Goal: Contribute content: Contribute content

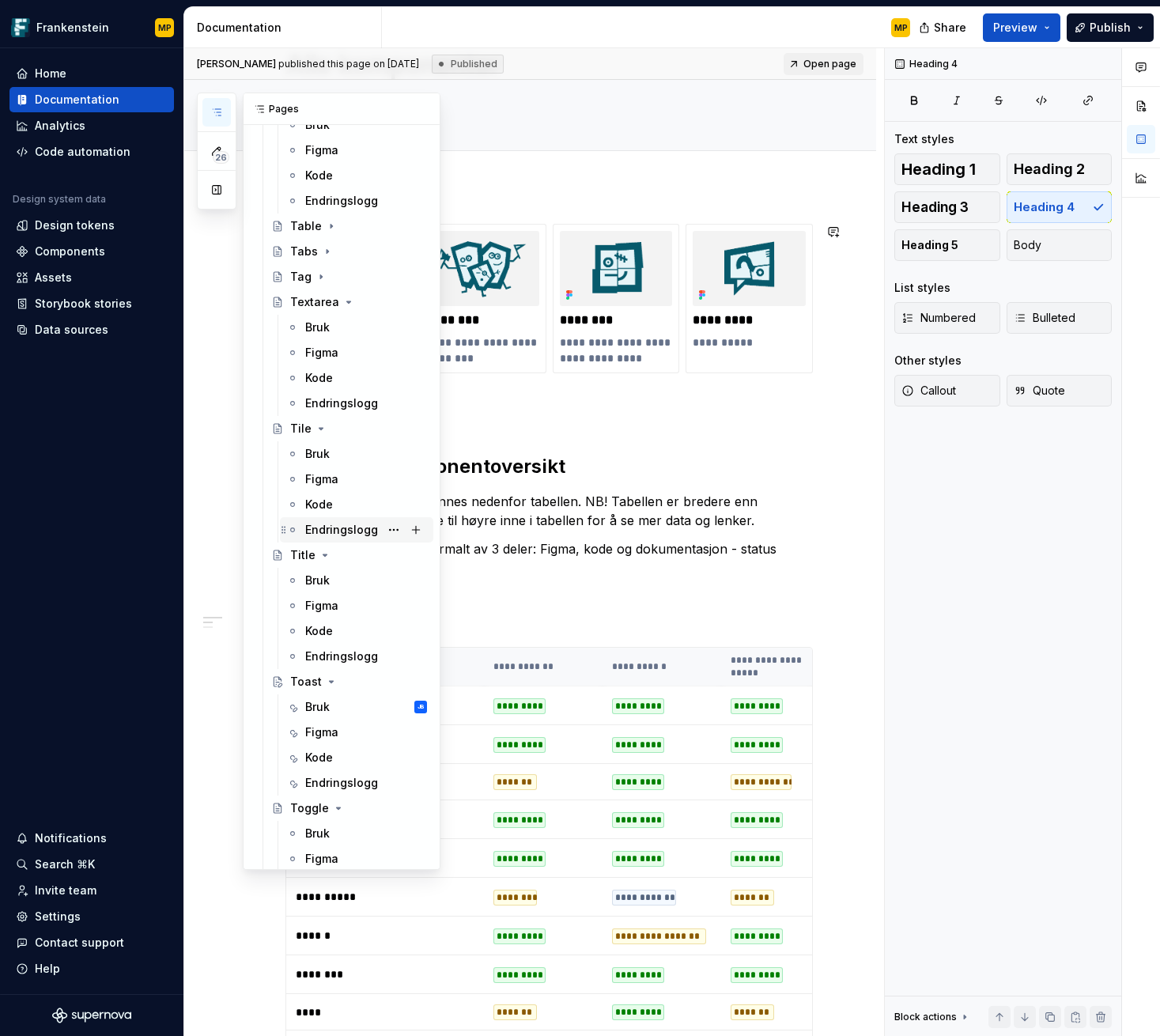
scroll to position [3058, 0]
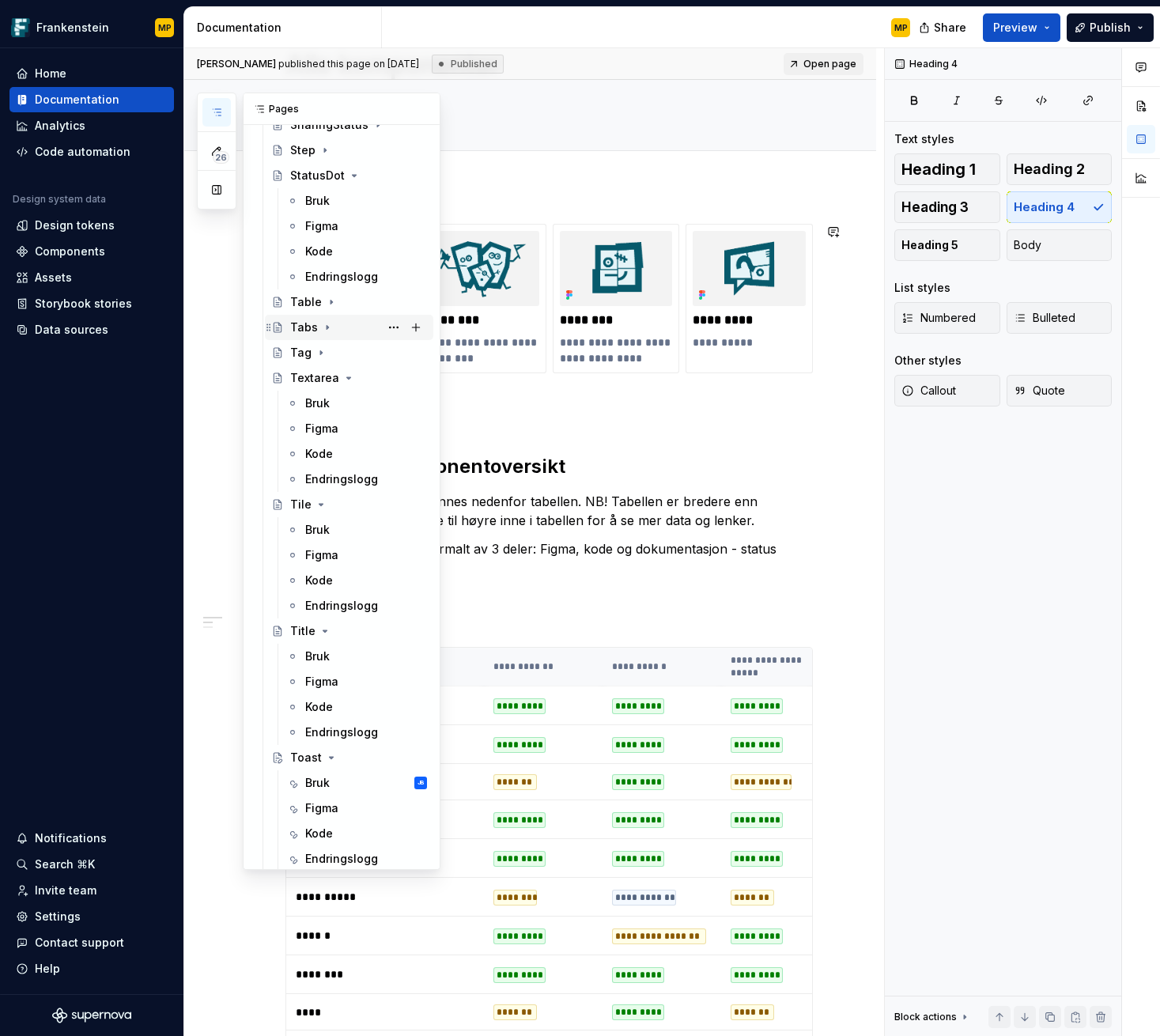
click at [323, 329] on icon "Page tree" at bounding box center [328, 328] width 13 height 13
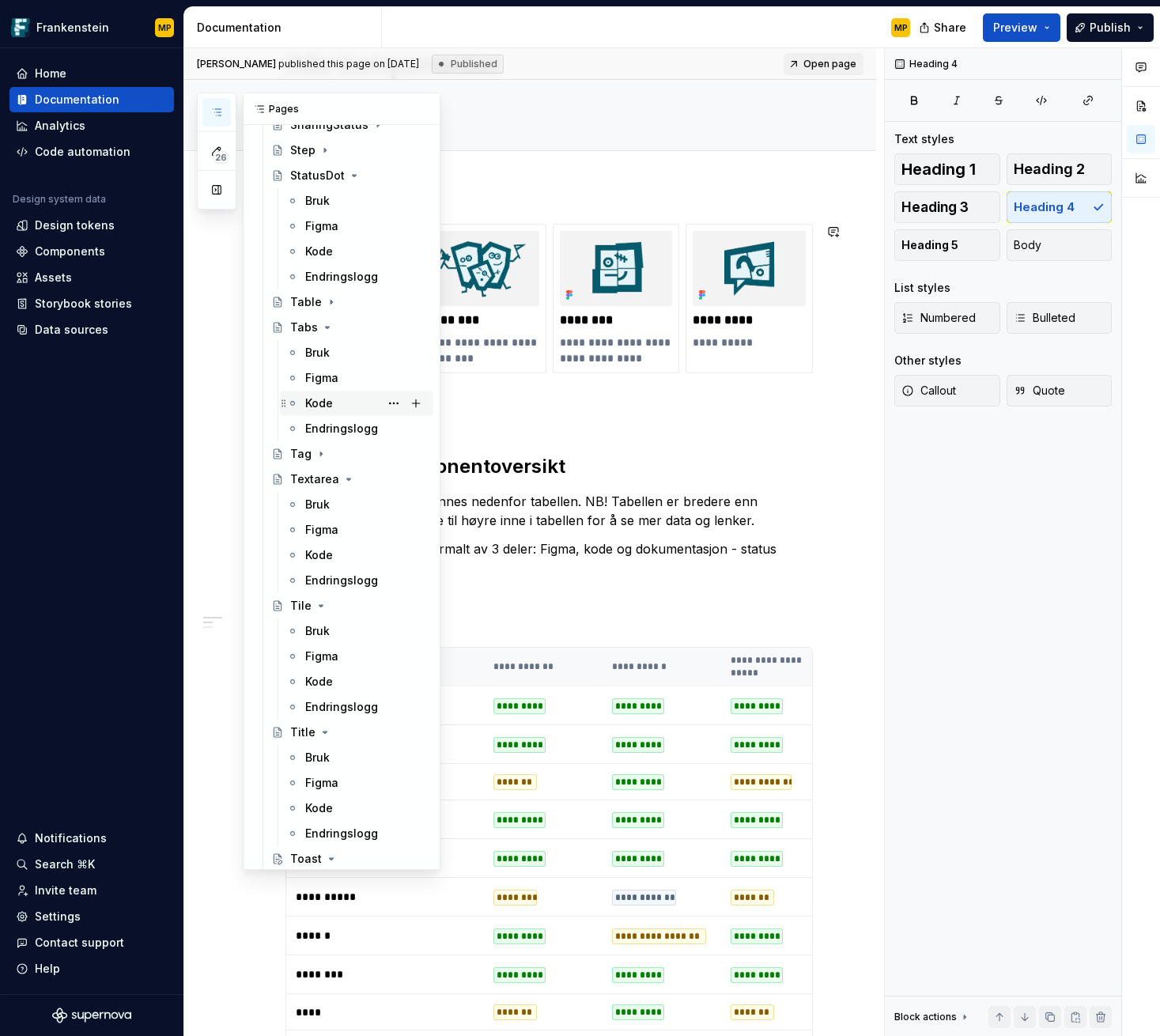
click at [331, 410] on div "Kode" at bounding box center [319, 403] width 27 height 16
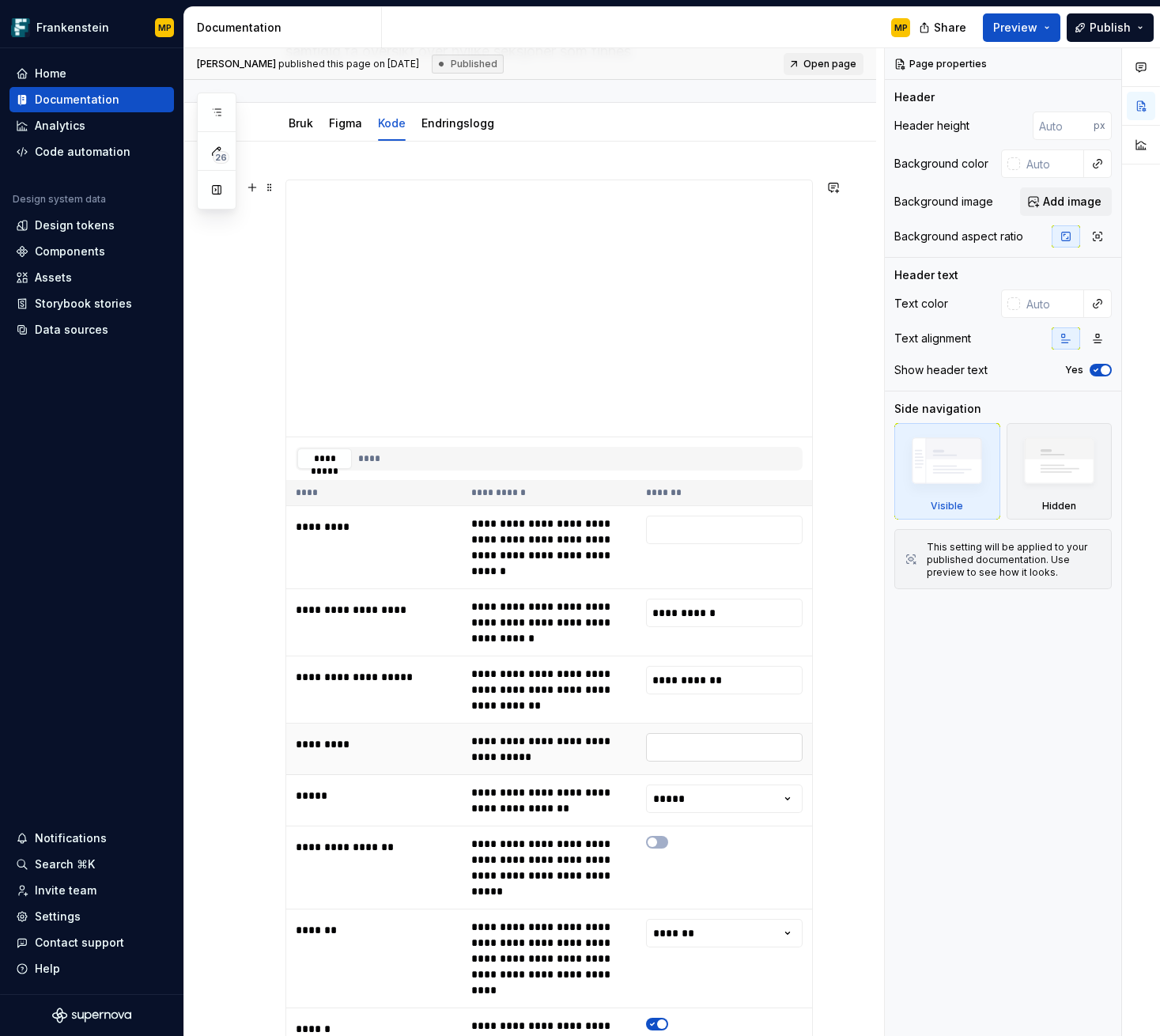
scroll to position [252, 0]
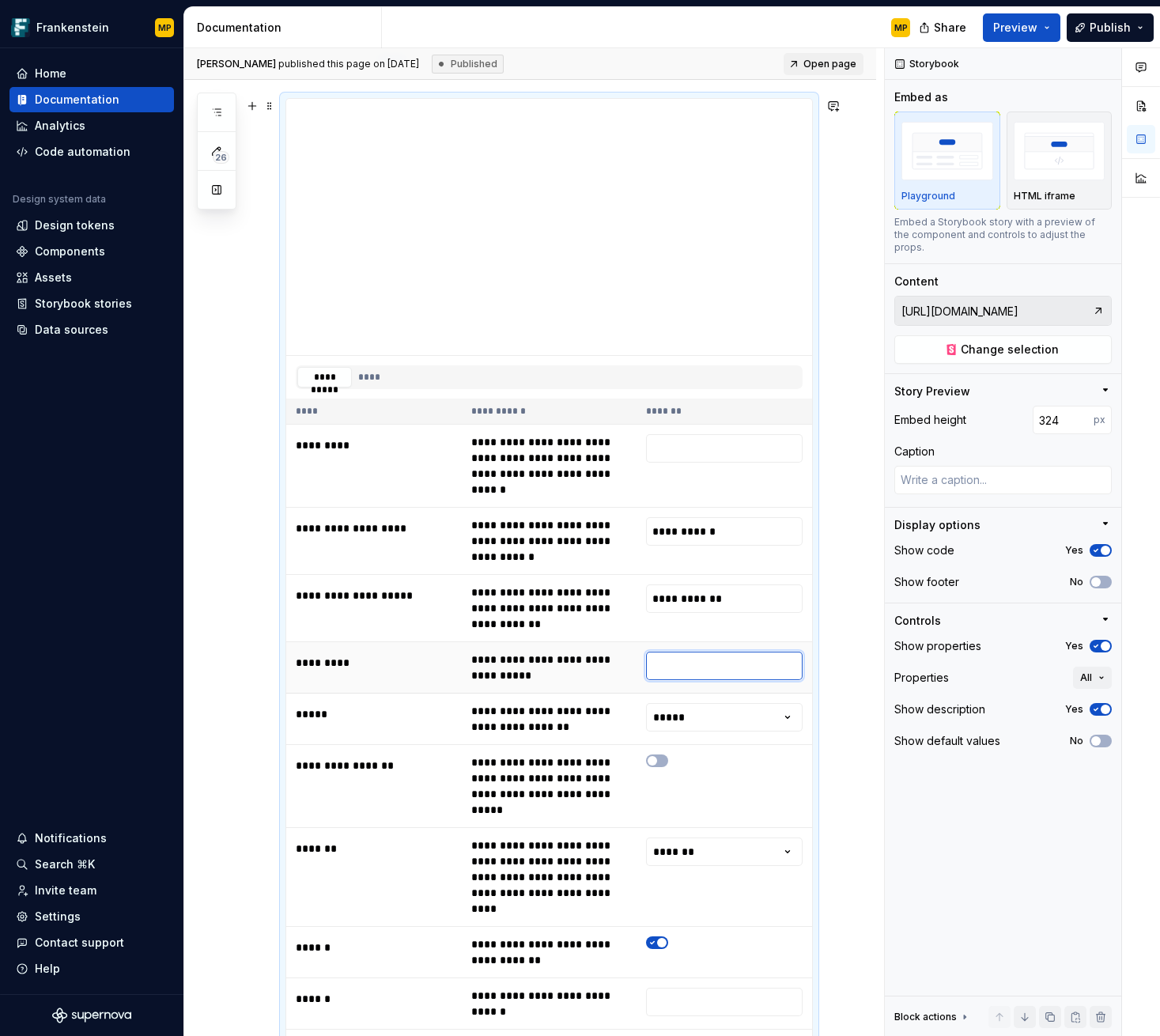
click at [655, 651] on input "text" at bounding box center [724, 665] width 157 height 28
click at [601, 642] on td "**********" at bounding box center [549, 667] width 176 height 51
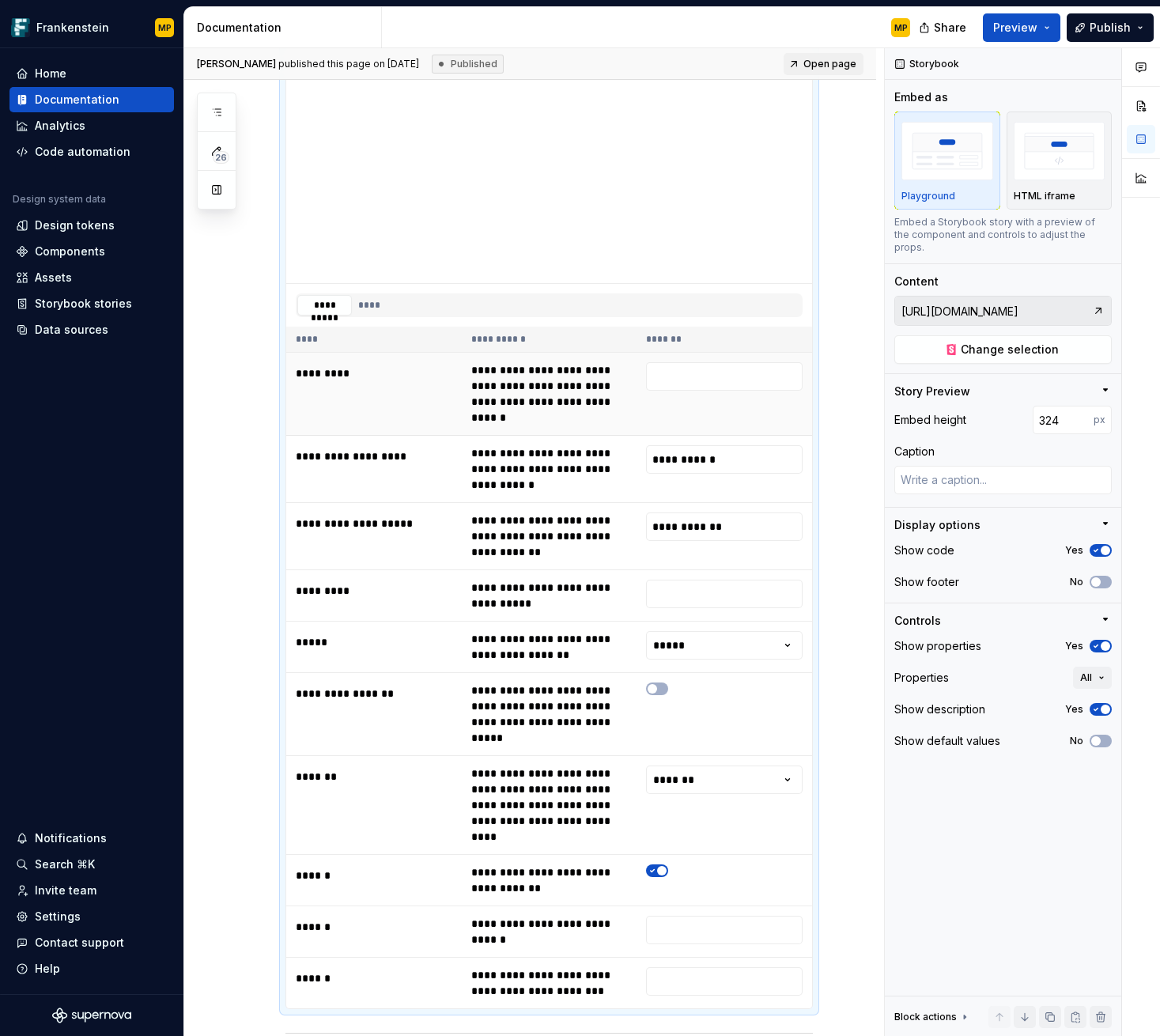
scroll to position [243, 0]
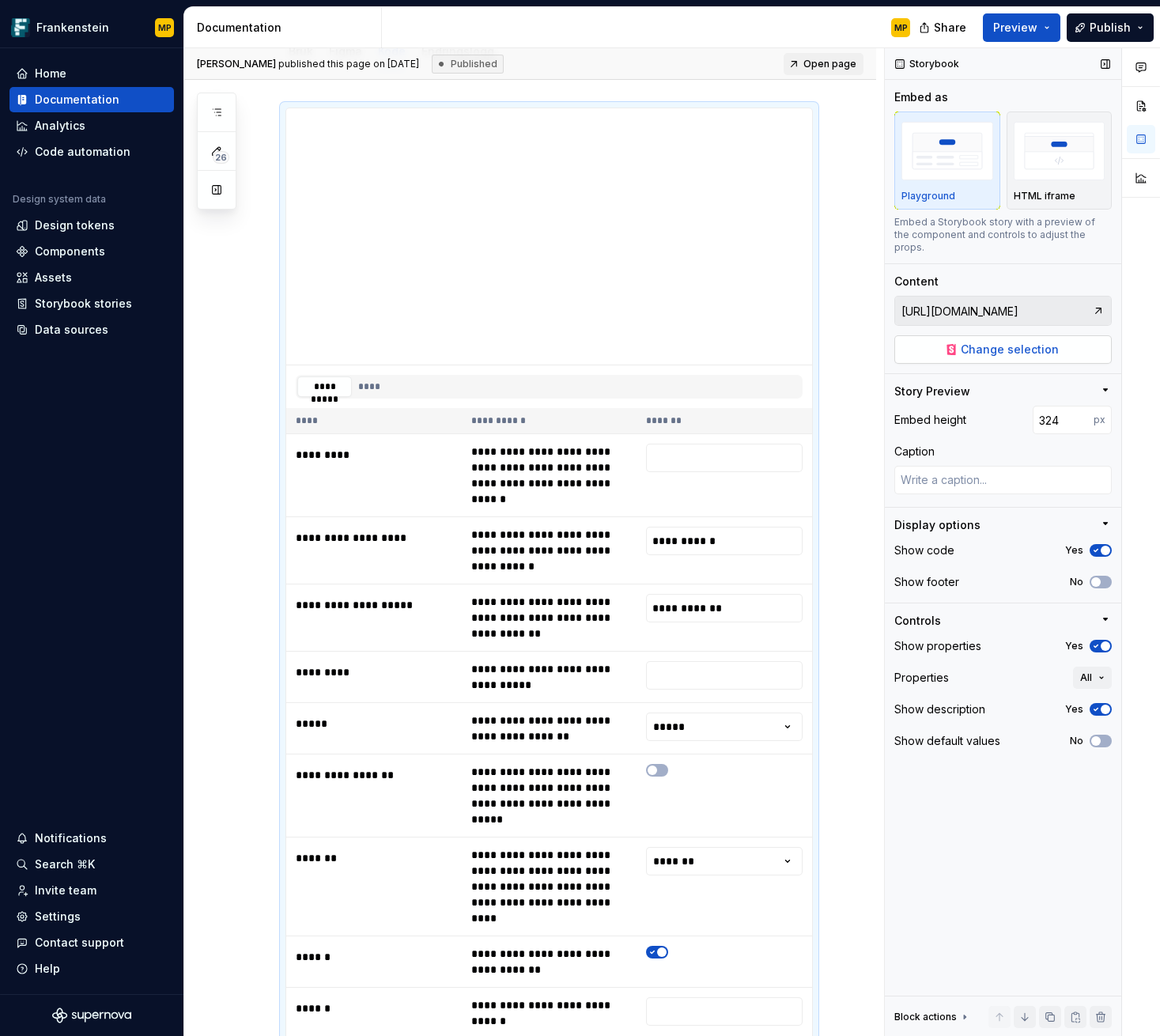
click at [1018, 341] on span "Change selection" at bounding box center [1010, 349] width 98 height 16
type textarea "*"
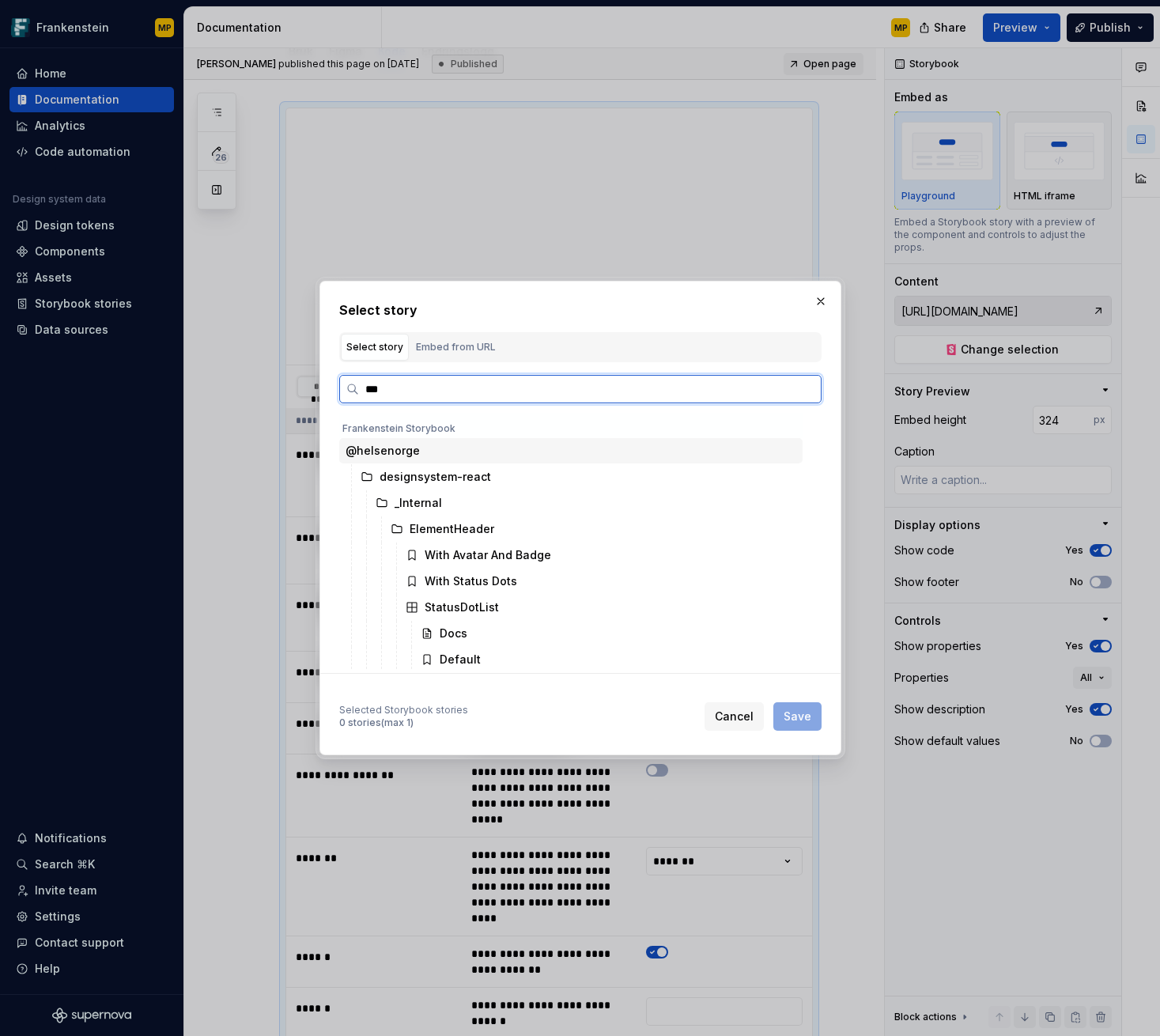
type input "****"
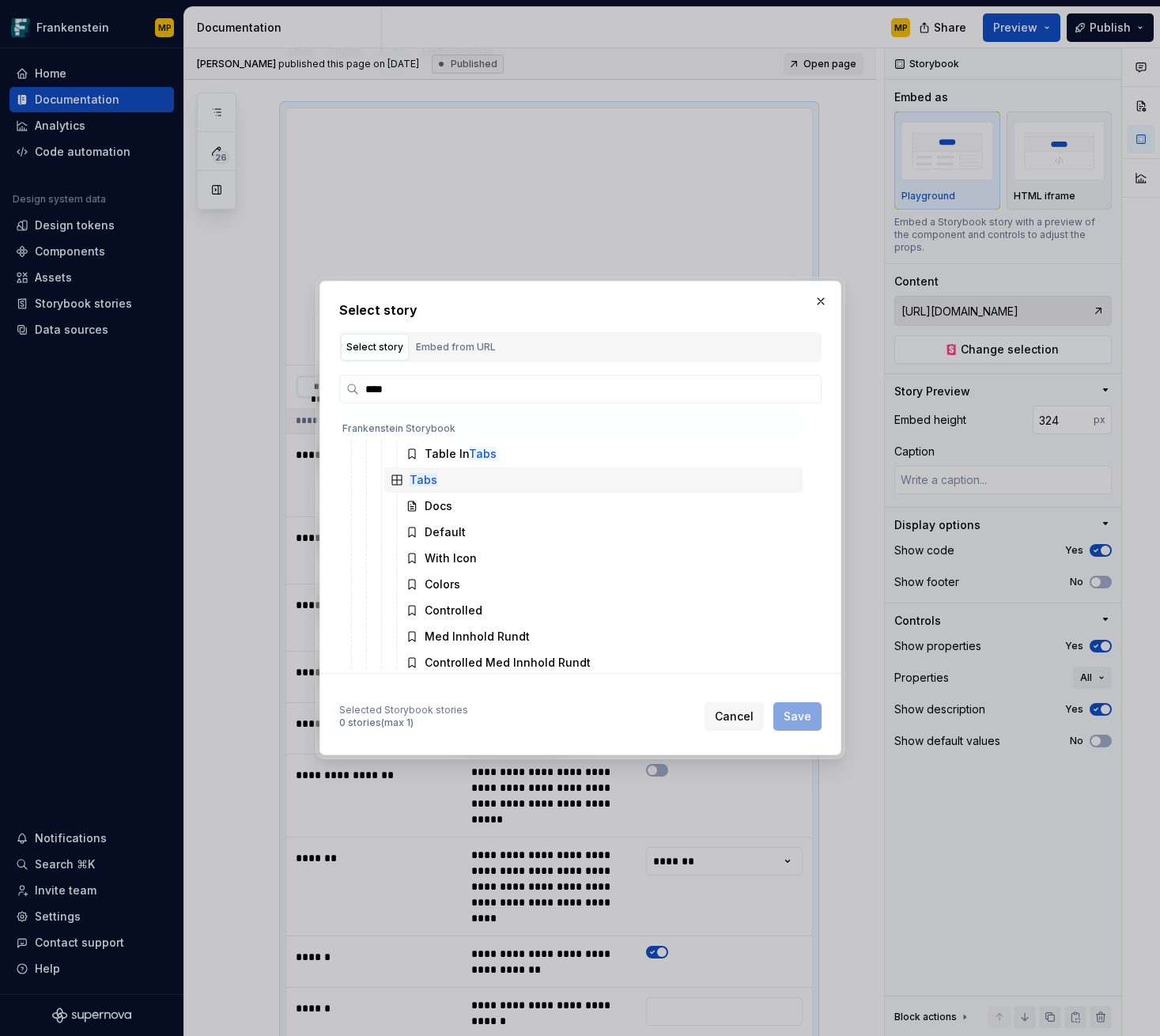
scroll to position [81, 0]
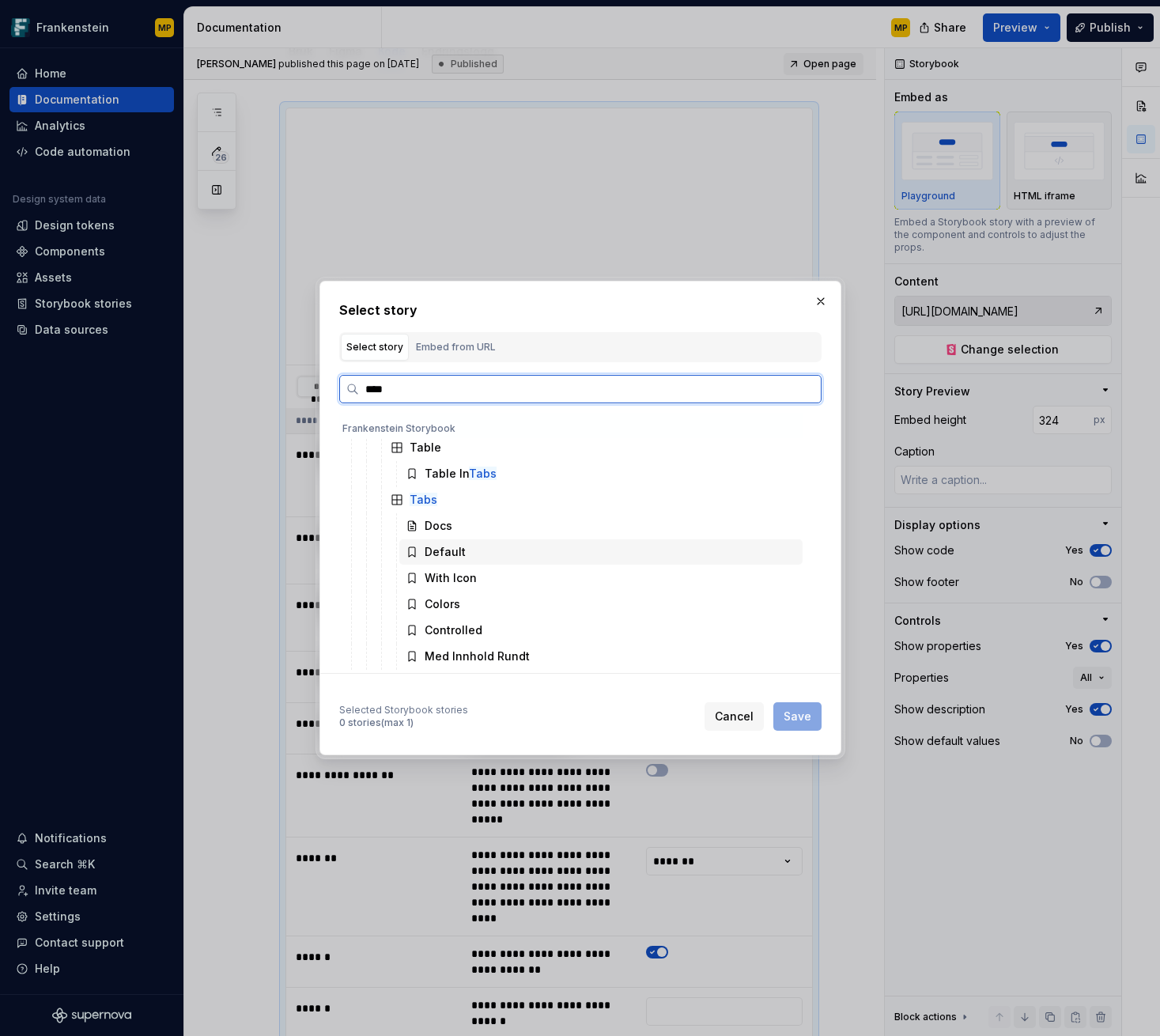
click at [496, 548] on div "Default" at bounding box center [601, 552] width 403 height 26
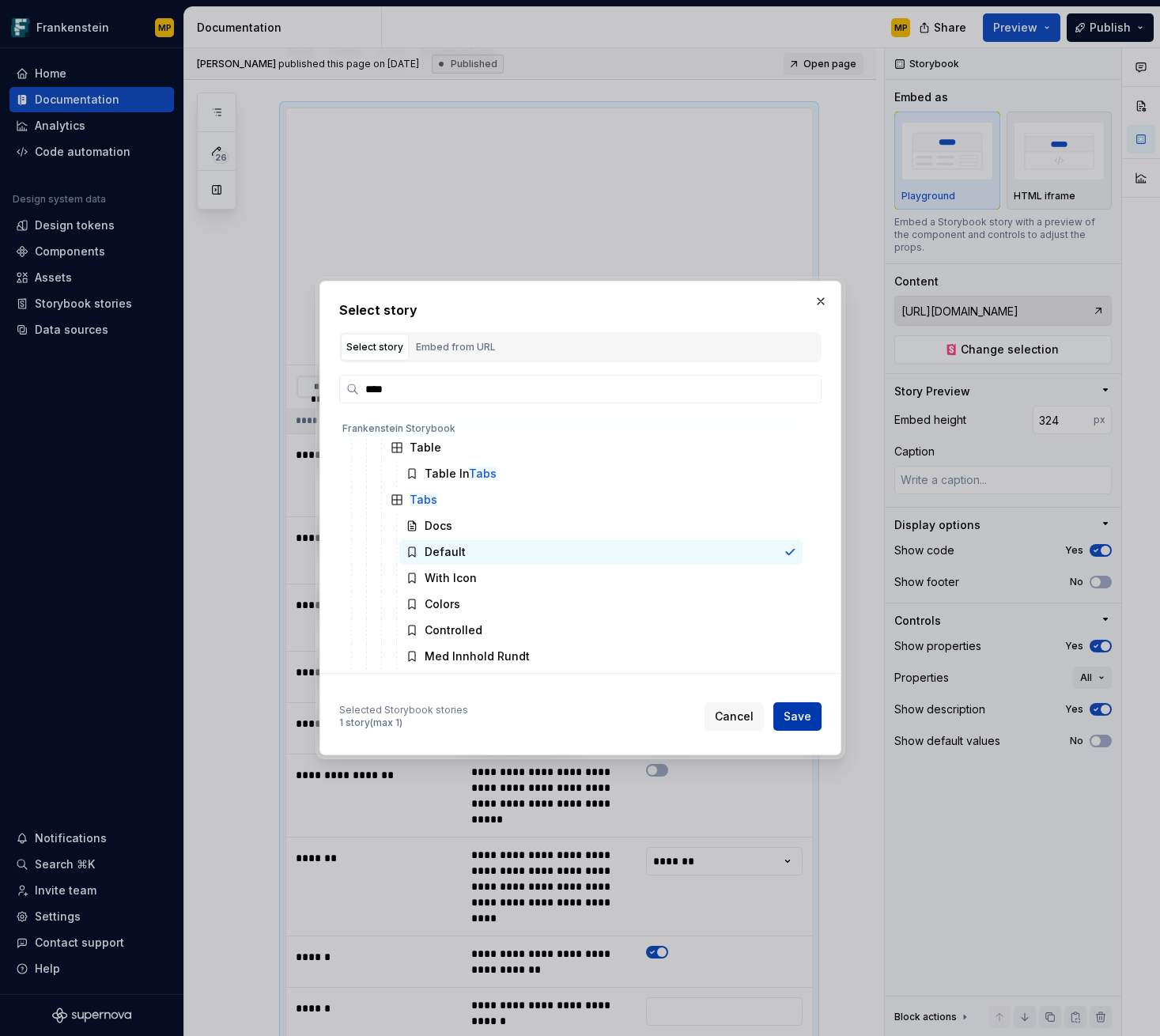
click at [803, 724] on span "Save" at bounding box center [798, 716] width 27 height 16
type textarea "*"
type input "@helsenorge / designsystem-react / Components / Tabs / Default"
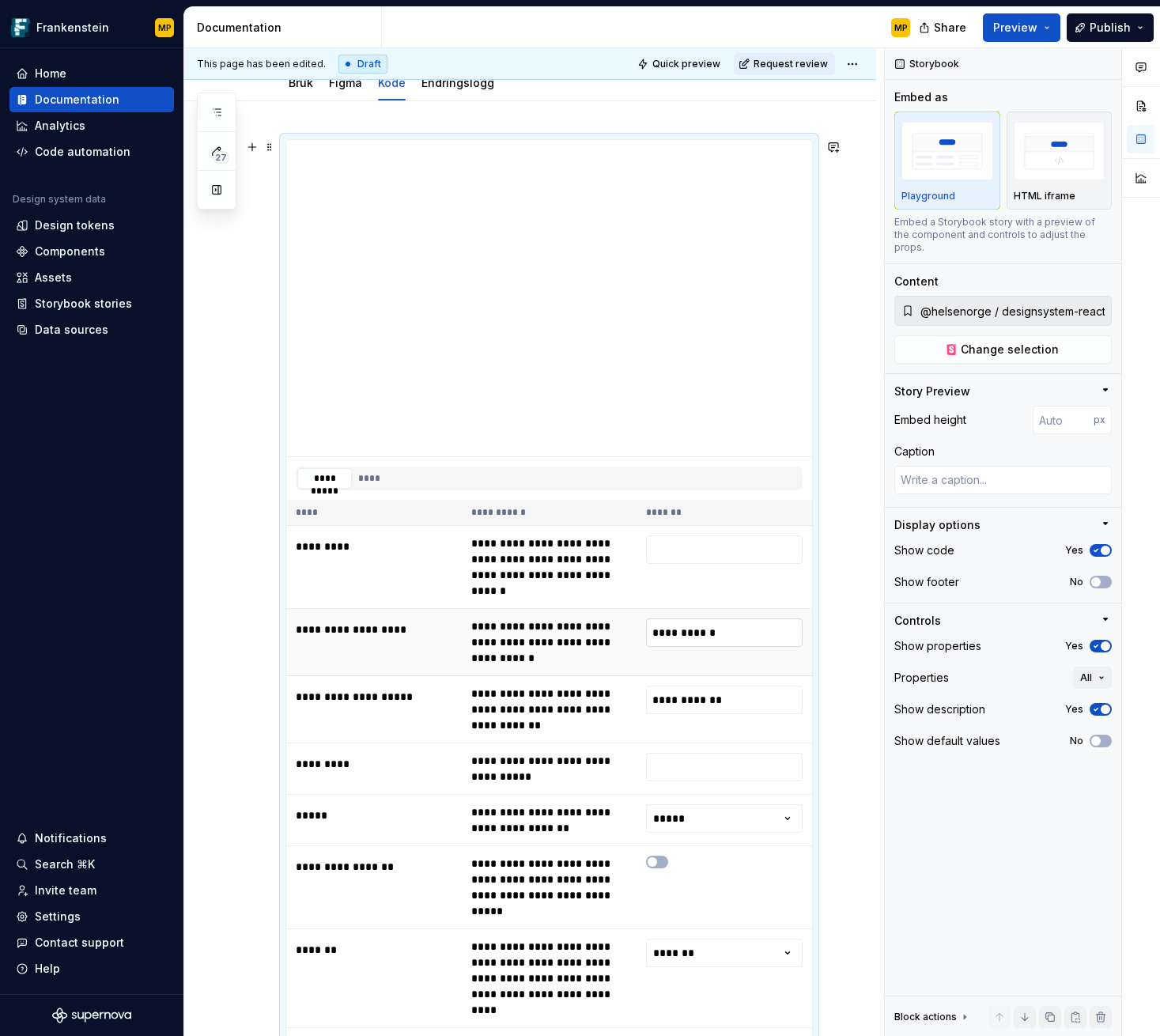
scroll to position [151, 0]
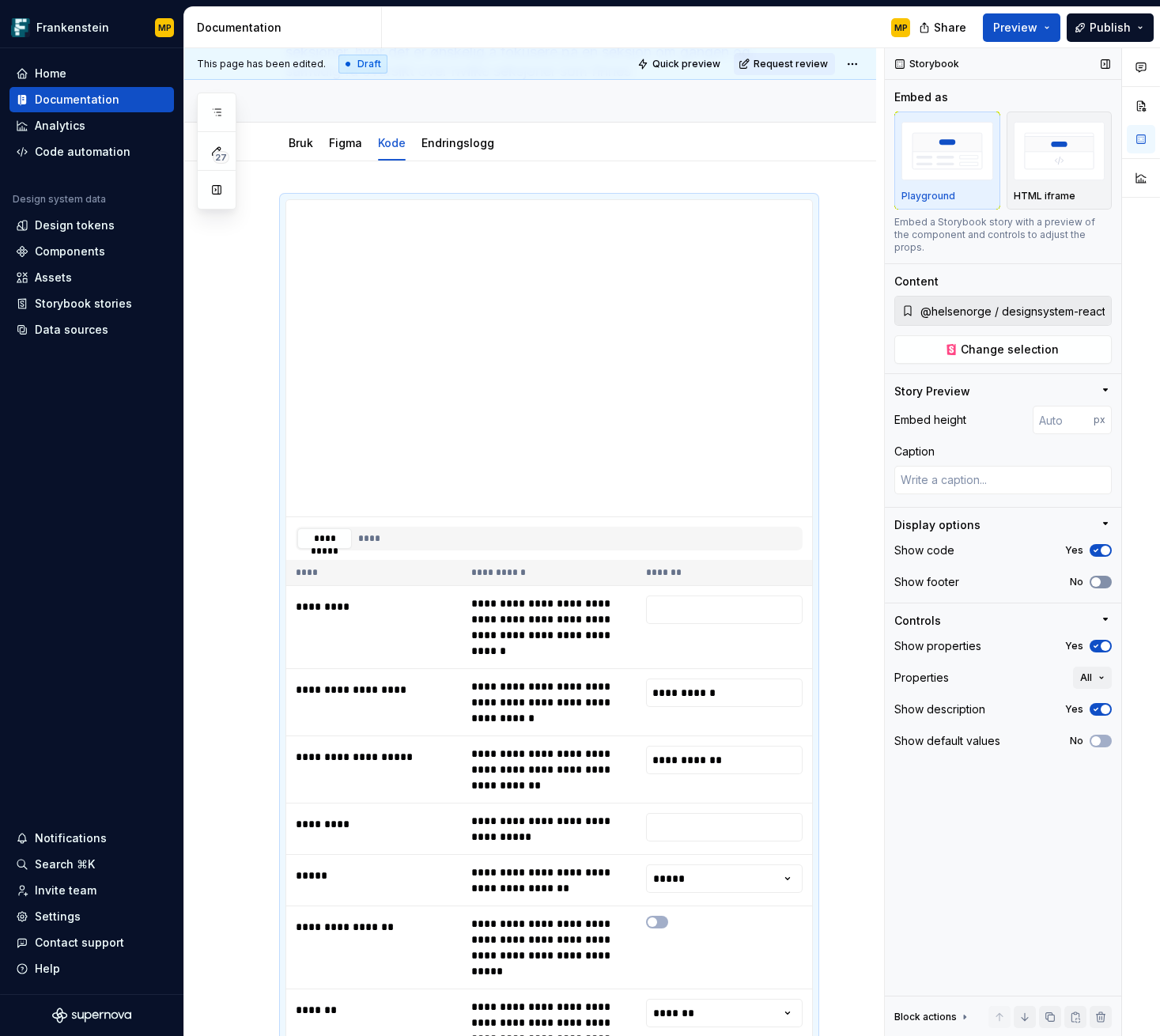
click at [1099, 577] on span "button" at bounding box center [1097, 582] width 10 height 10
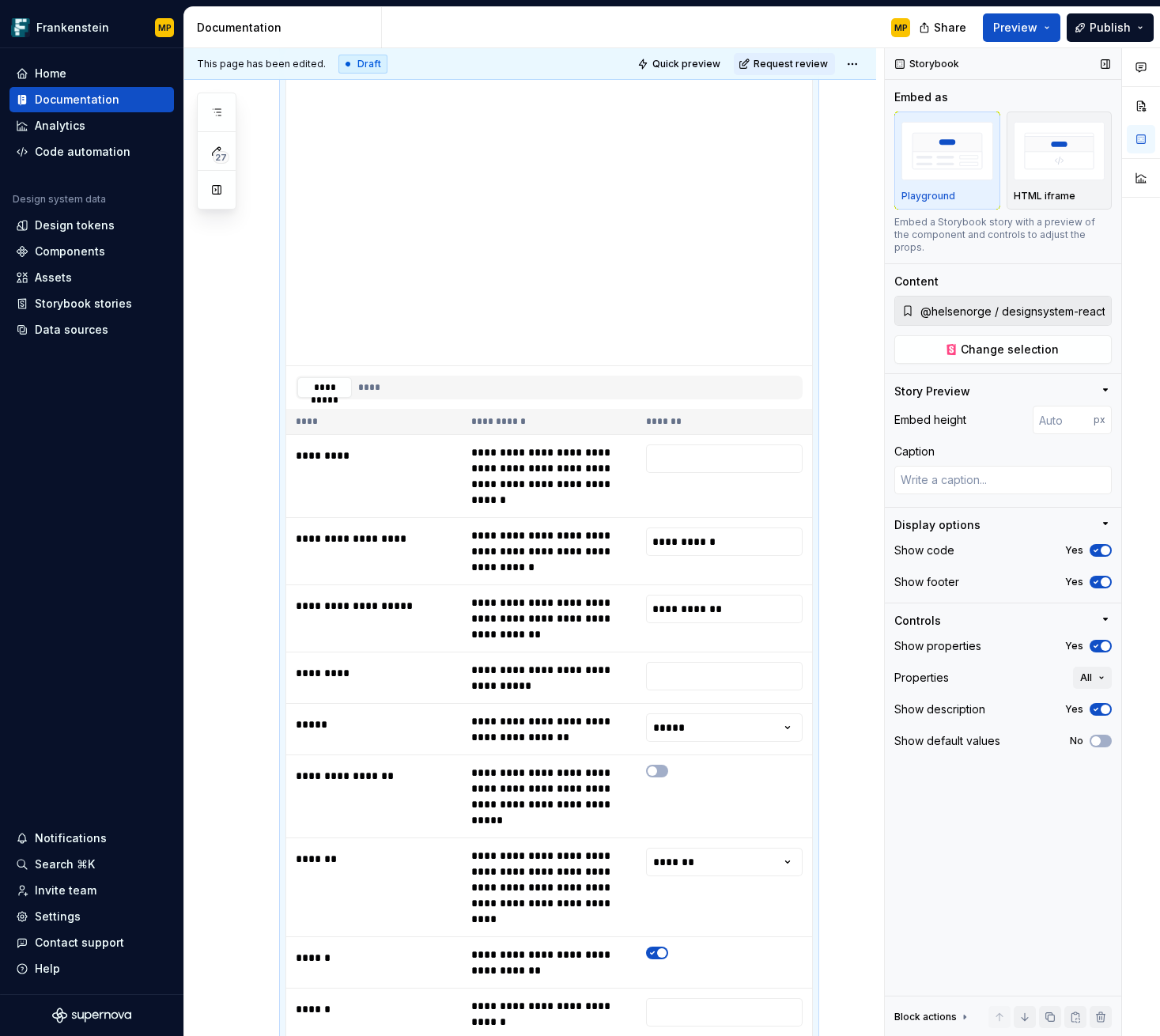
click at [1099, 577] on icon "button" at bounding box center [1097, 582] width 13 height 10
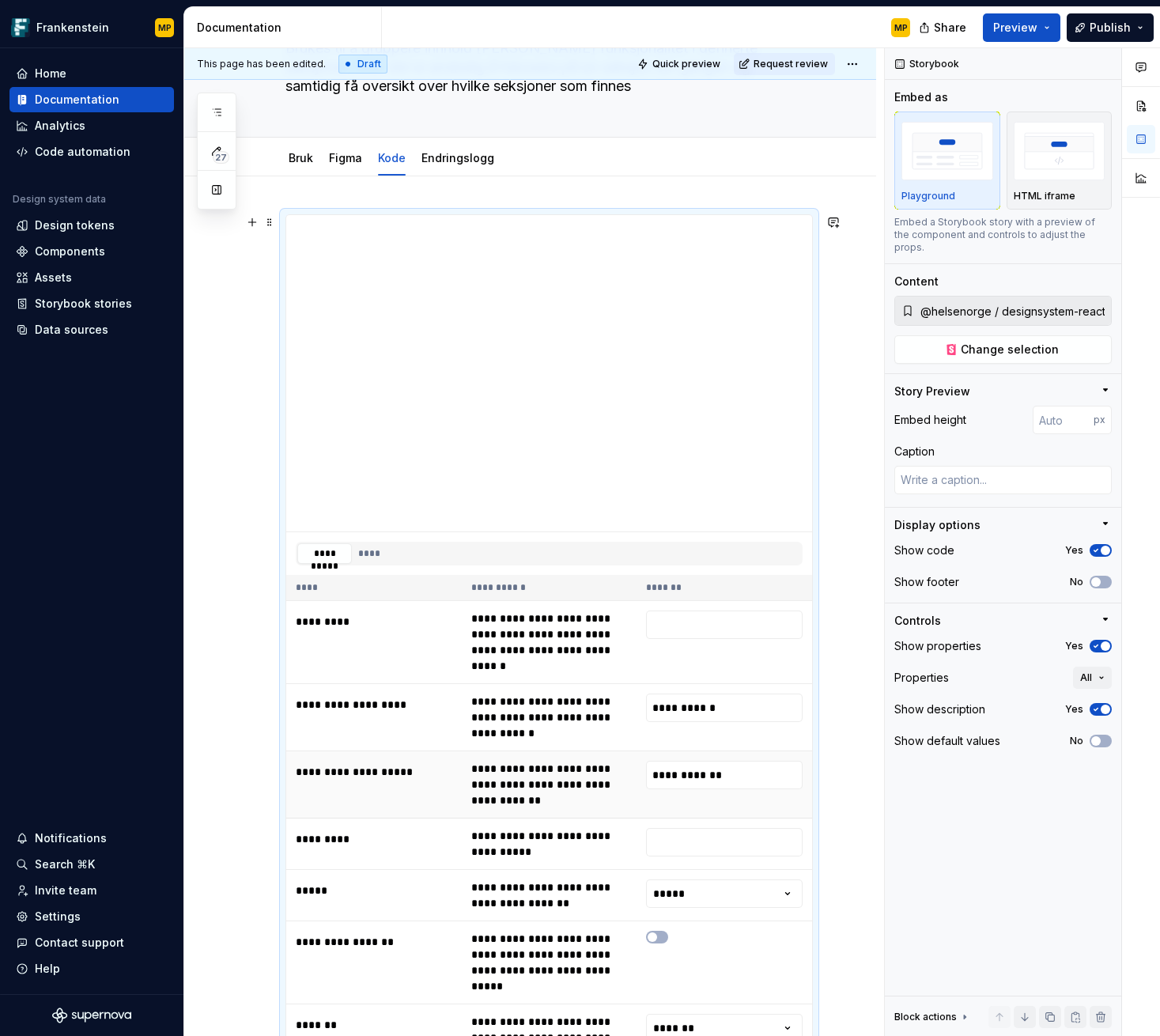
scroll to position [145, 0]
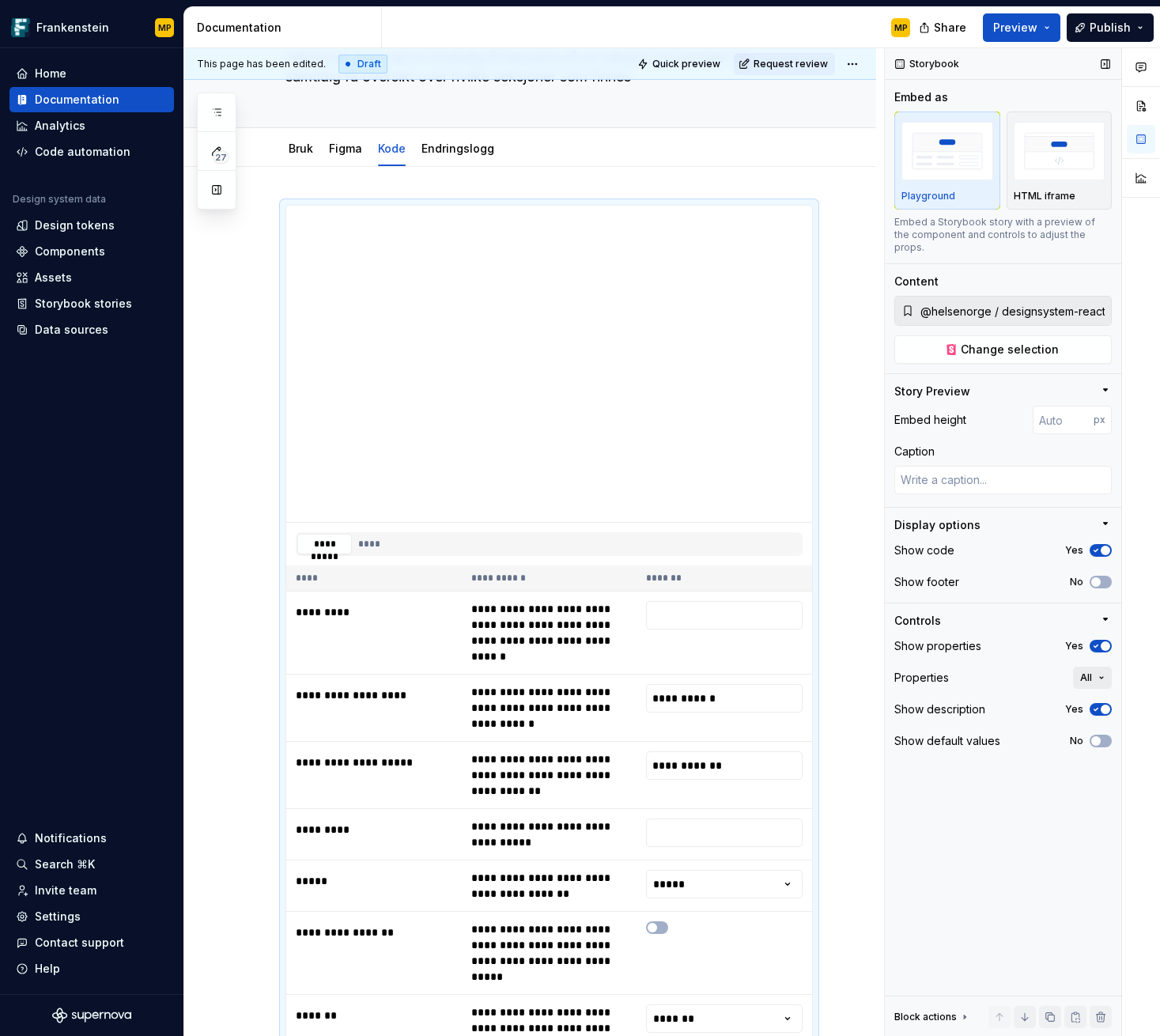
click at [1092, 668] on button "All" at bounding box center [1093, 678] width 39 height 22
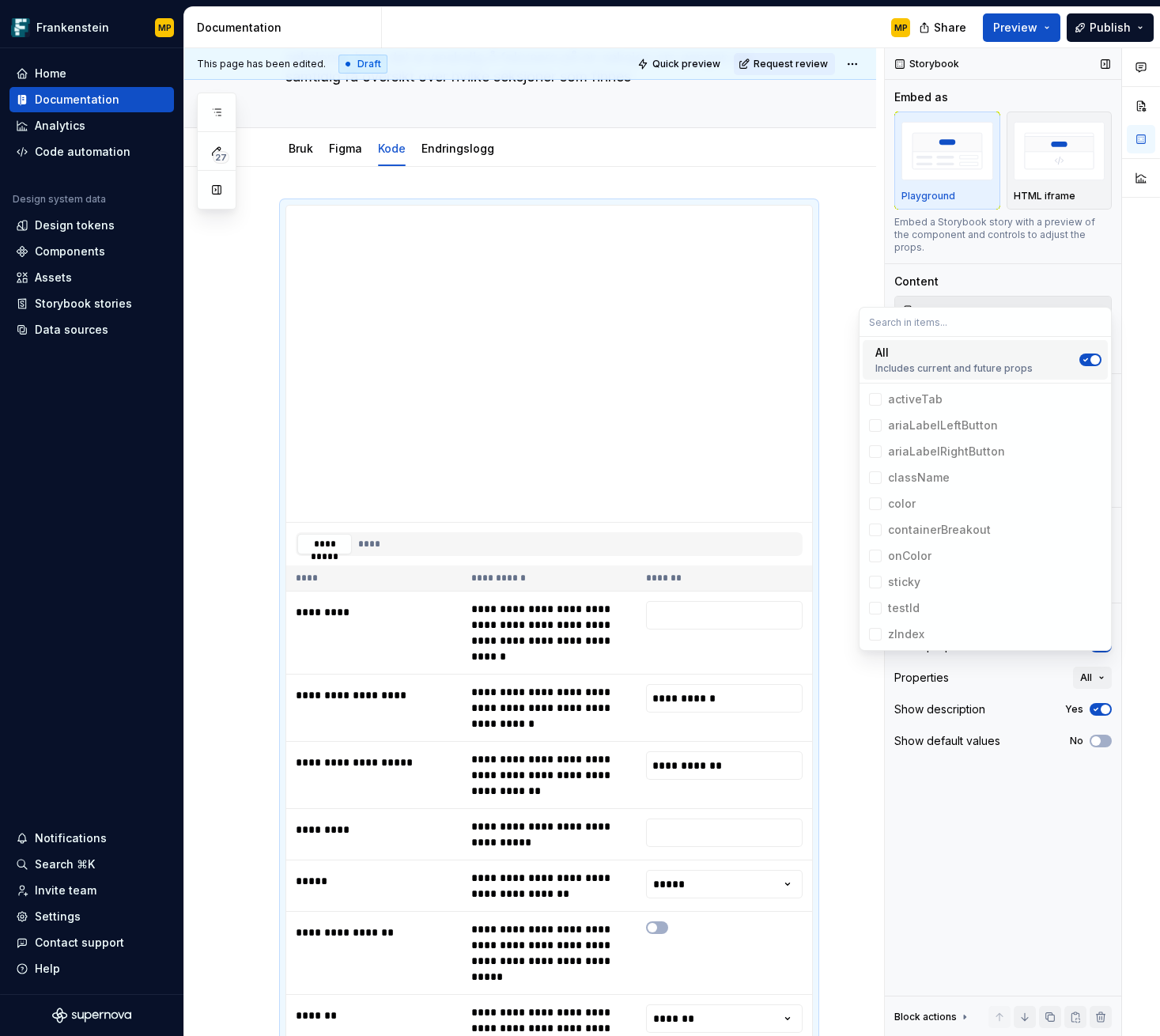
click at [1017, 823] on div "Storybook Embed as Playground HTML iframe Embed a Storybook story with a previe…" at bounding box center [1003, 542] width 236 height 989
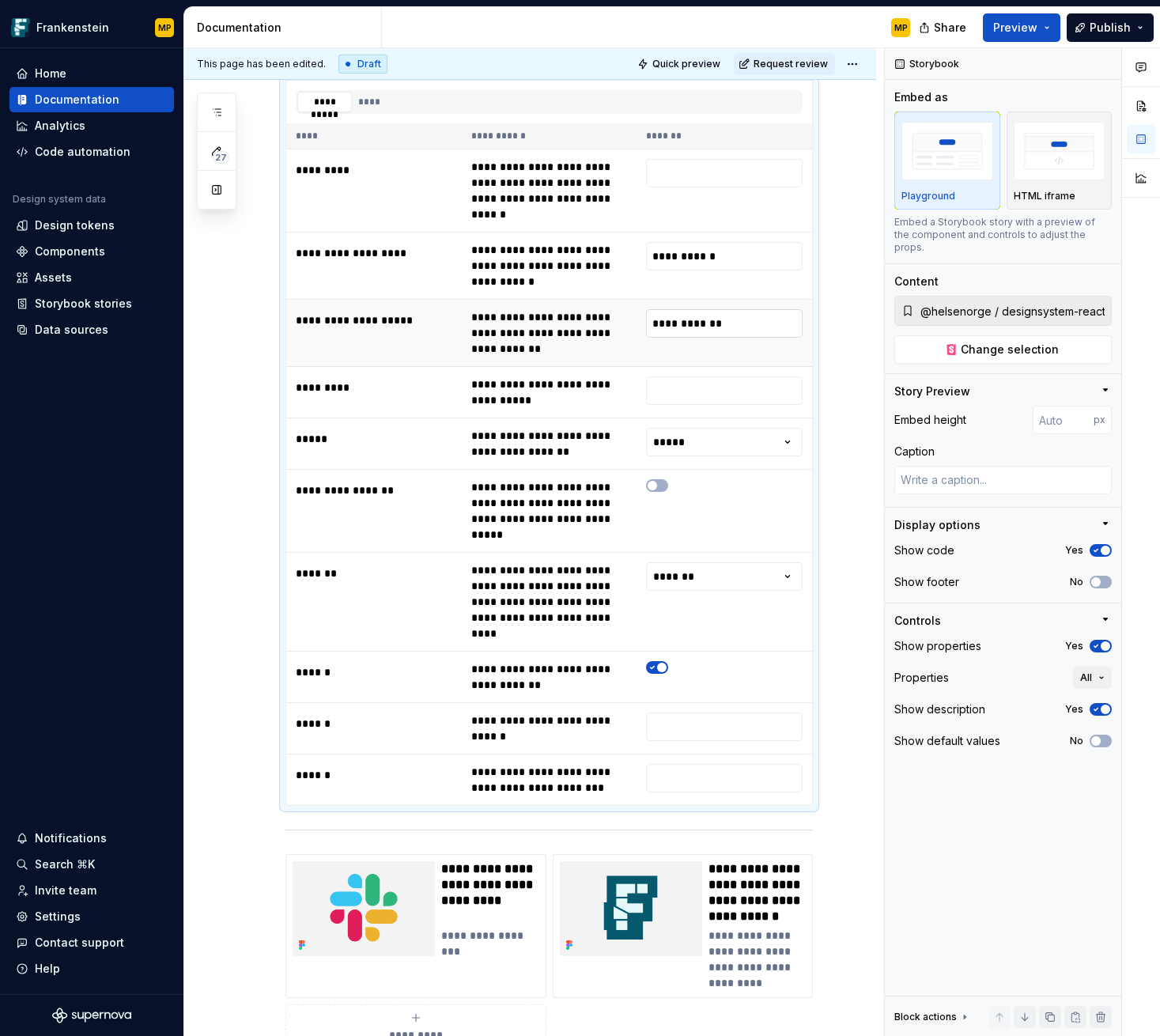
scroll to position [400, 0]
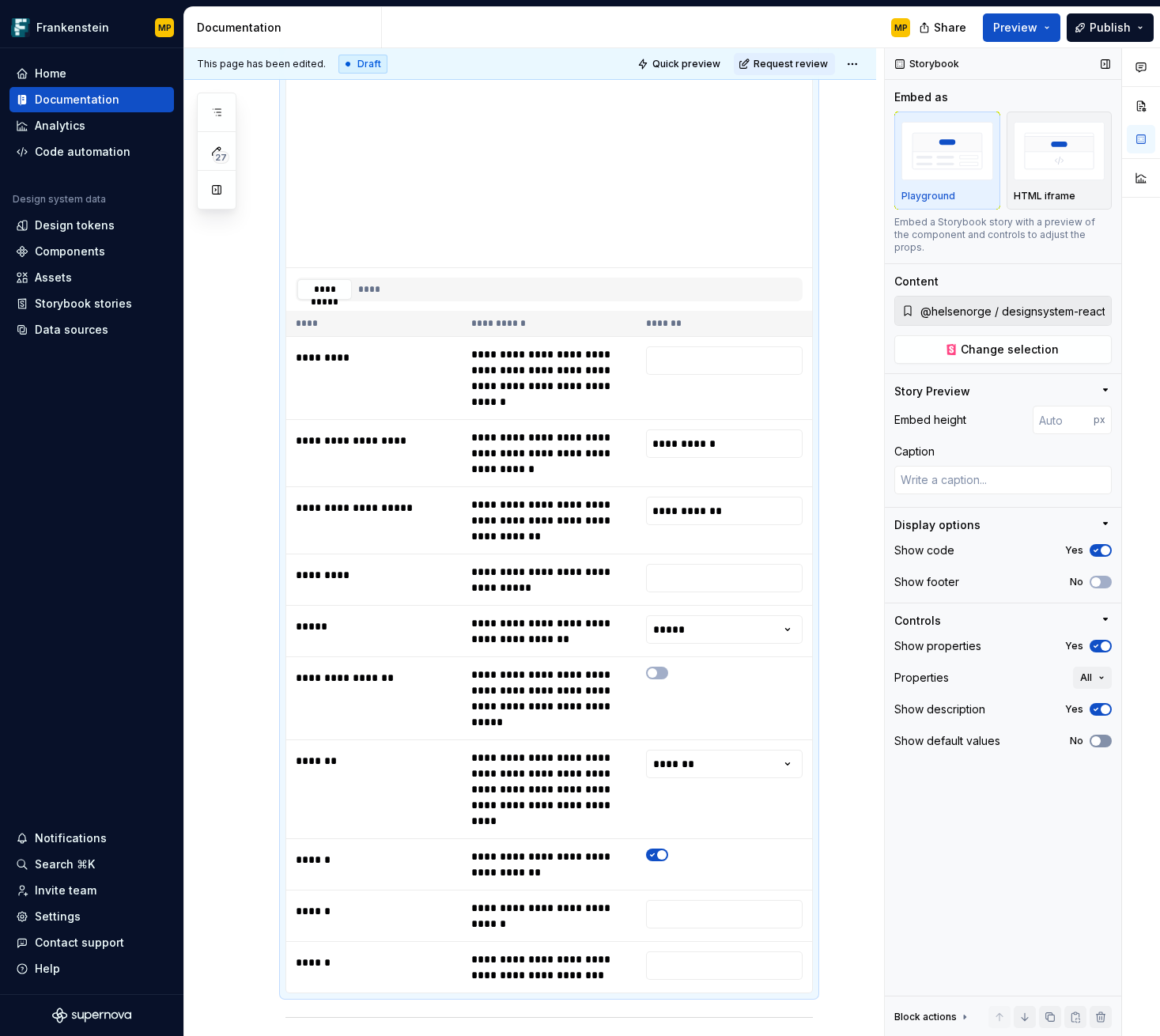
click at [1099, 736] on span "button" at bounding box center [1097, 741] width 10 height 10
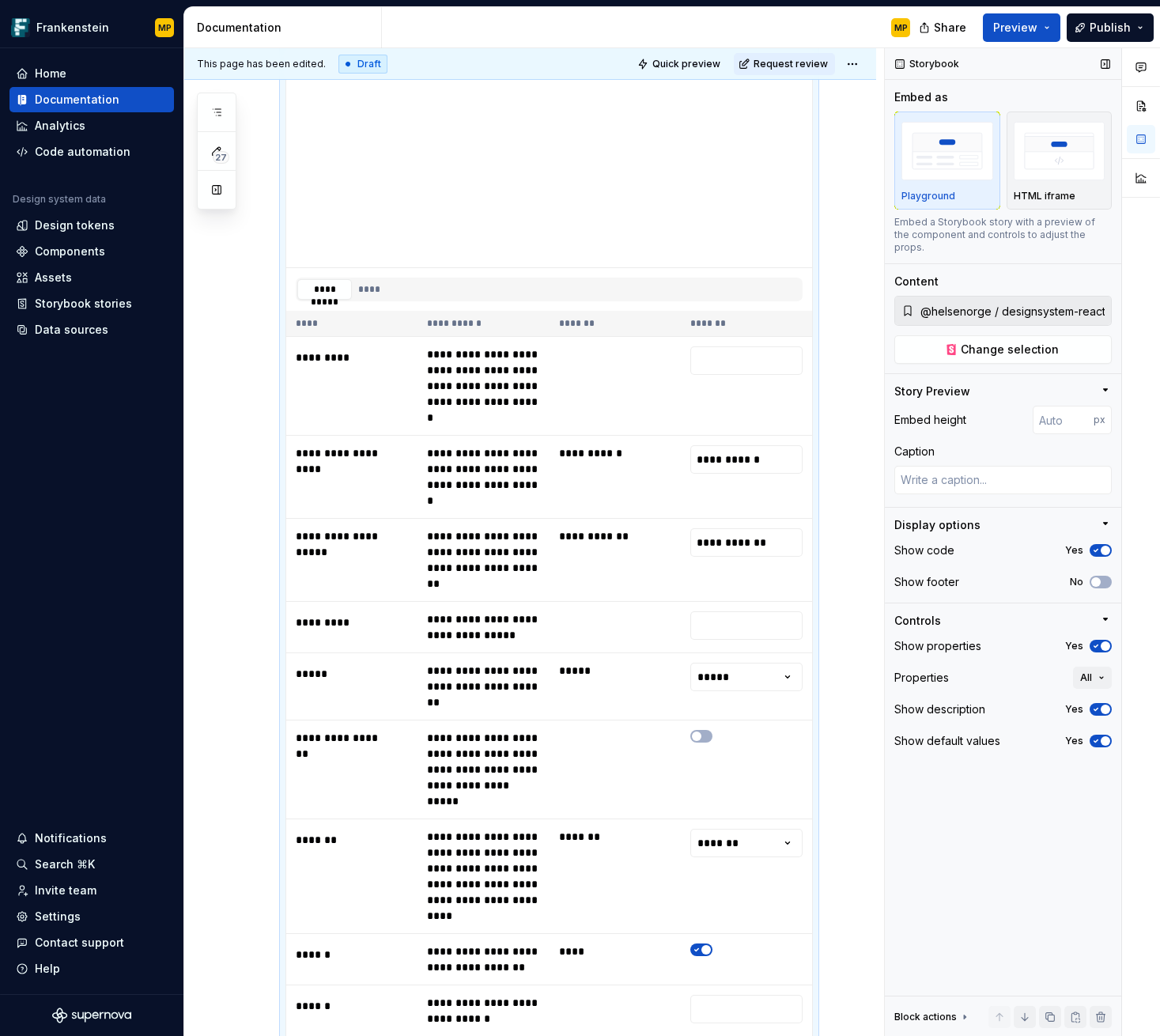
scroll to position [404, 0]
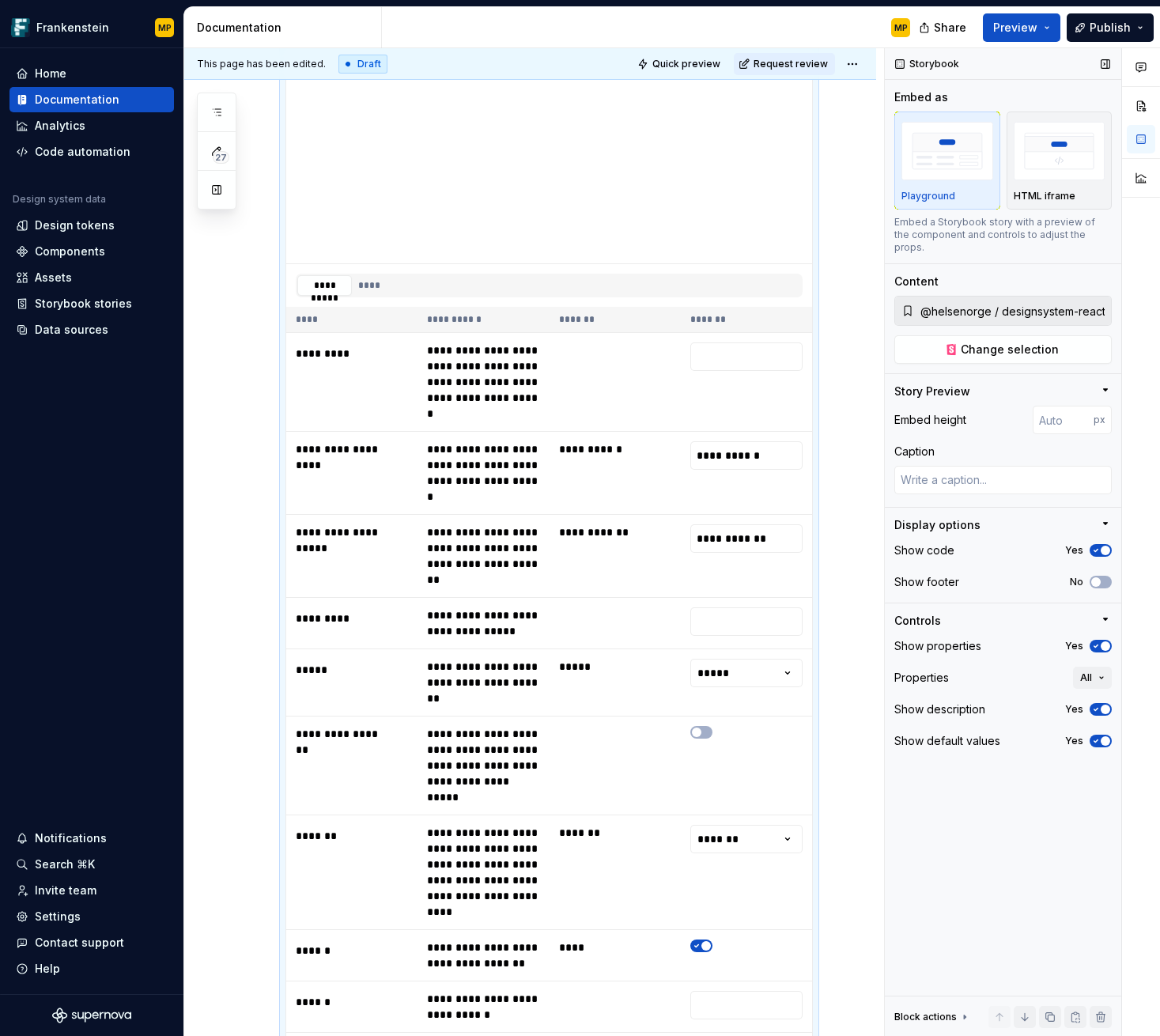
click at [1099, 736] on icon "button" at bounding box center [1097, 741] width 13 height 10
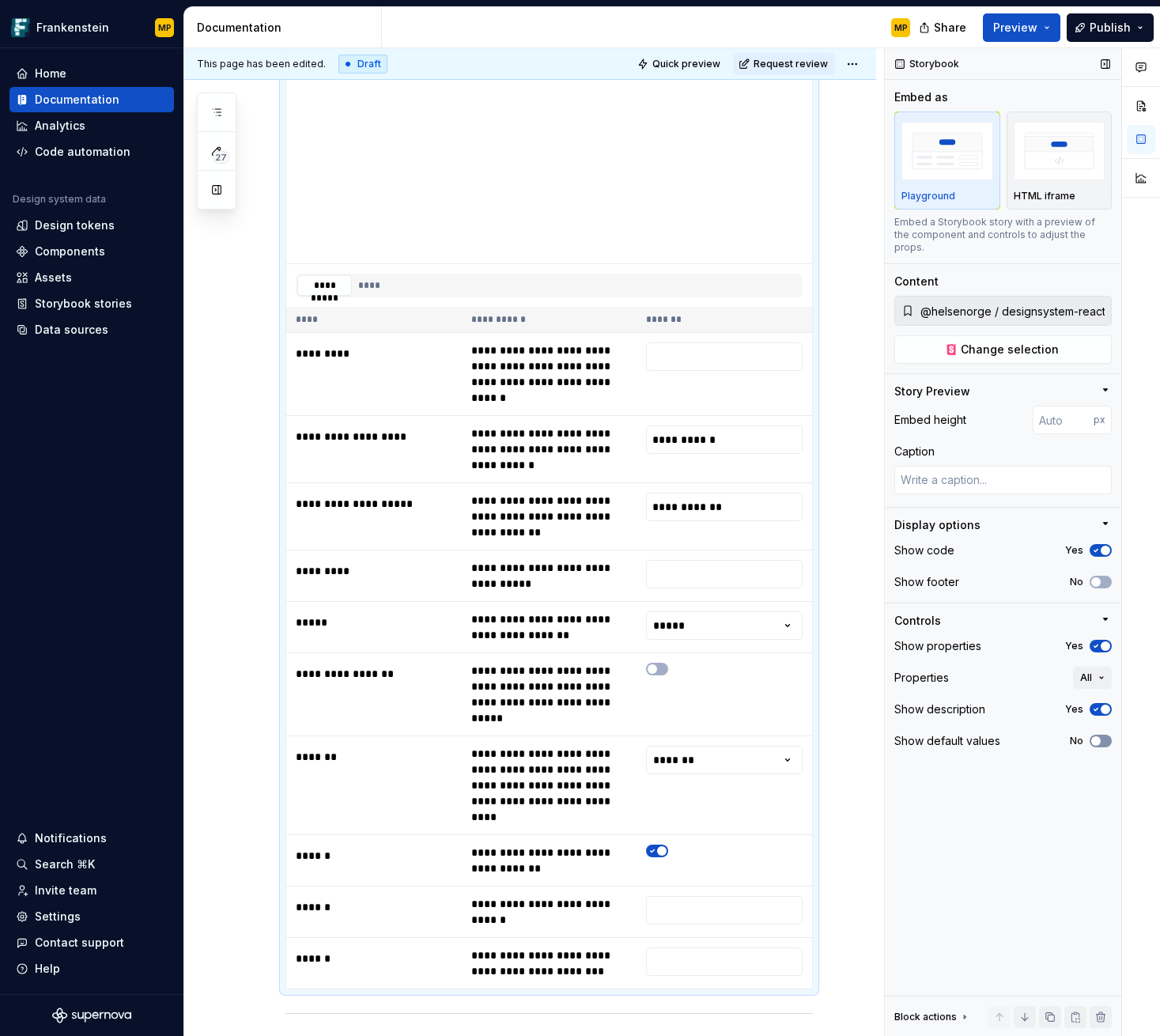
scroll to position [302, 0]
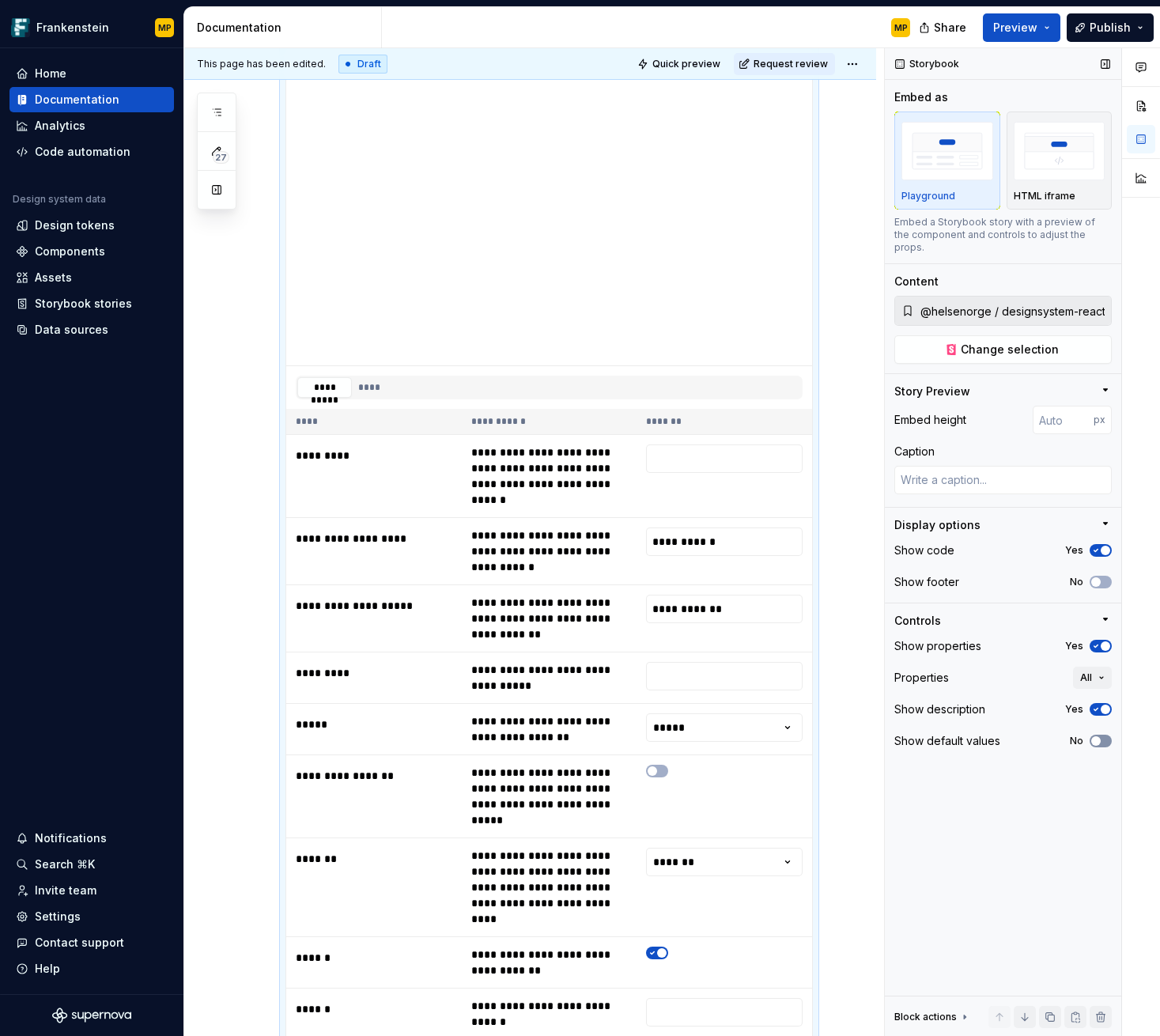
click at [1099, 736] on span "button" at bounding box center [1097, 741] width 10 height 10
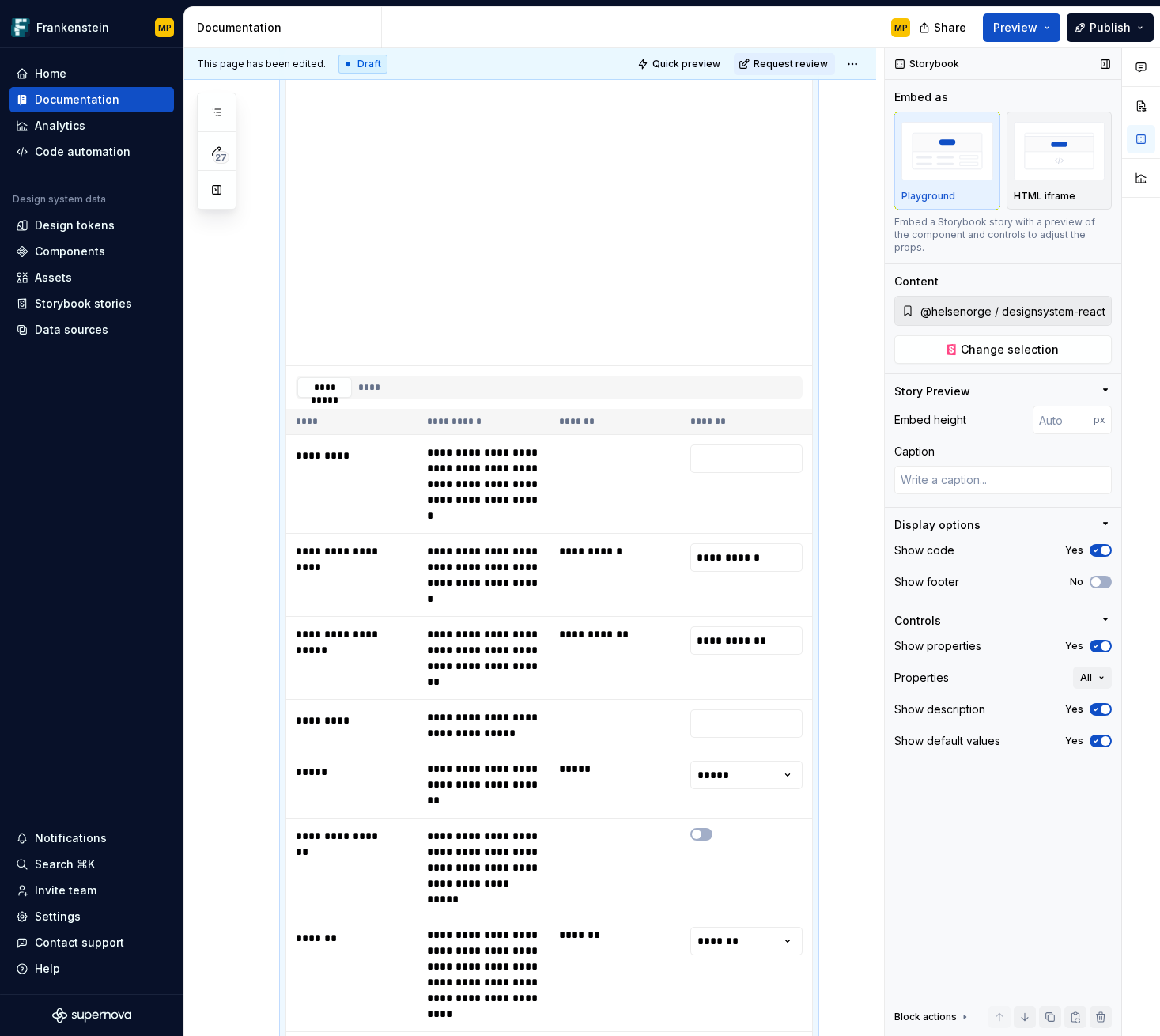
click at [1099, 736] on icon "button" at bounding box center [1097, 741] width 13 height 10
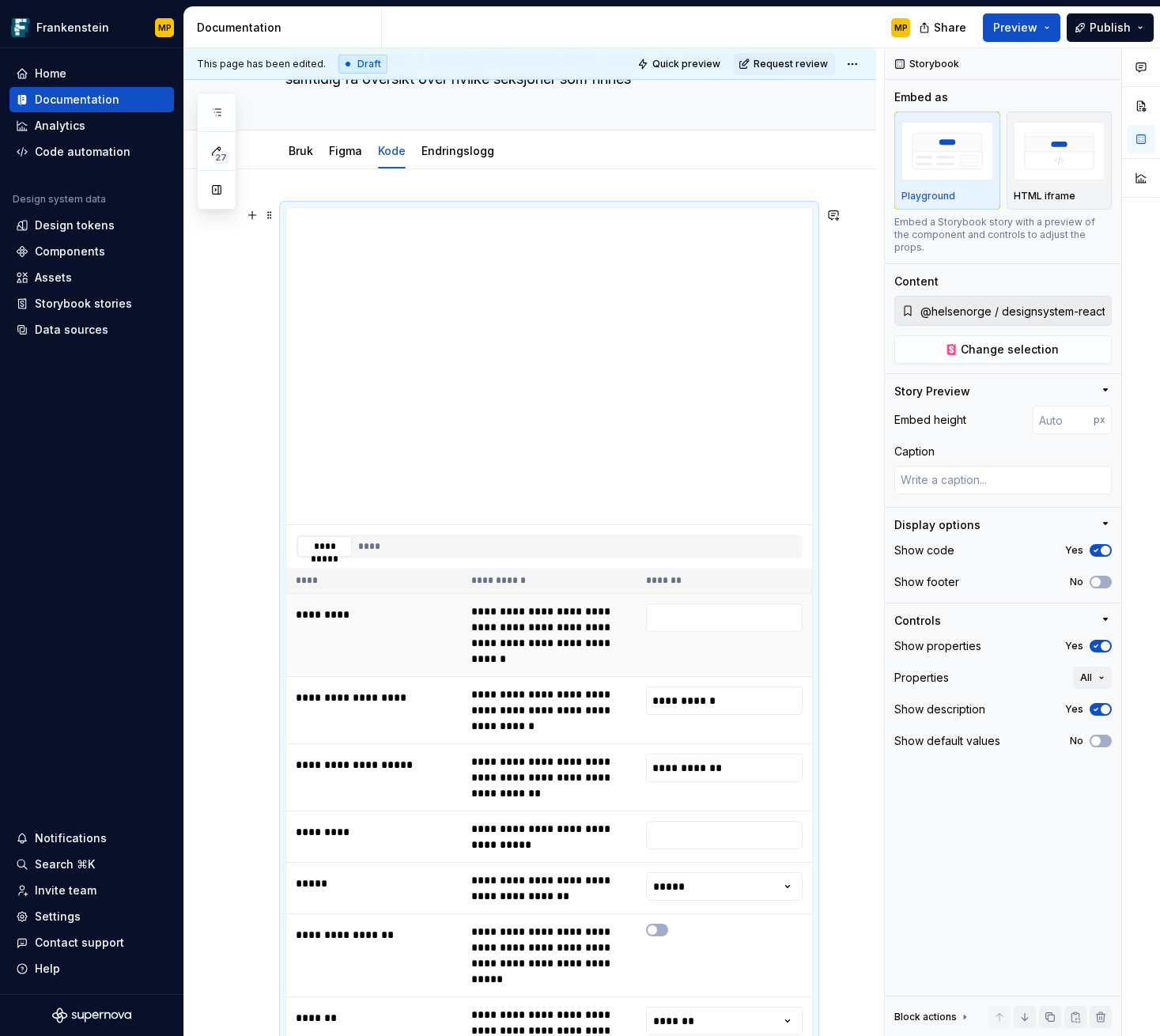
scroll to position [205, 0]
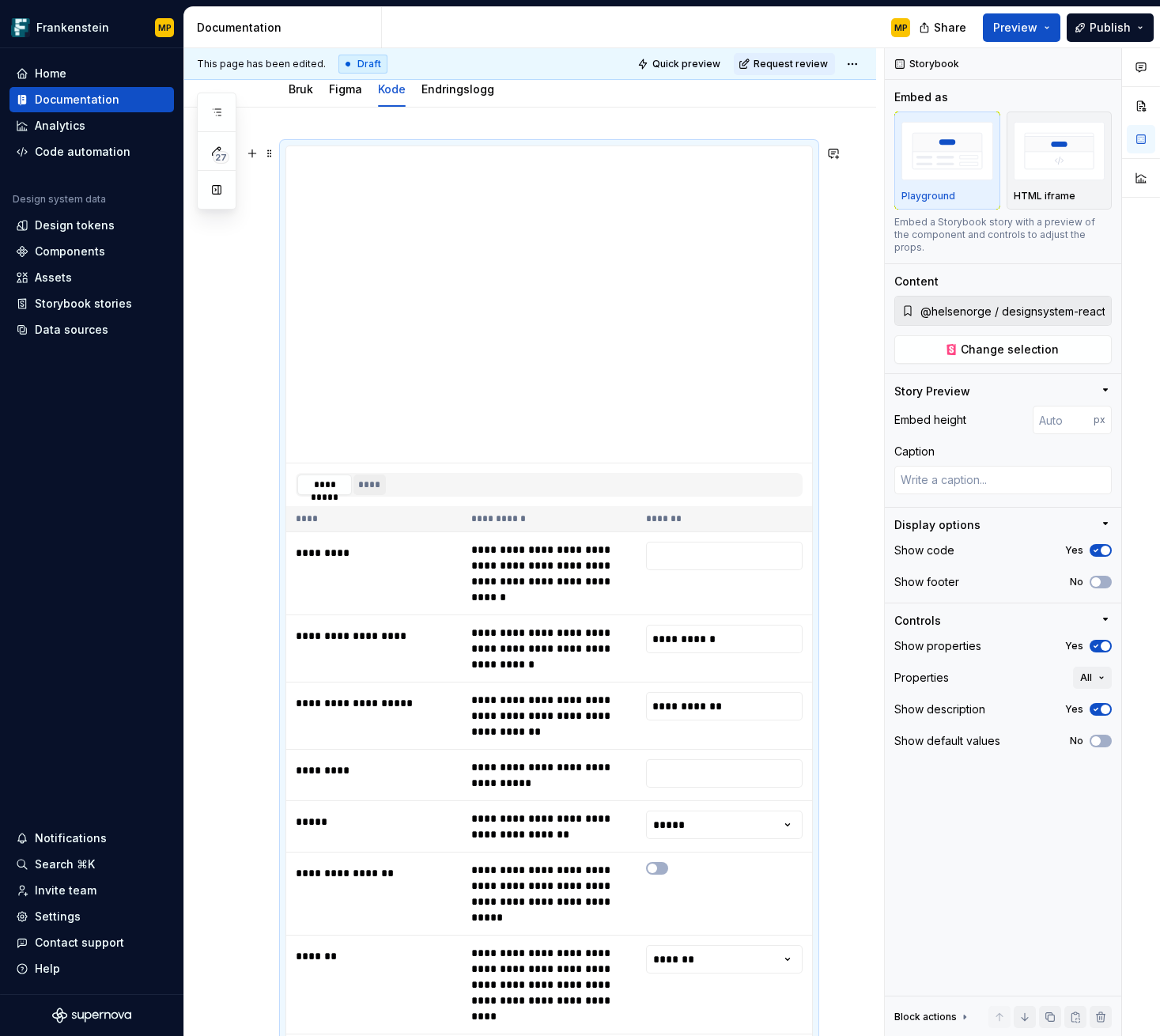
click at [375, 486] on button "****" at bounding box center [370, 485] width 32 height 21
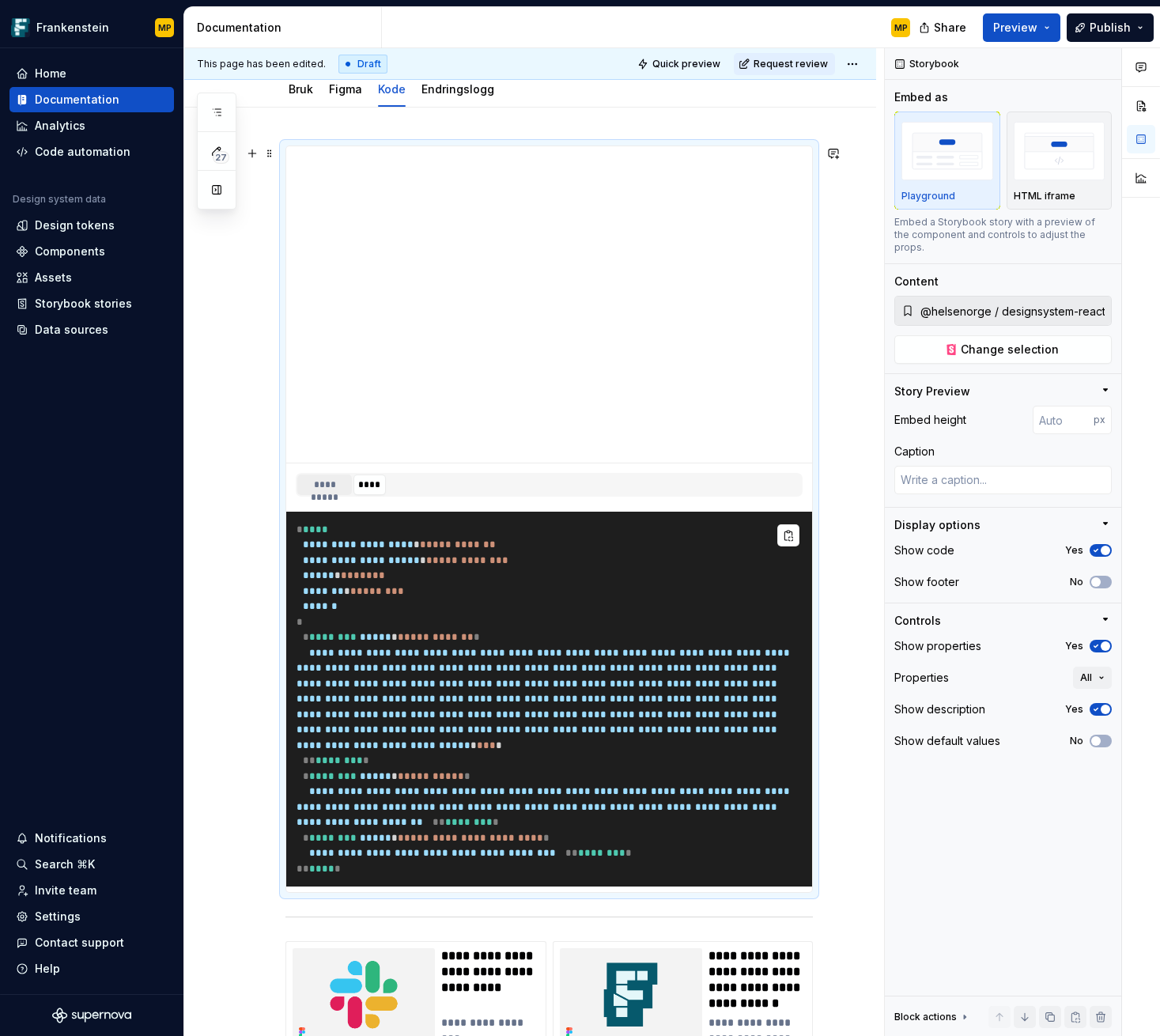
click at [333, 484] on button "**********" at bounding box center [325, 485] width 55 height 21
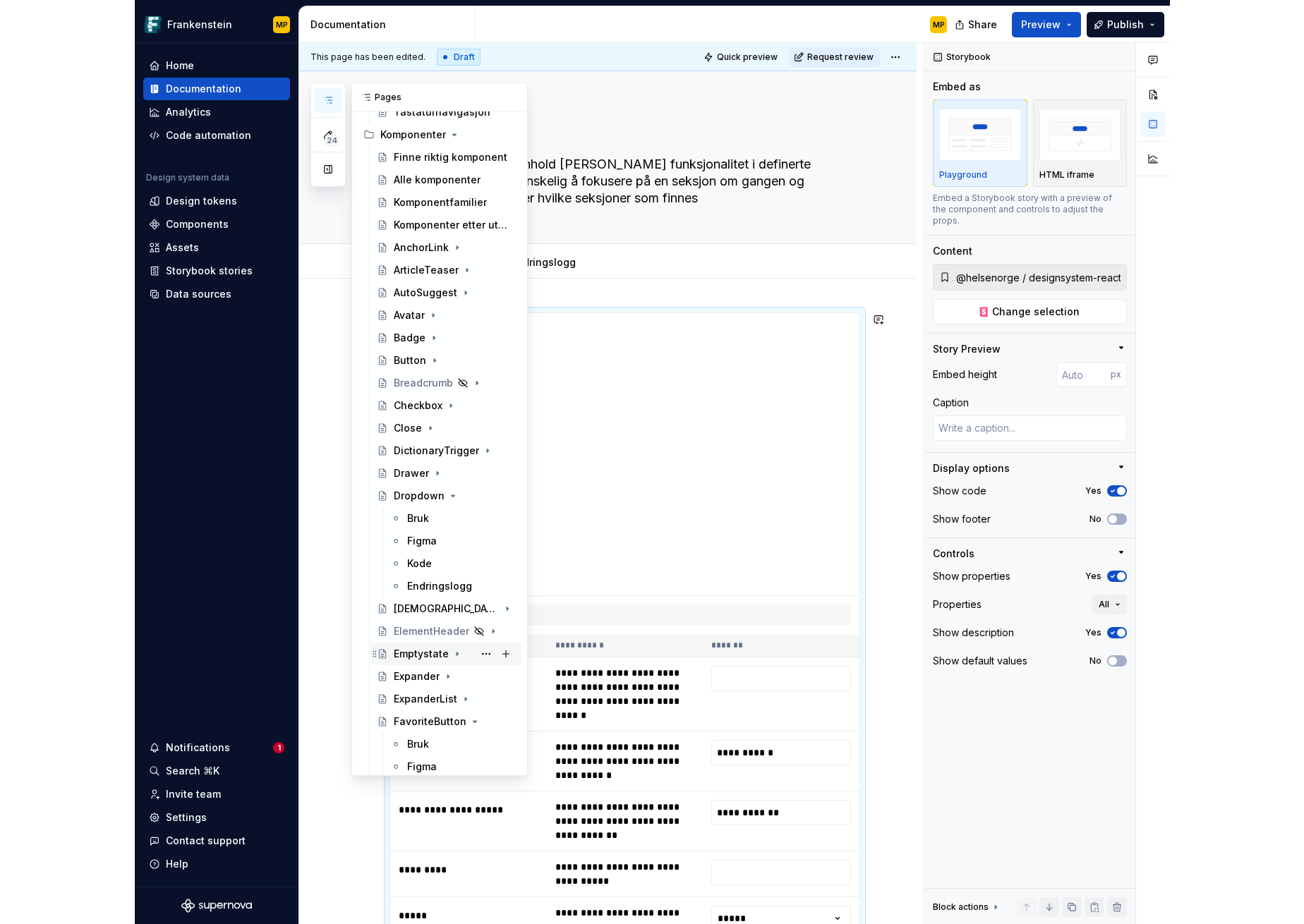
scroll to position [568, 0]
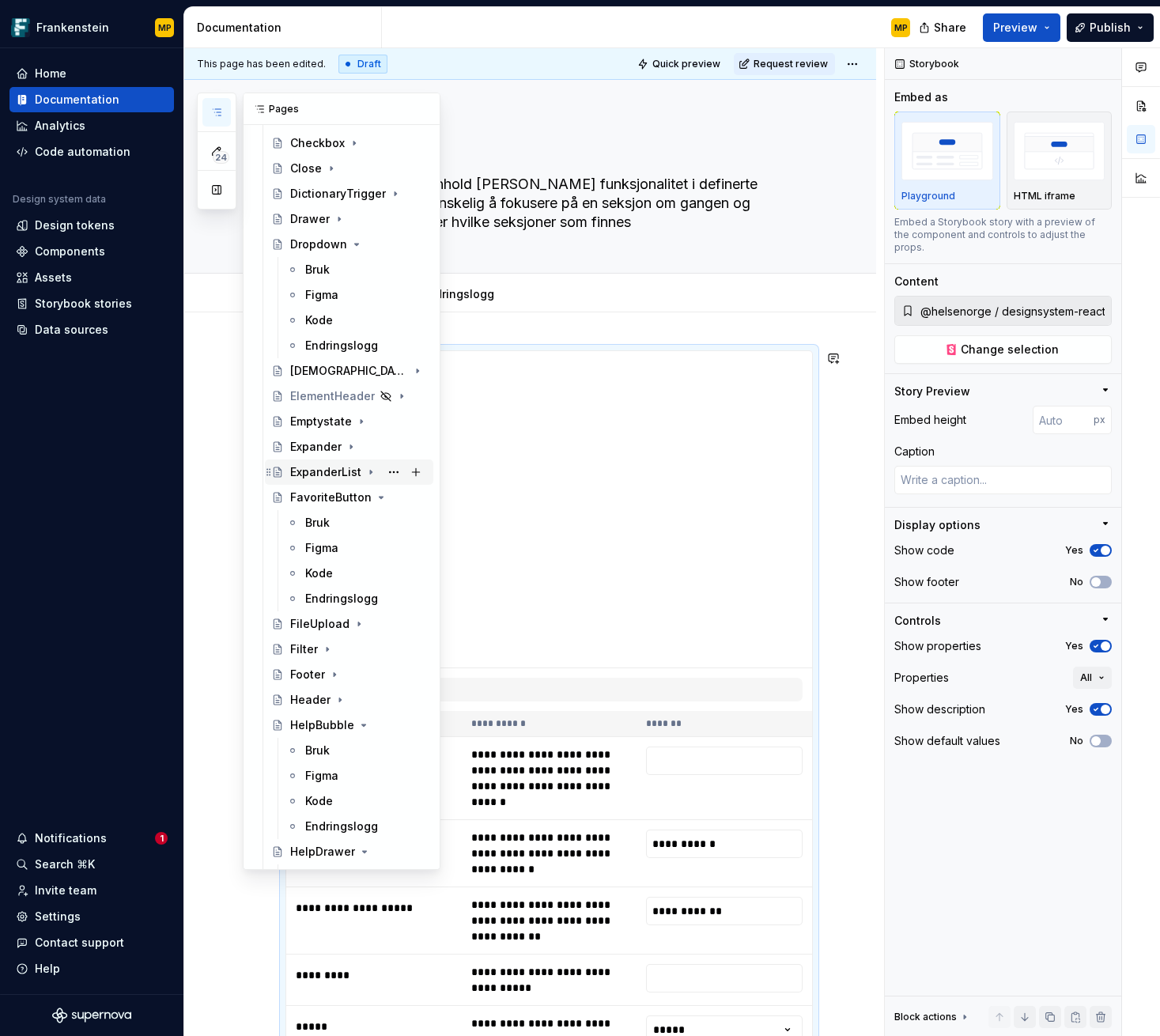
click at [337, 472] on div "ExpanderList" at bounding box center [325, 472] width 71 height 16
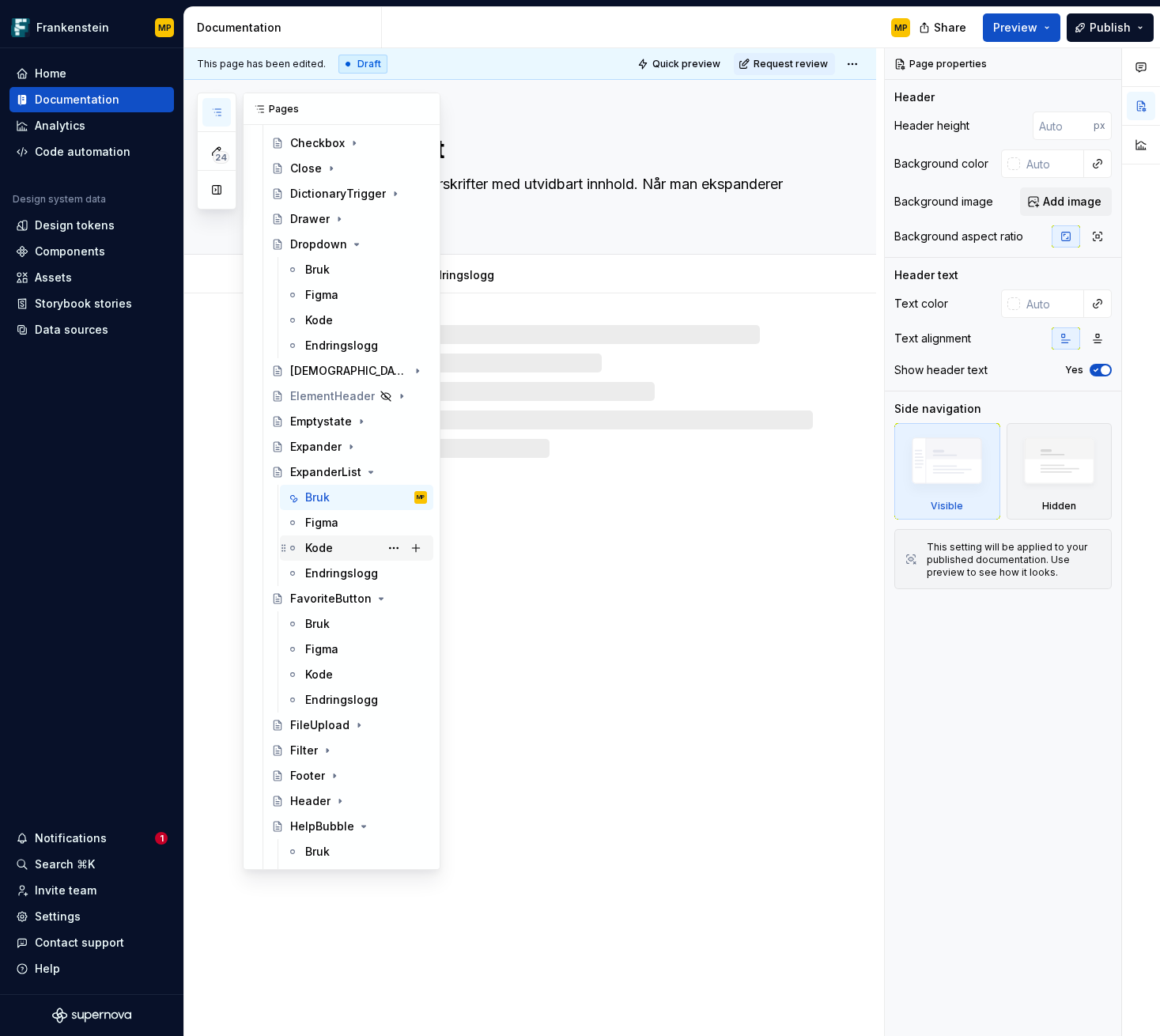
click at [333, 545] on div "Kode" at bounding box center [366, 549] width 122 height 22
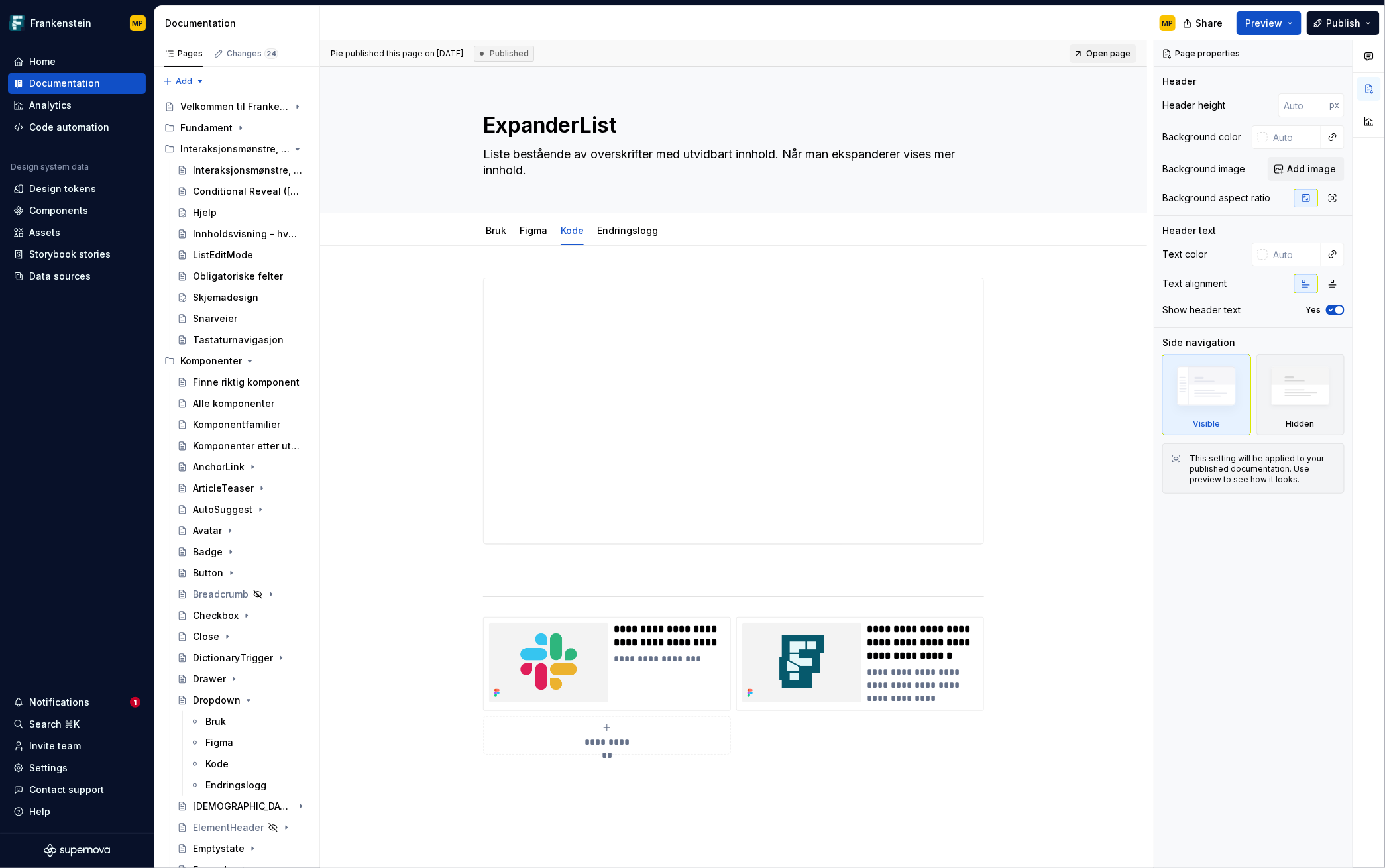
type textarea "*"
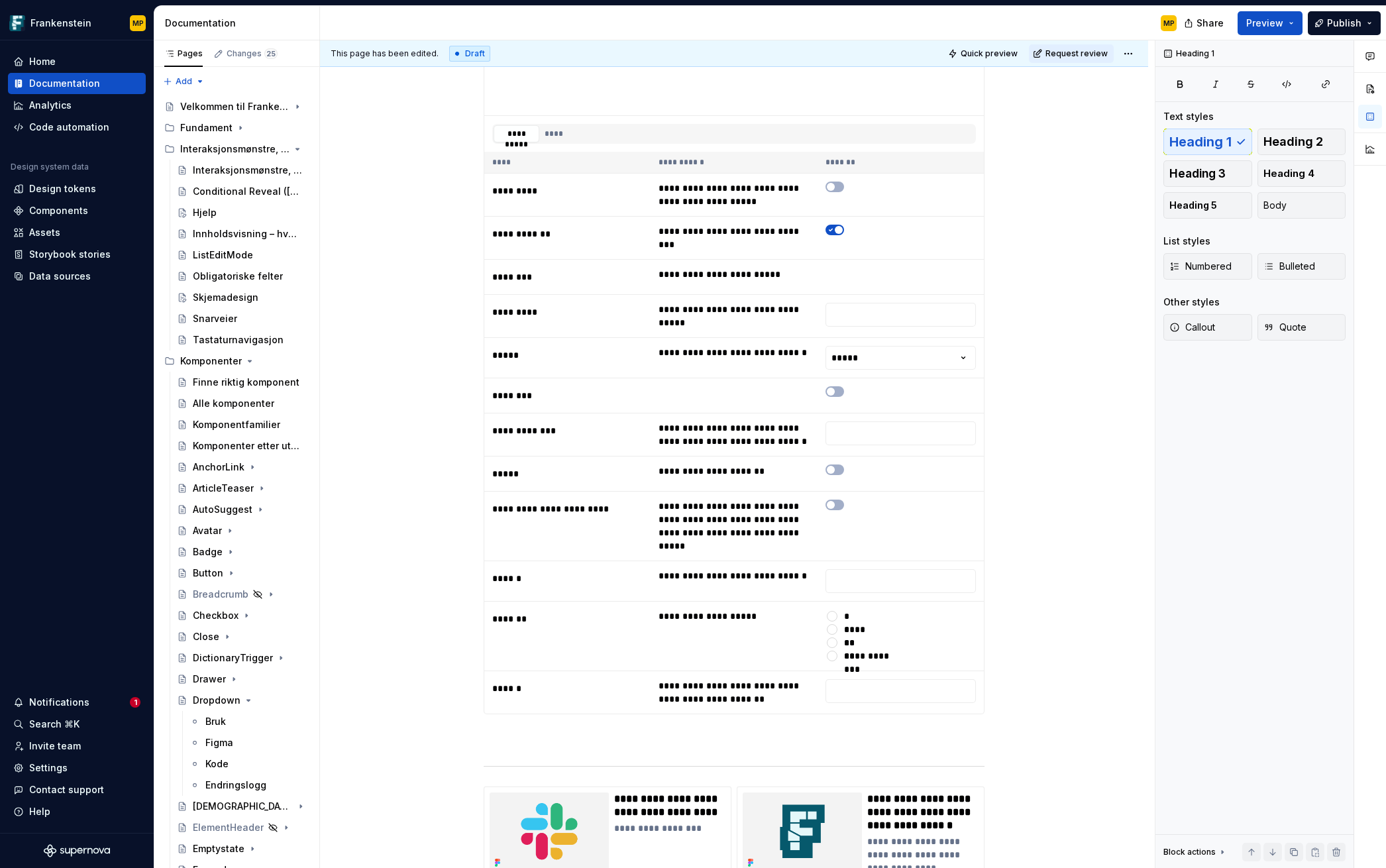
scroll to position [696, 0]
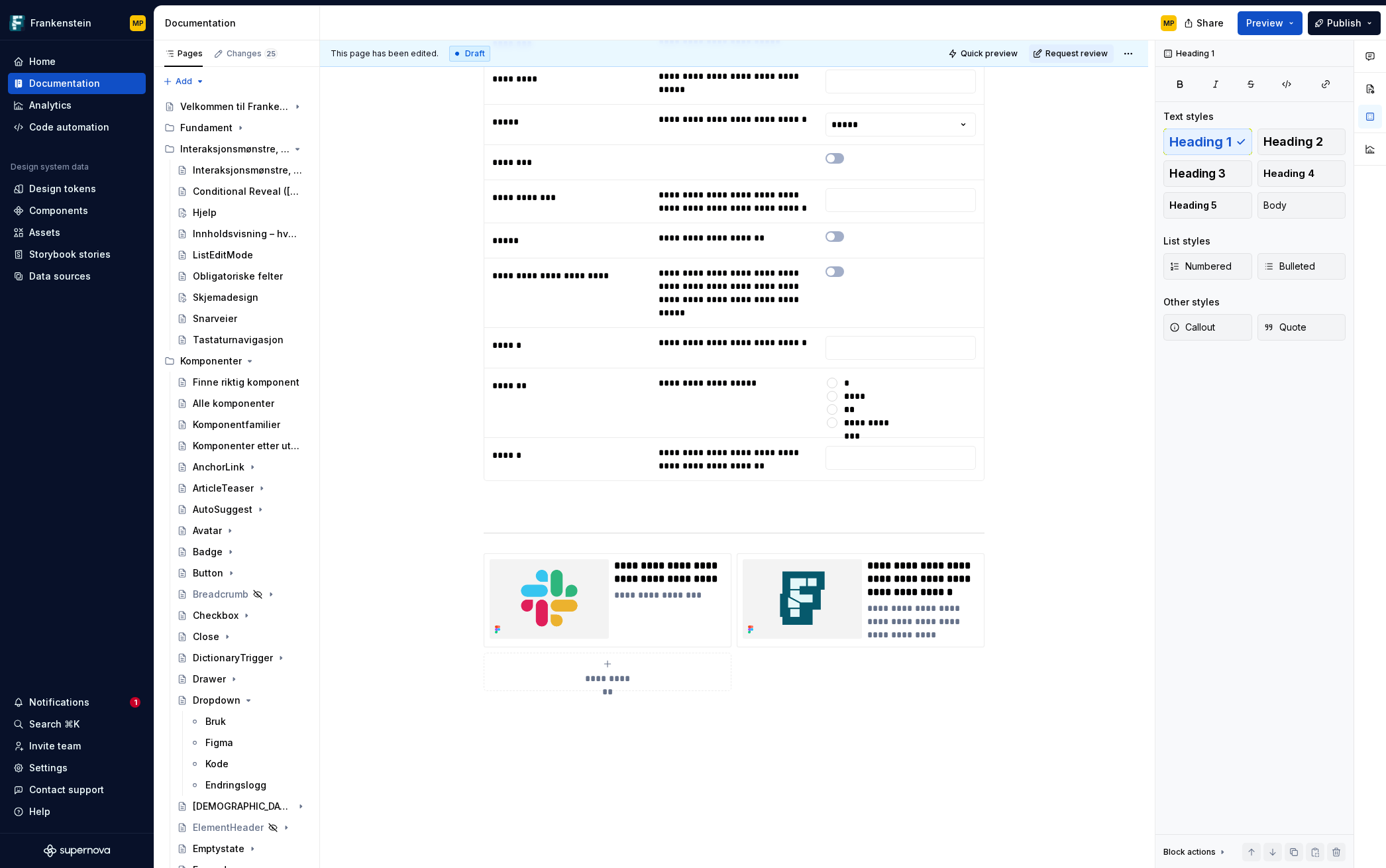
click at [939, 497] on p at bounding box center [734, 505] width 501 height 16
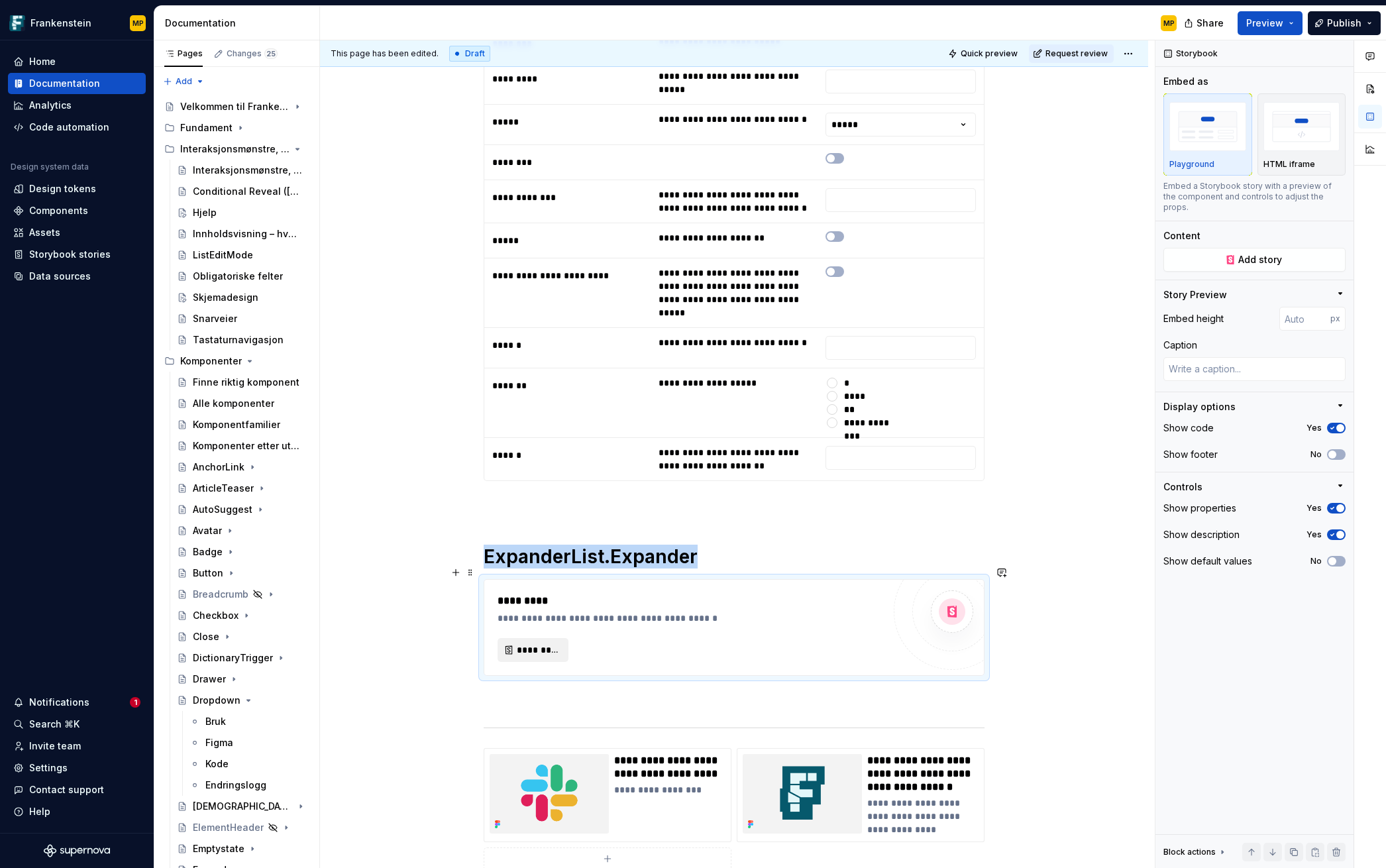
click at [542, 643] on span "*********" at bounding box center [538, 650] width 43 height 13
type textarea "*"
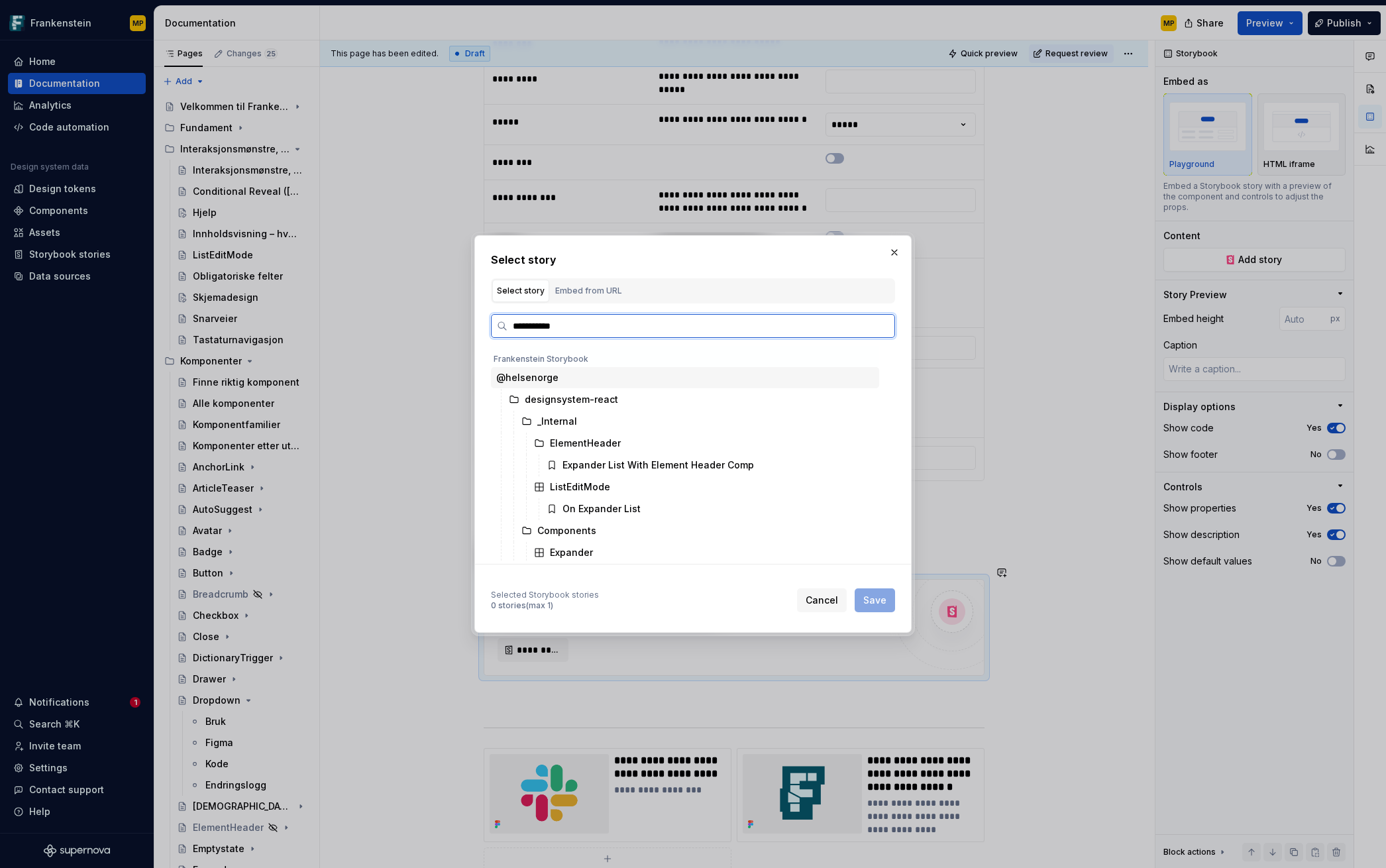
type input "**********"
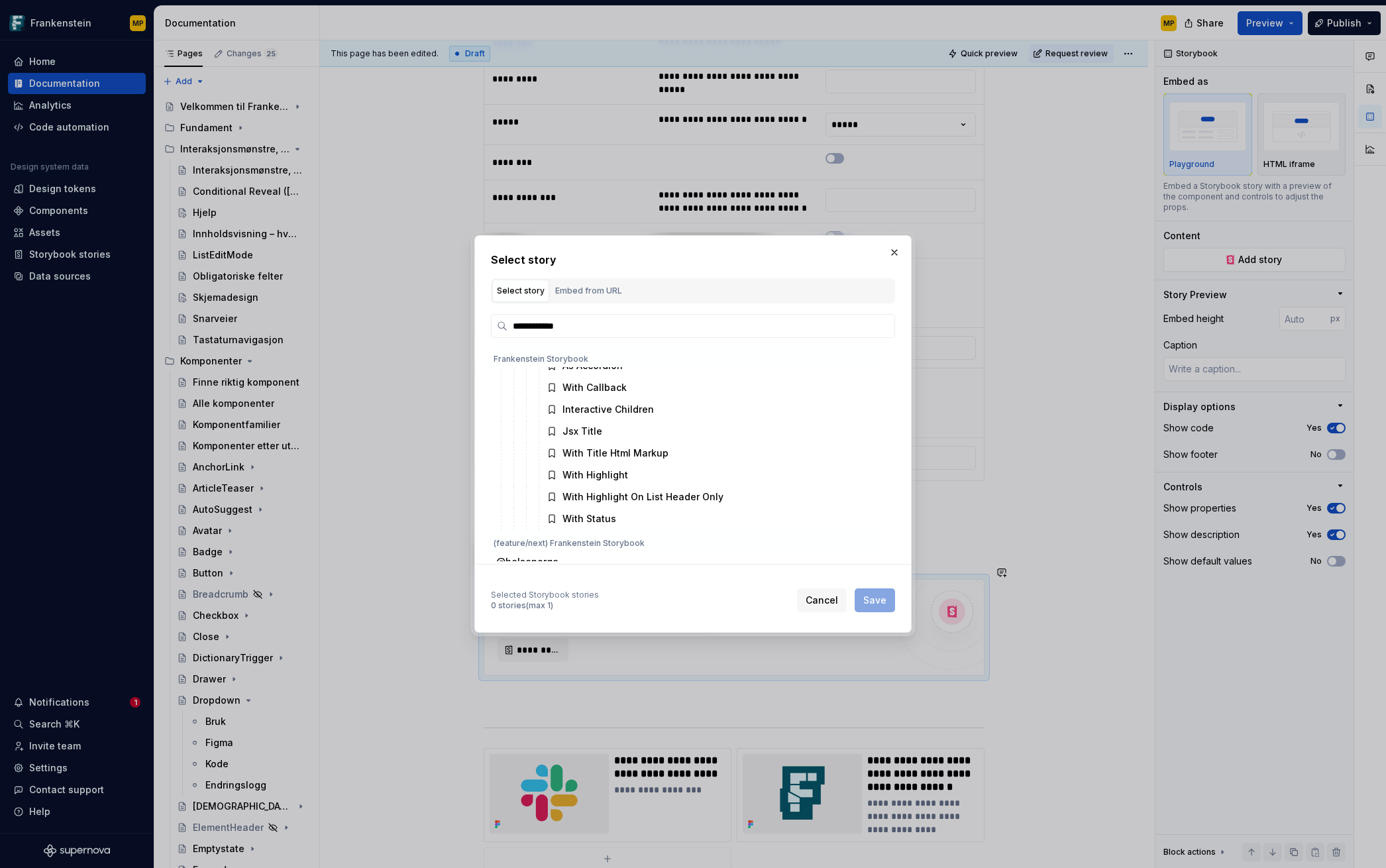
scroll to position [370, 0]
click at [817, 600] on span "Cancel" at bounding box center [822, 600] width 32 height 13
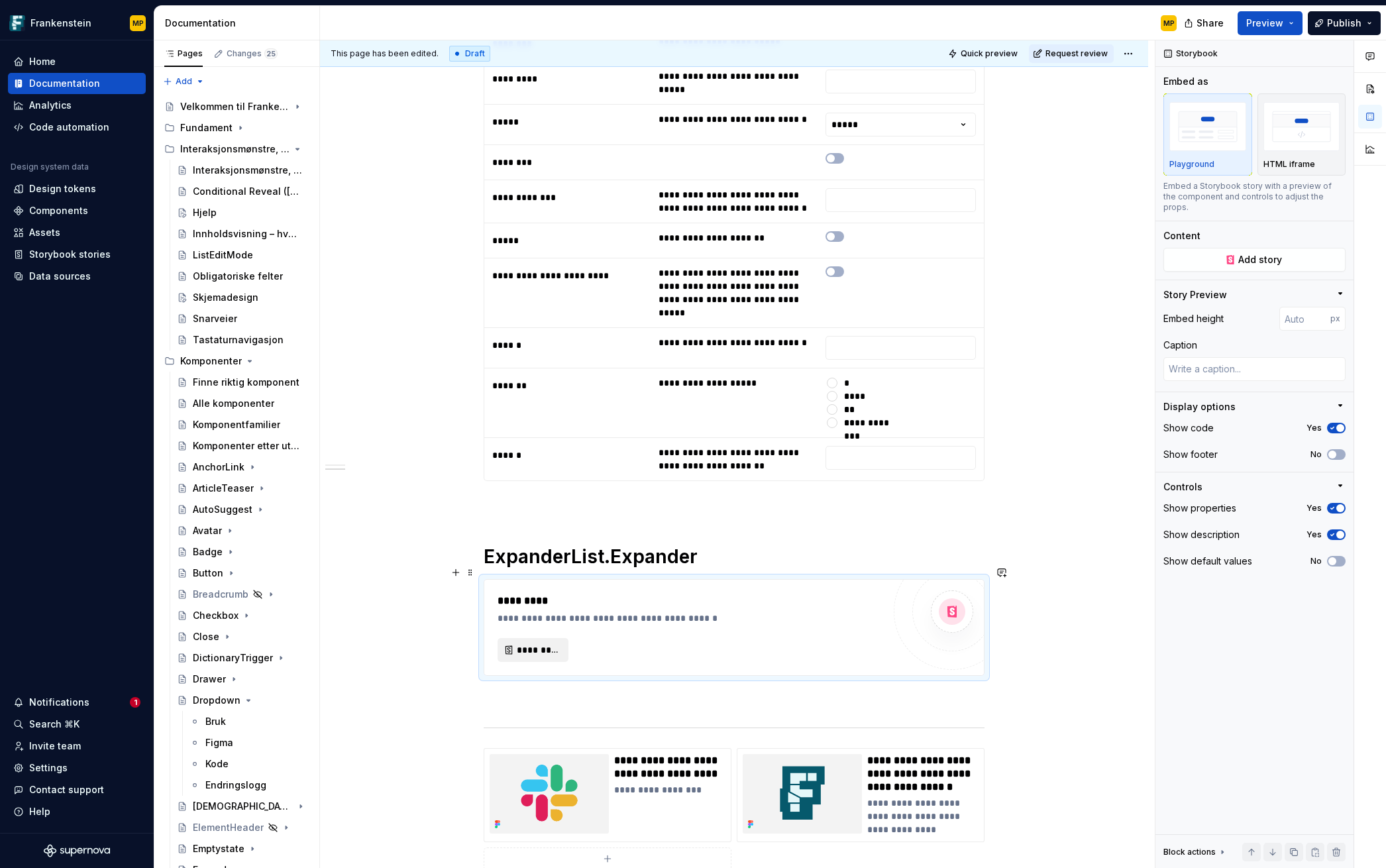
click at [528, 643] on span "*********" at bounding box center [538, 650] width 43 height 13
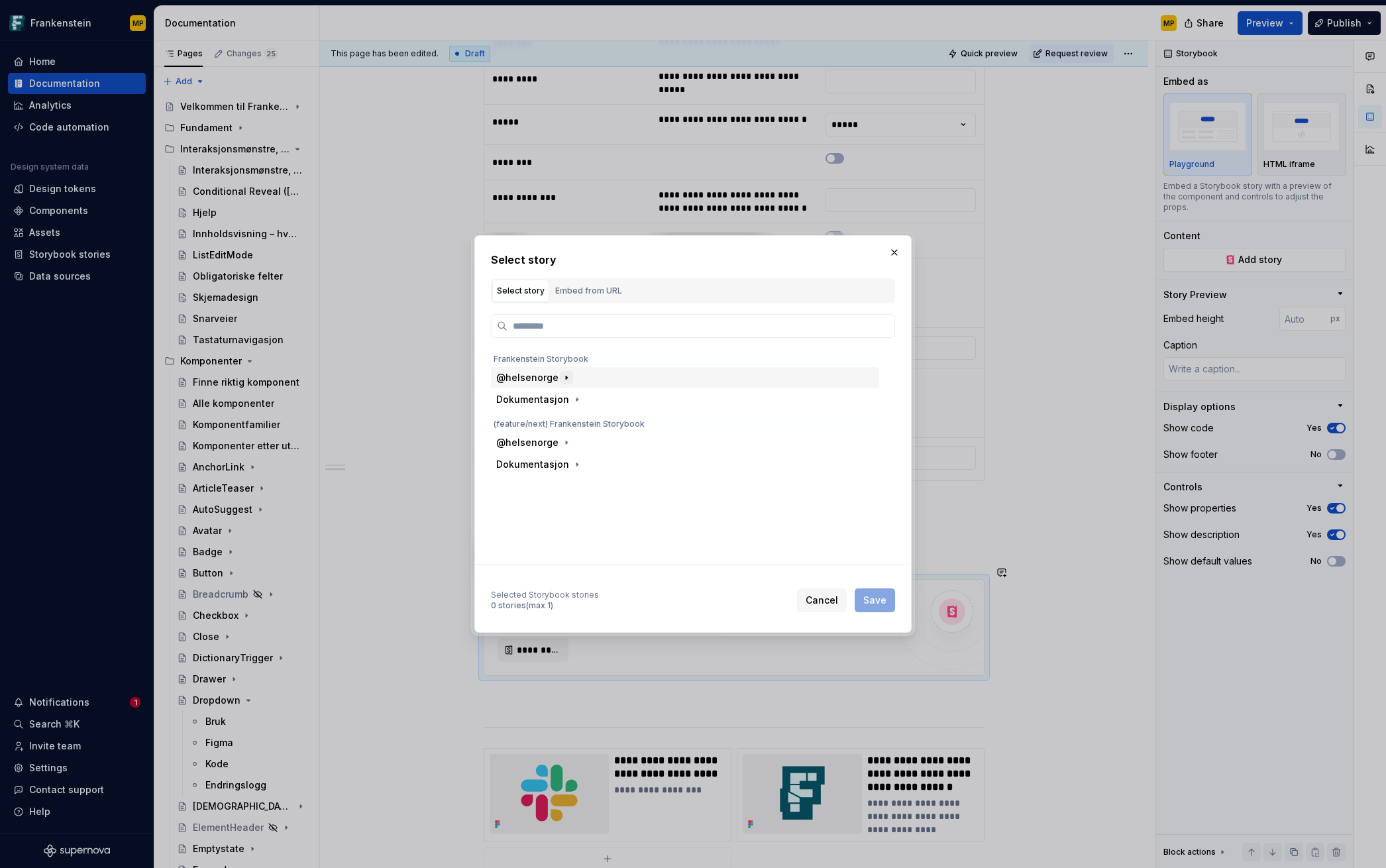
click at [567, 375] on icon "button" at bounding box center [567, 377] width 11 height 11
click at [581, 398] on icon "button" at bounding box center [582, 400] width 1 height 3
click at [579, 398] on icon "button" at bounding box center [583, 400] width 11 height 11
click at [623, 423] on icon "button" at bounding box center [626, 421] width 11 height 11
click at [601, 466] on icon "button" at bounding box center [604, 465] width 11 height 11
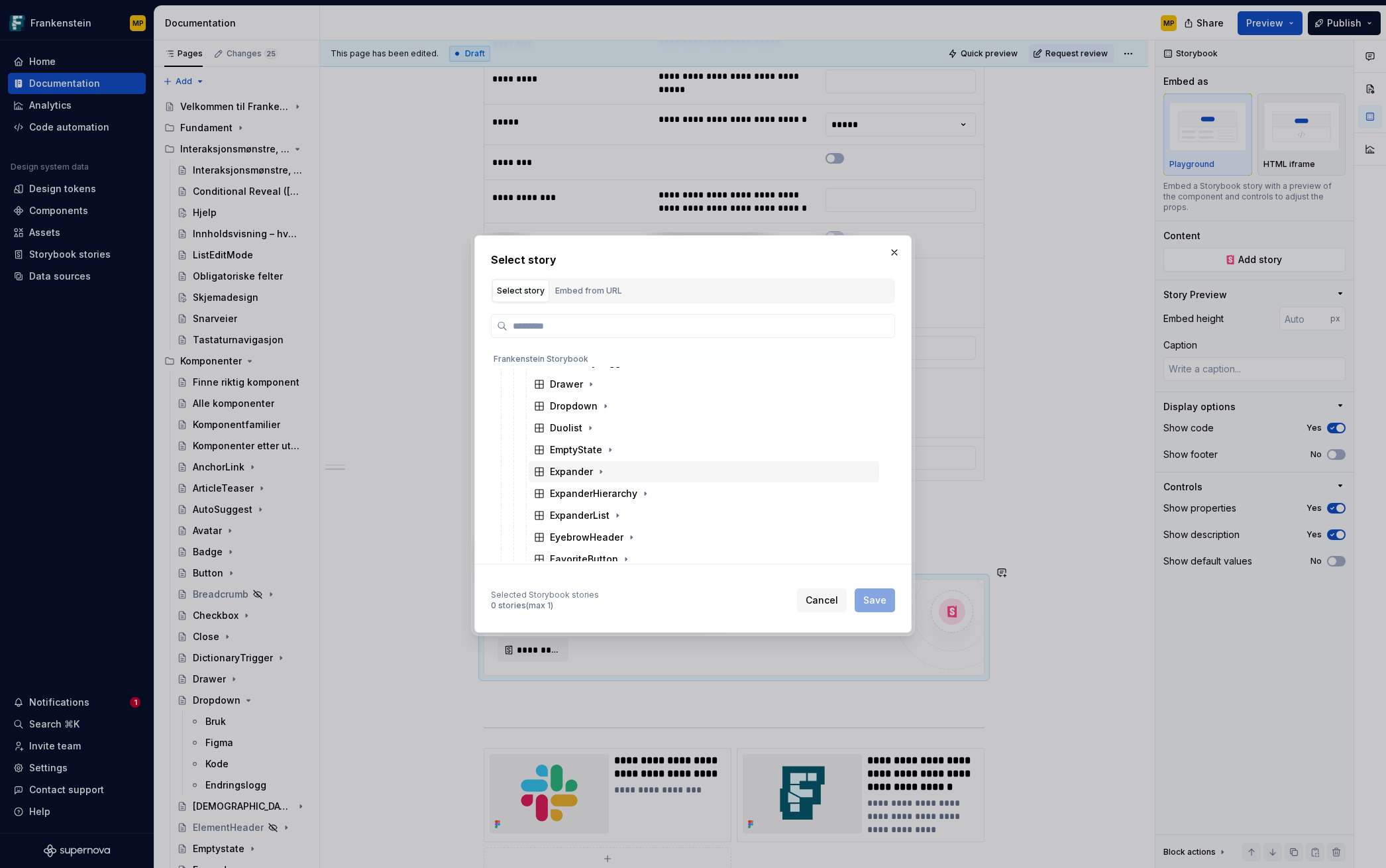
scroll to position [308, 0]
click at [621, 507] on icon "button" at bounding box center [618, 507] width 11 height 11
click at [567, 514] on div "Expander" at bounding box center [571, 516] width 43 height 13
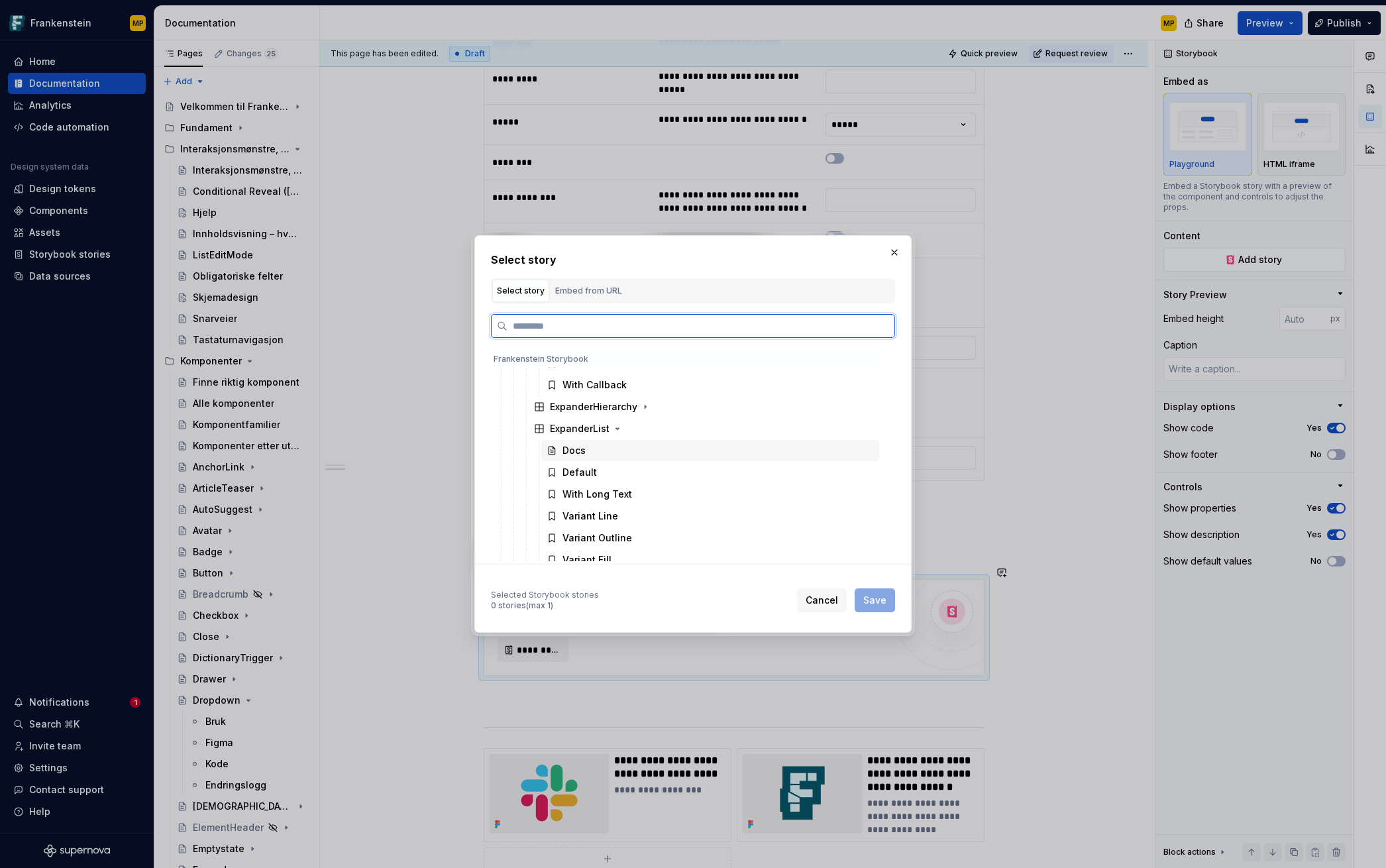
click at [579, 456] on div "Docs" at bounding box center [574, 451] width 23 height 13
click at [585, 470] on div "Default" at bounding box center [579, 472] width 34 height 13
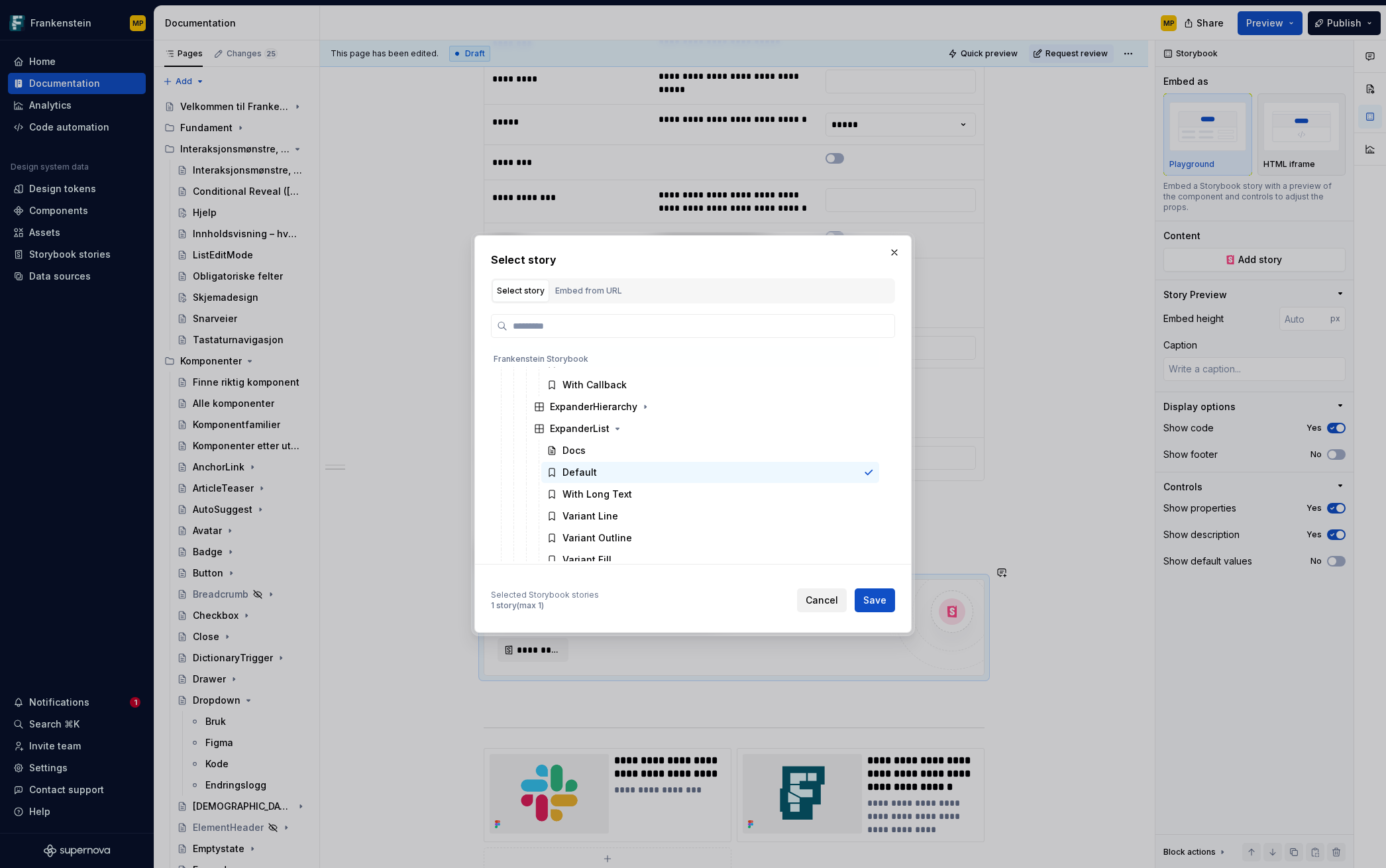
click at [825, 607] on button "Cancel" at bounding box center [822, 600] width 50 height 24
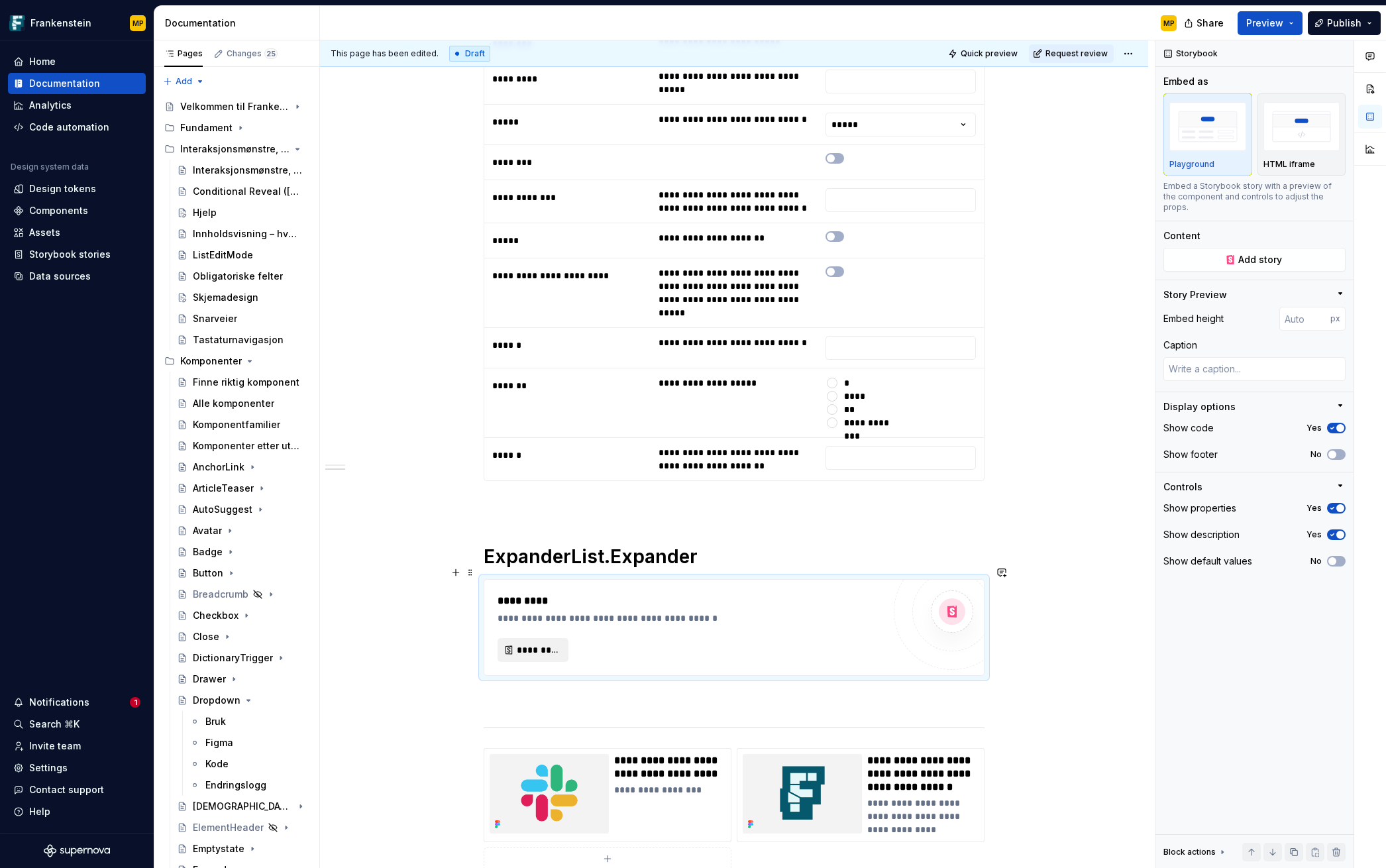
click at [543, 643] on span "*********" at bounding box center [538, 650] width 43 height 13
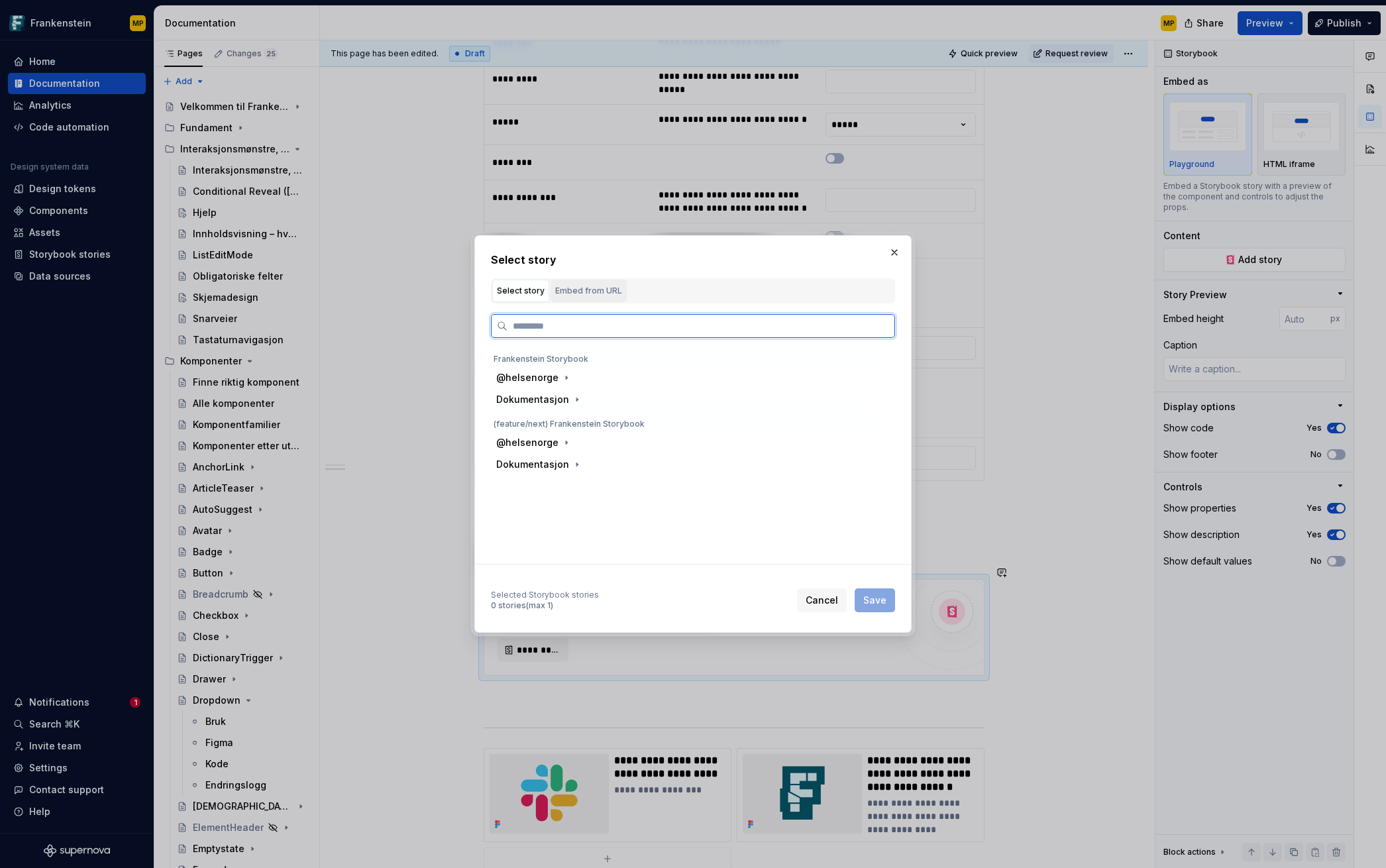
type textarea "*"
click at [604, 290] on div "Embed from URL" at bounding box center [588, 291] width 67 height 13
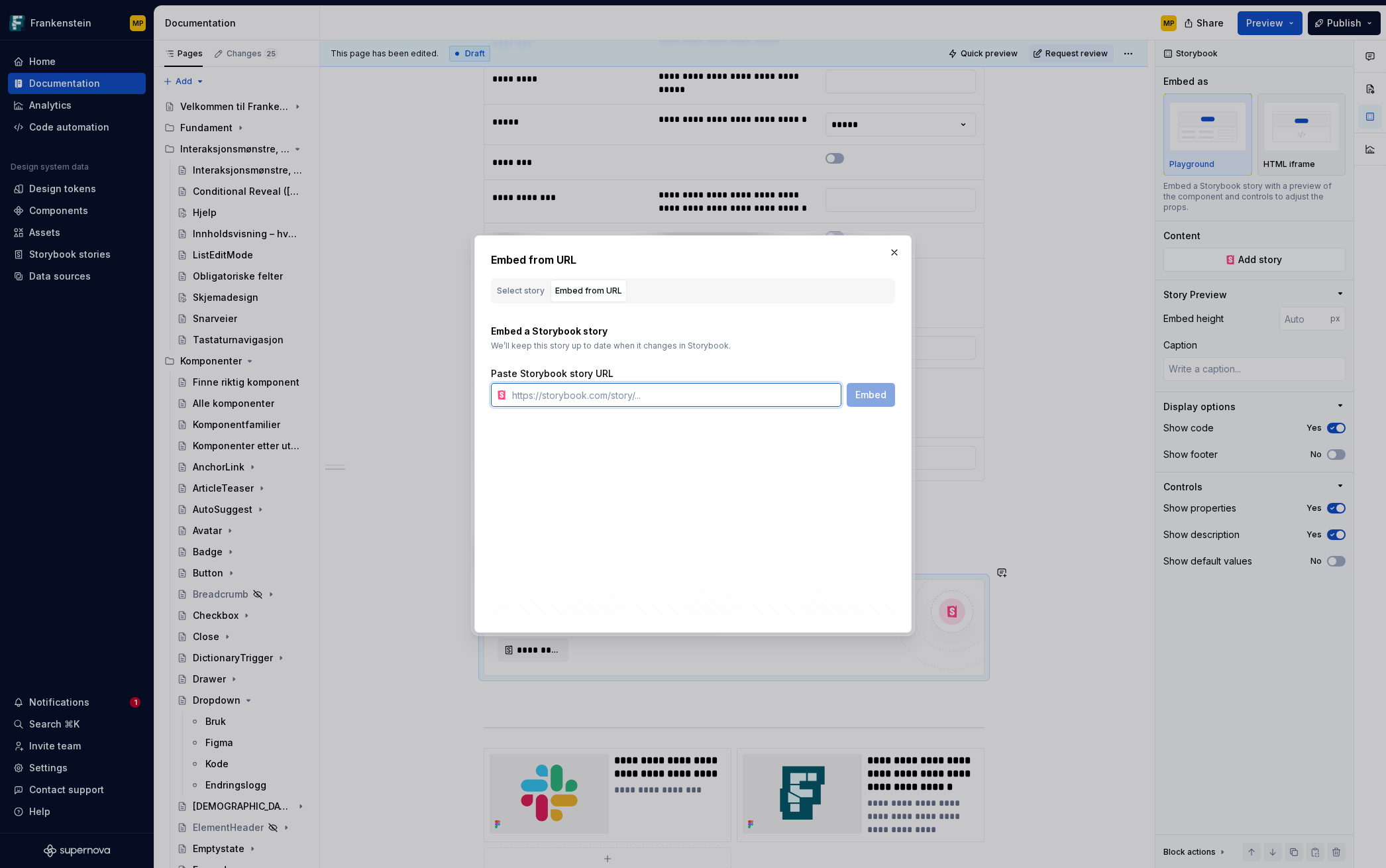
click at [583, 397] on input "text" at bounding box center [673, 394] width 334 height 24
paste input "[URL][DOMAIN_NAME]"
type input "[URL][DOMAIN_NAME]"
click at [881, 399] on span "Embed" at bounding box center [871, 395] width 31 height 13
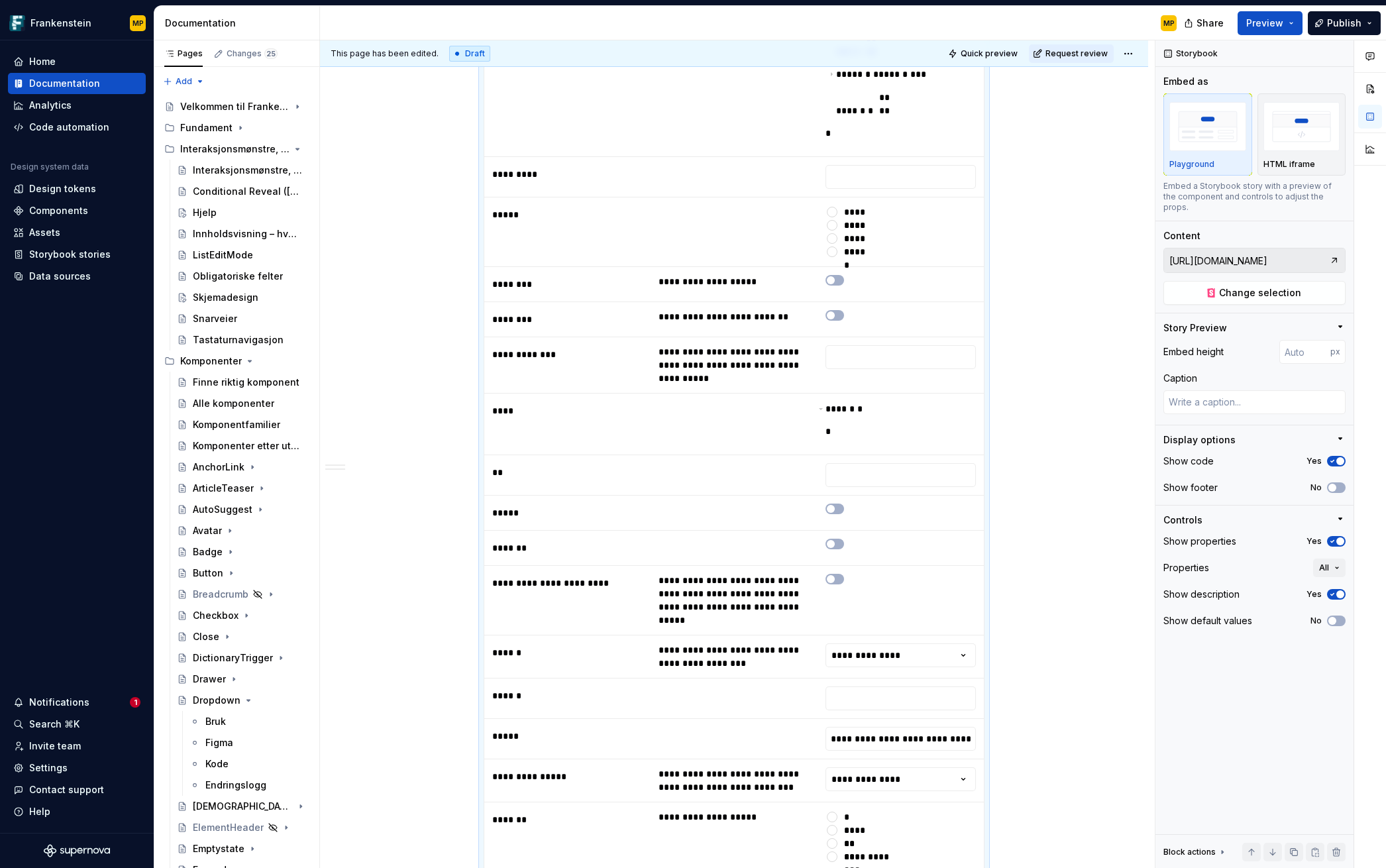
scroll to position [1761, 0]
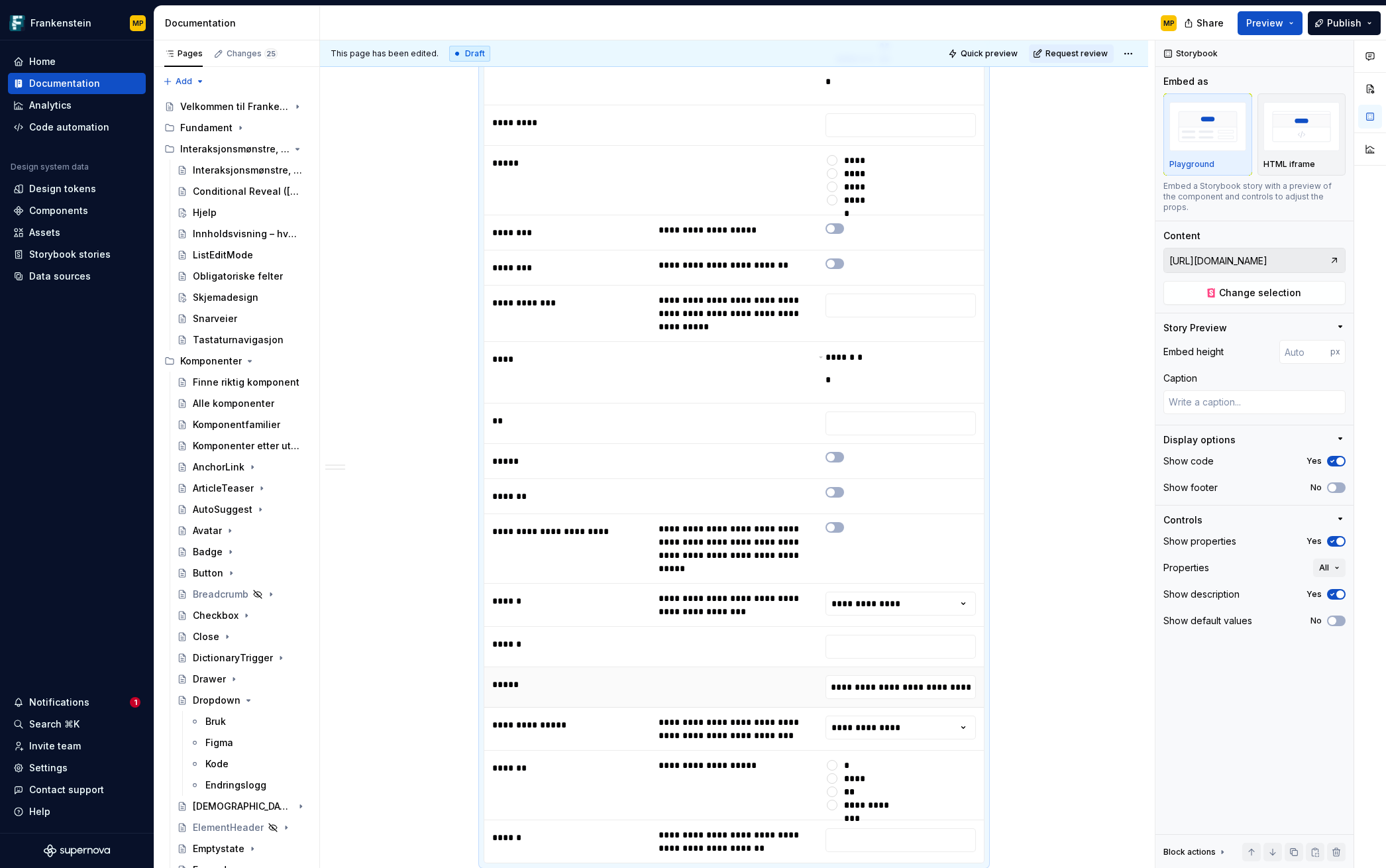
click at [742, 667] on td at bounding box center [733, 687] width 166 height 40
click at [859, 644] on html "Frankenstein MP Home Documentation Analytics Code automation Design system data…" at bounding box center [693, 434] width 1386 height 868
click at [859, 643] on html "Frankenstein MP Home Documentation Analytics Code automation Design system data…" at bounding box center [693, 434] width 1386 height 868
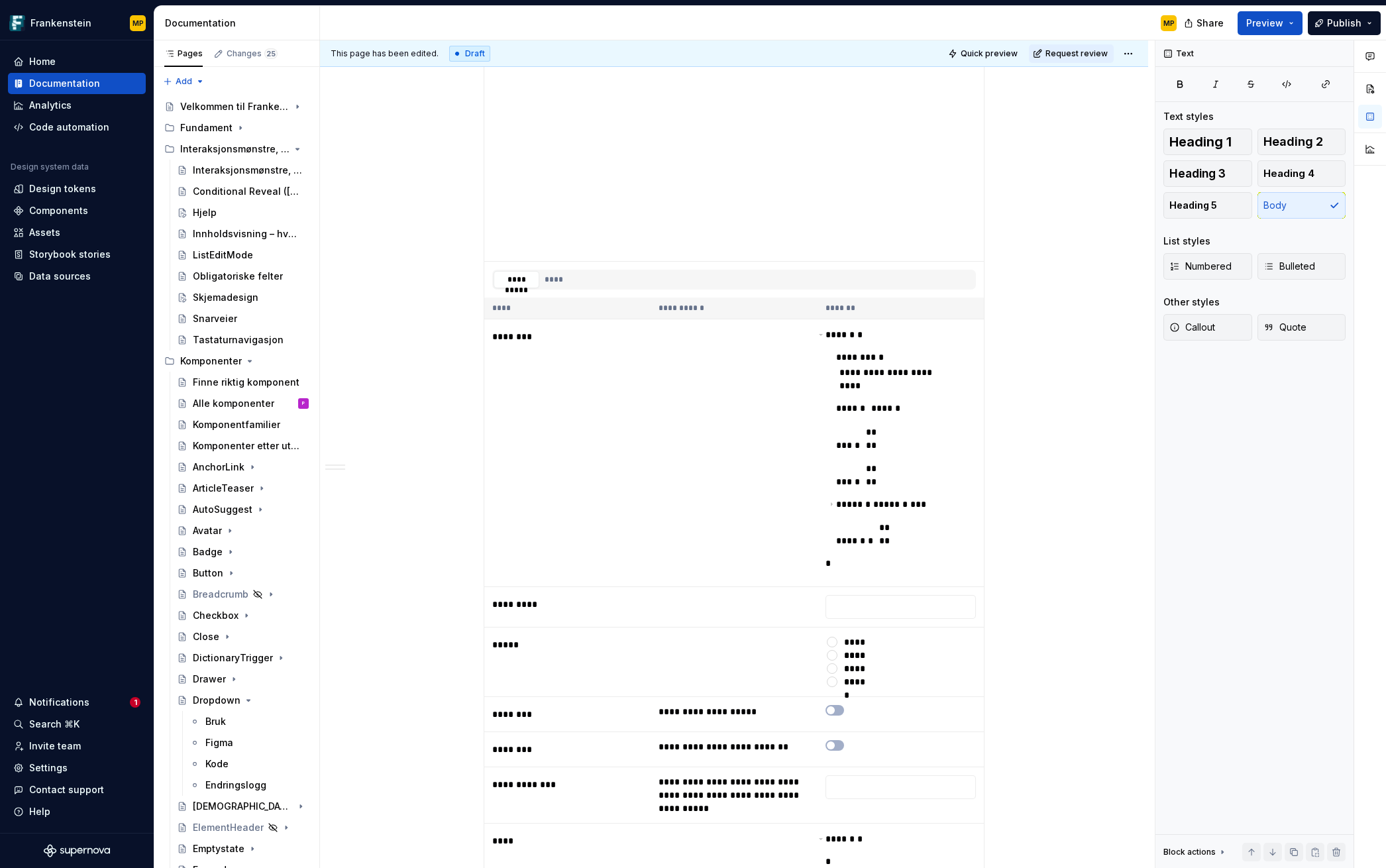
scroll to position [1404, 0]
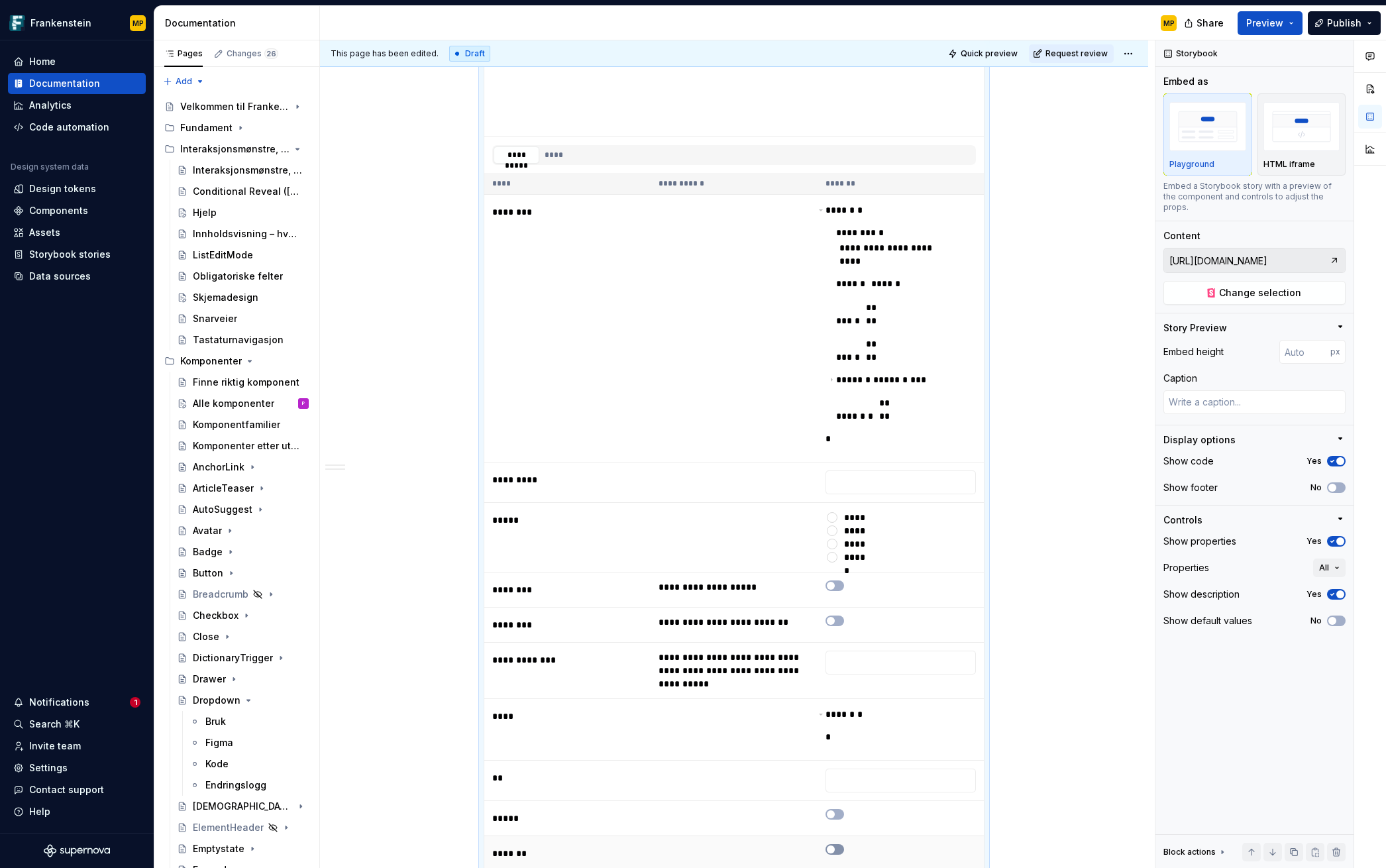
click at [836, 844] on button "button" at bounding box center [835, 849] width 19 height 11
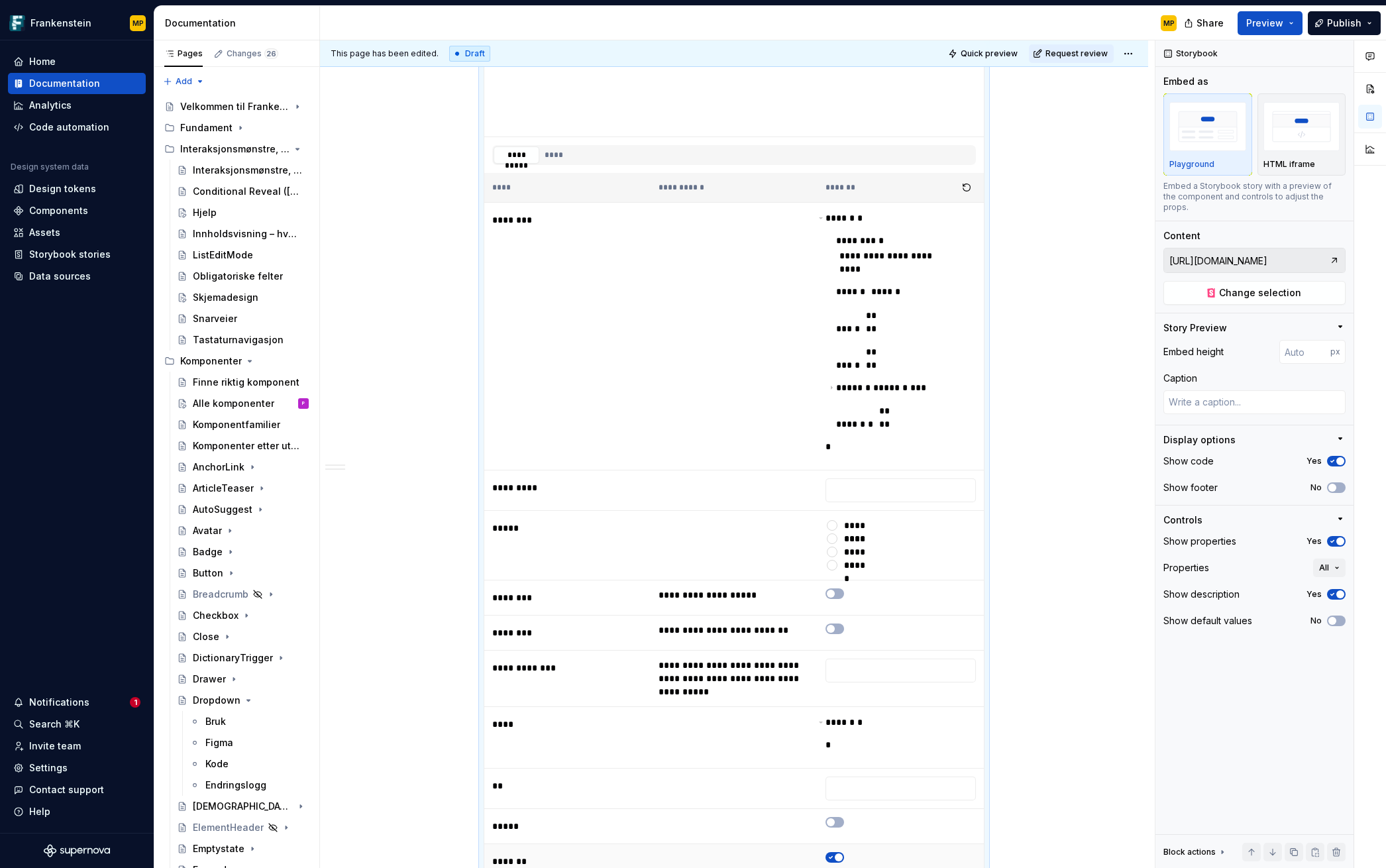
click at [835, 853] on span "button" at bounding box center [839, 857] width 8 height 8
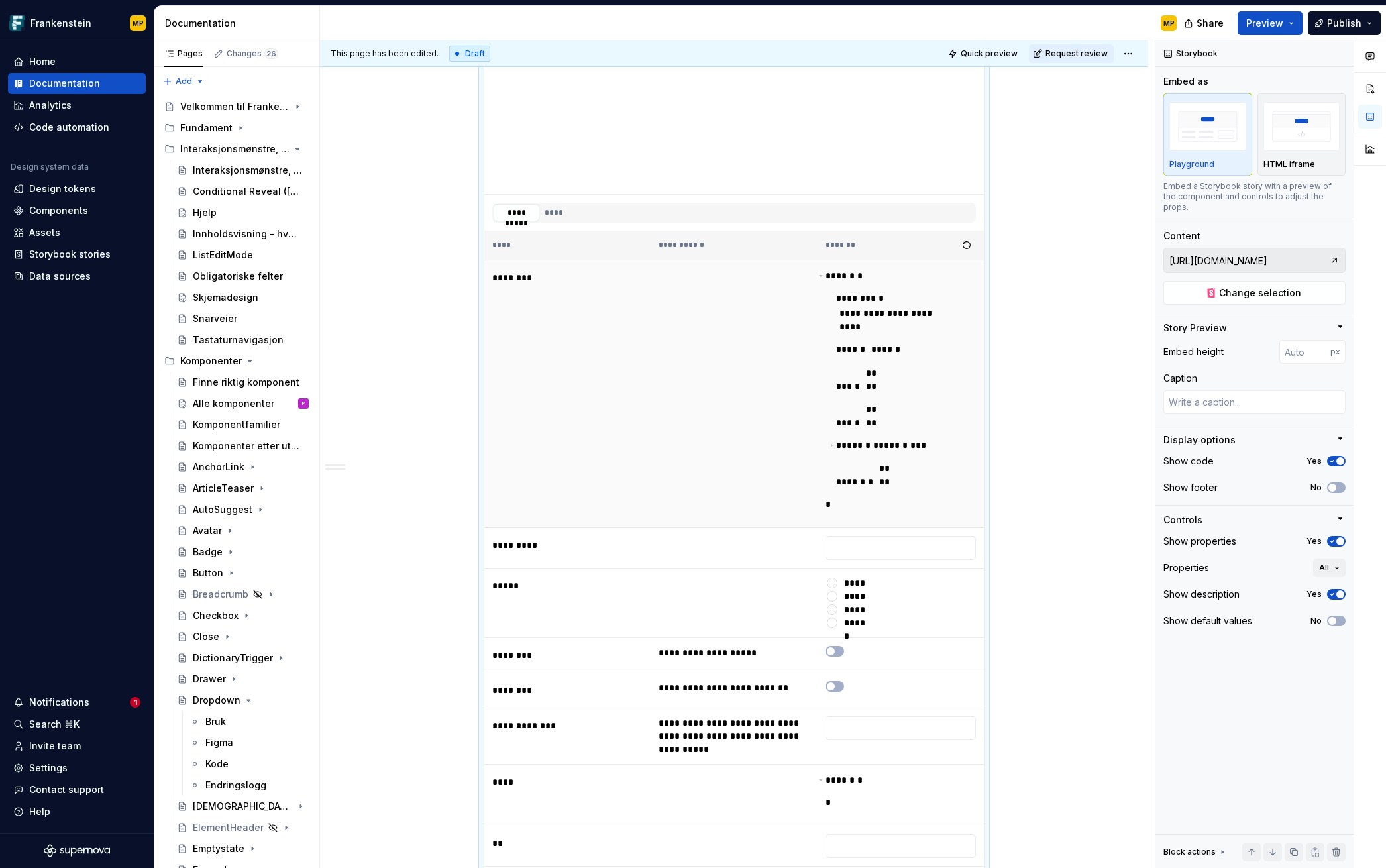
scroll to position [1112, 0]
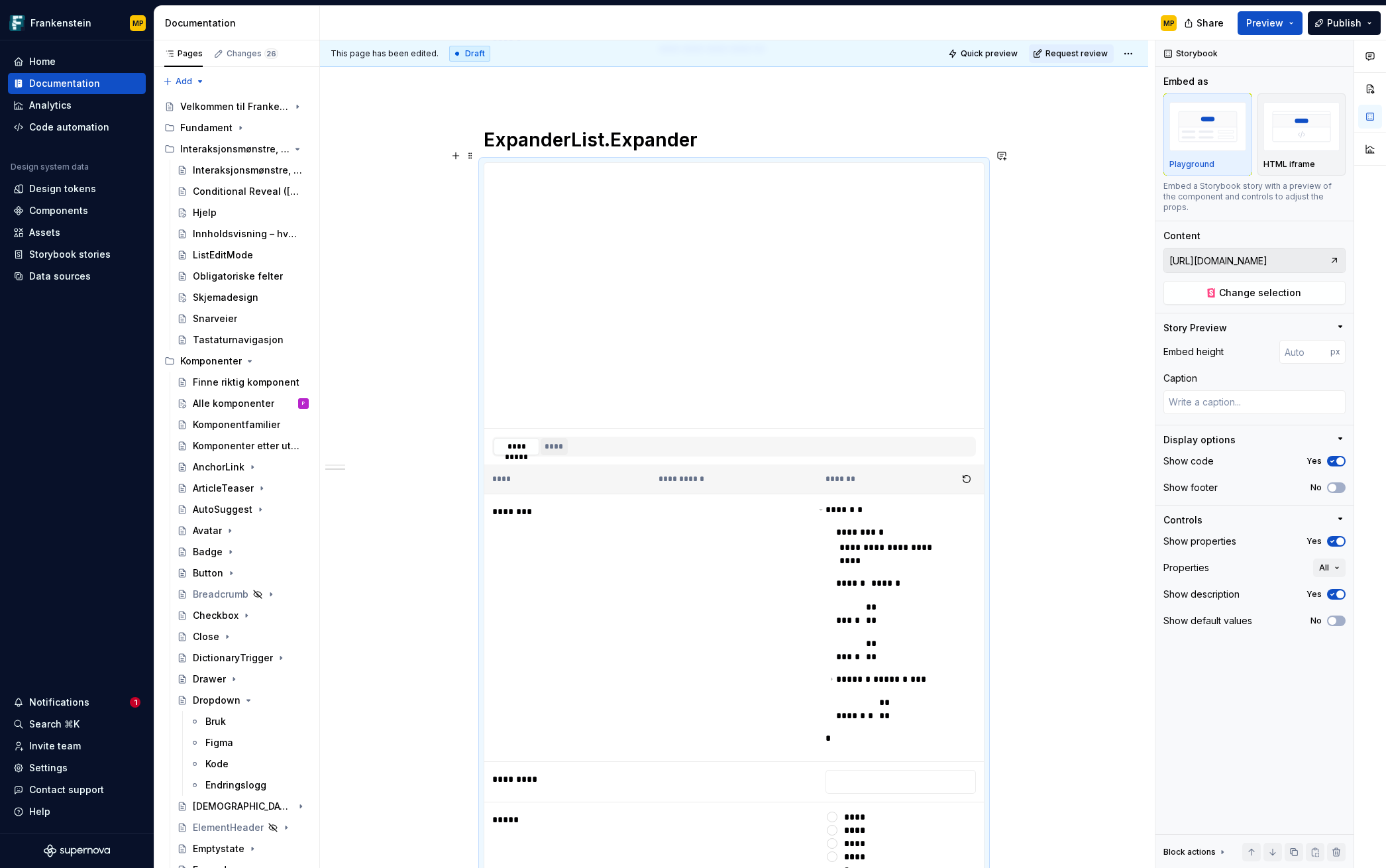
click at [555, 438] on button "****" at bounding box center [554, 447] width 27 height 17
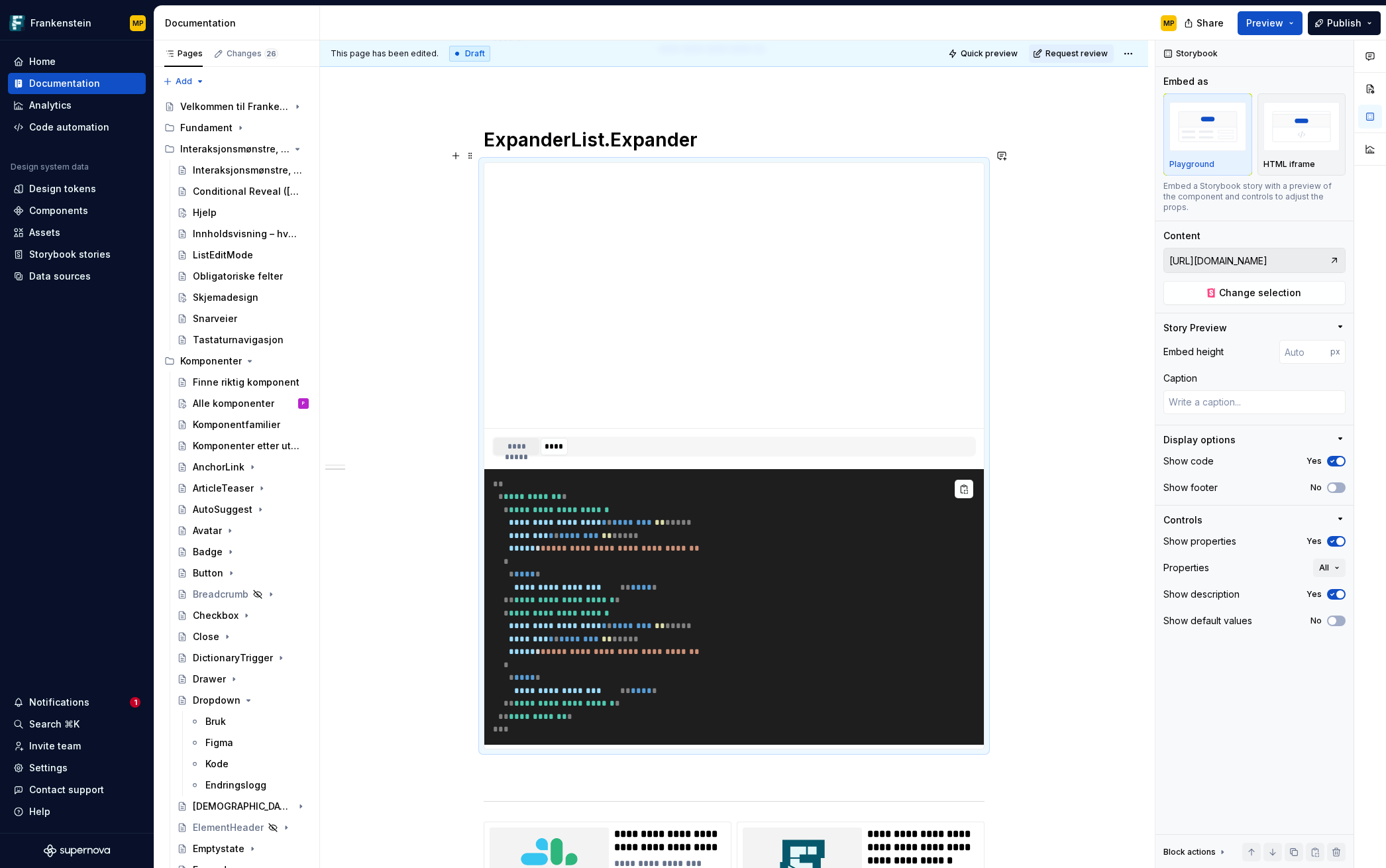
click at [505, 438] on button "**********" at bounding box center [517, 447] width 46 height 17
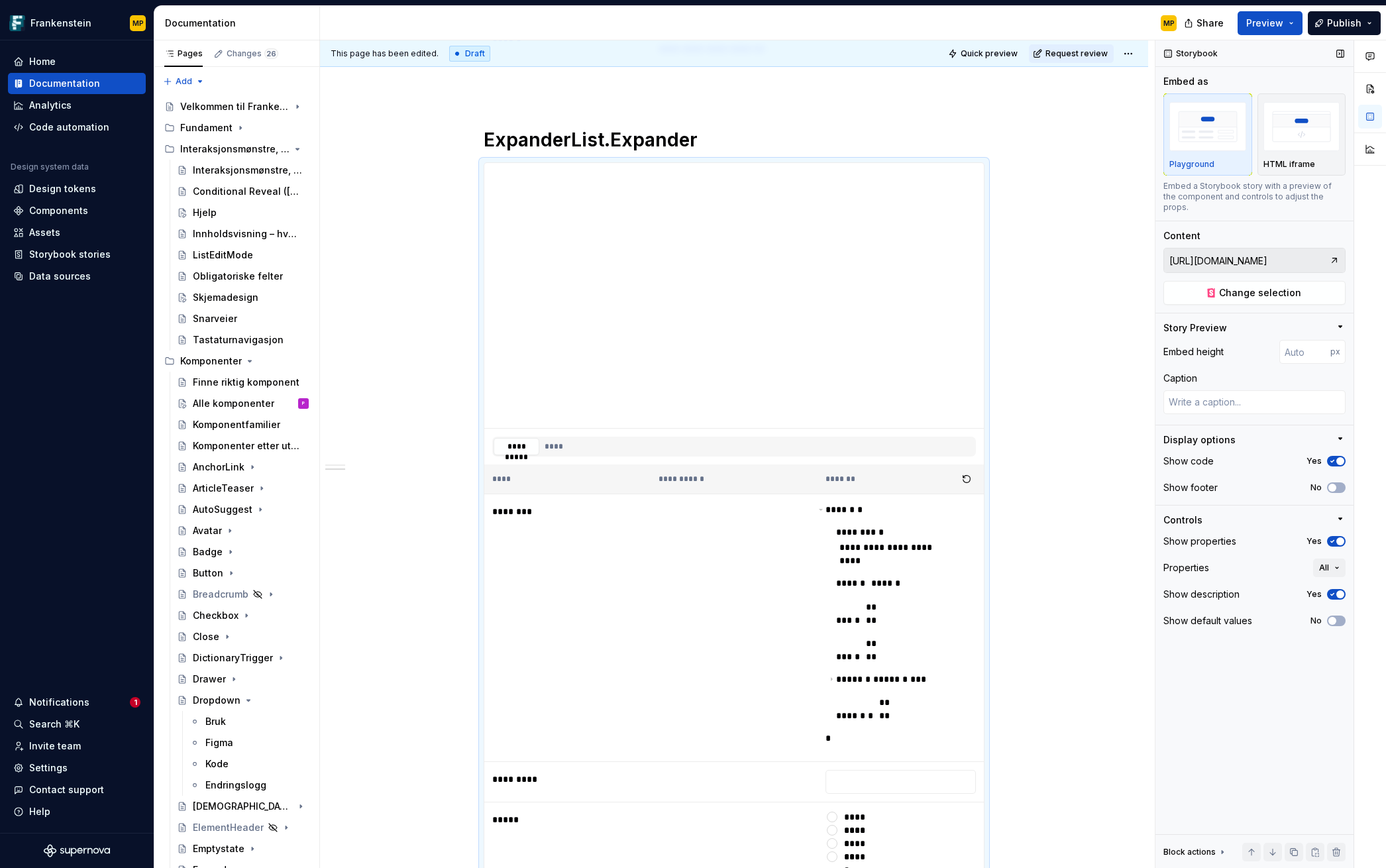
click at [971, 457] on icon "button" at bounding box center [1332, 461] width 11 height 8
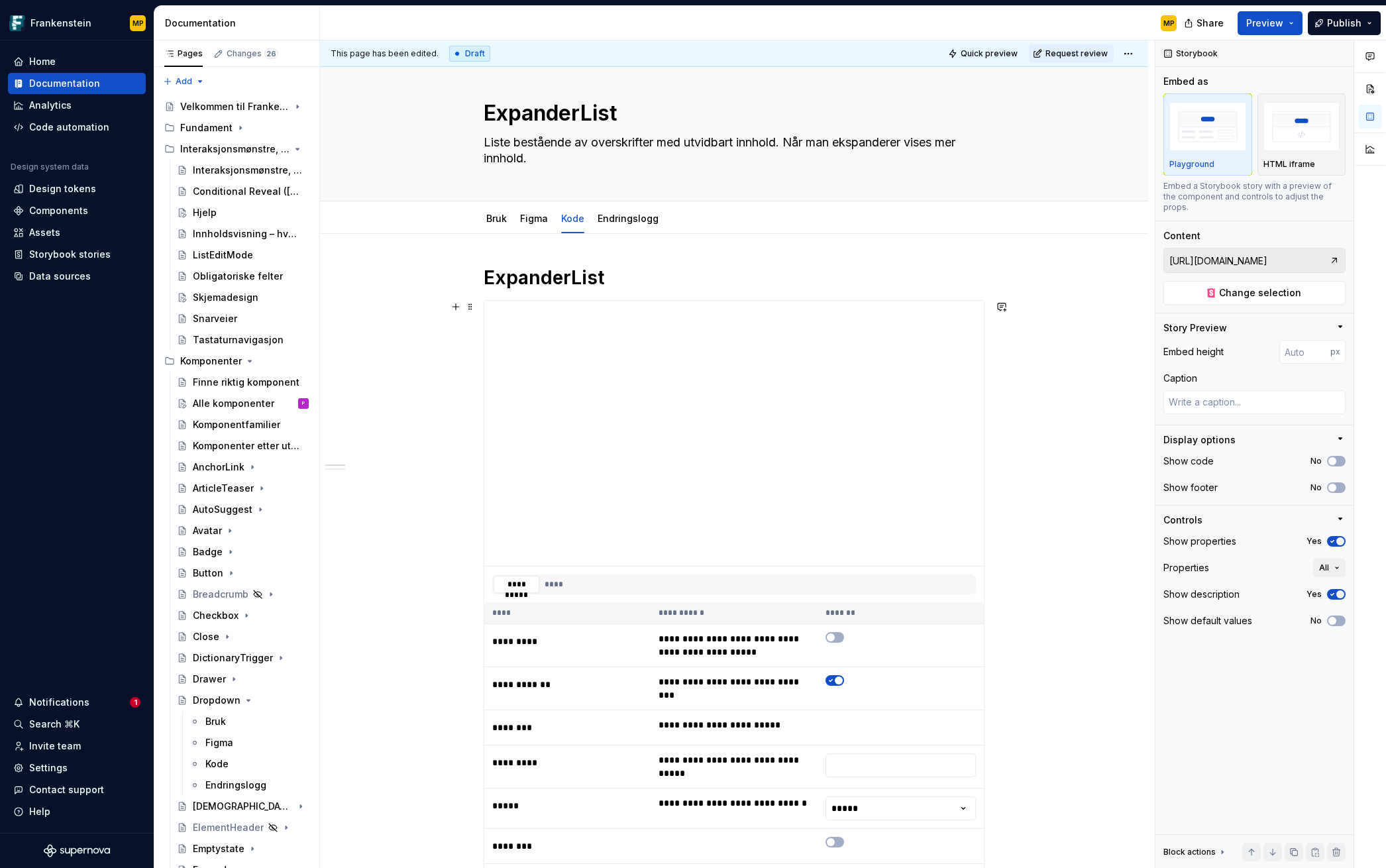
scroll to position [3, 0]
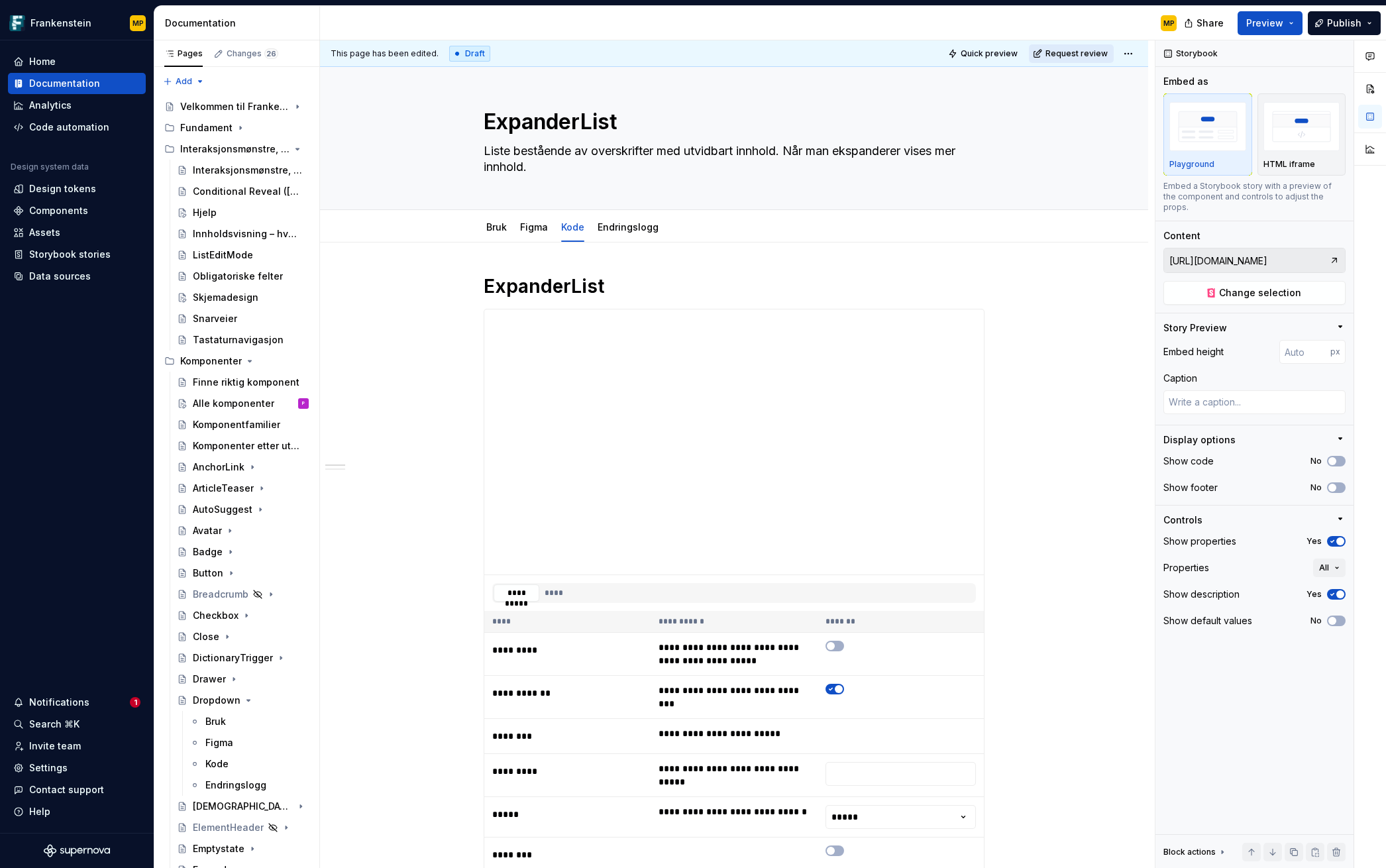
click at [971, 52] on span "Request review" at bounding box center [1077, 54] width 63 height 11
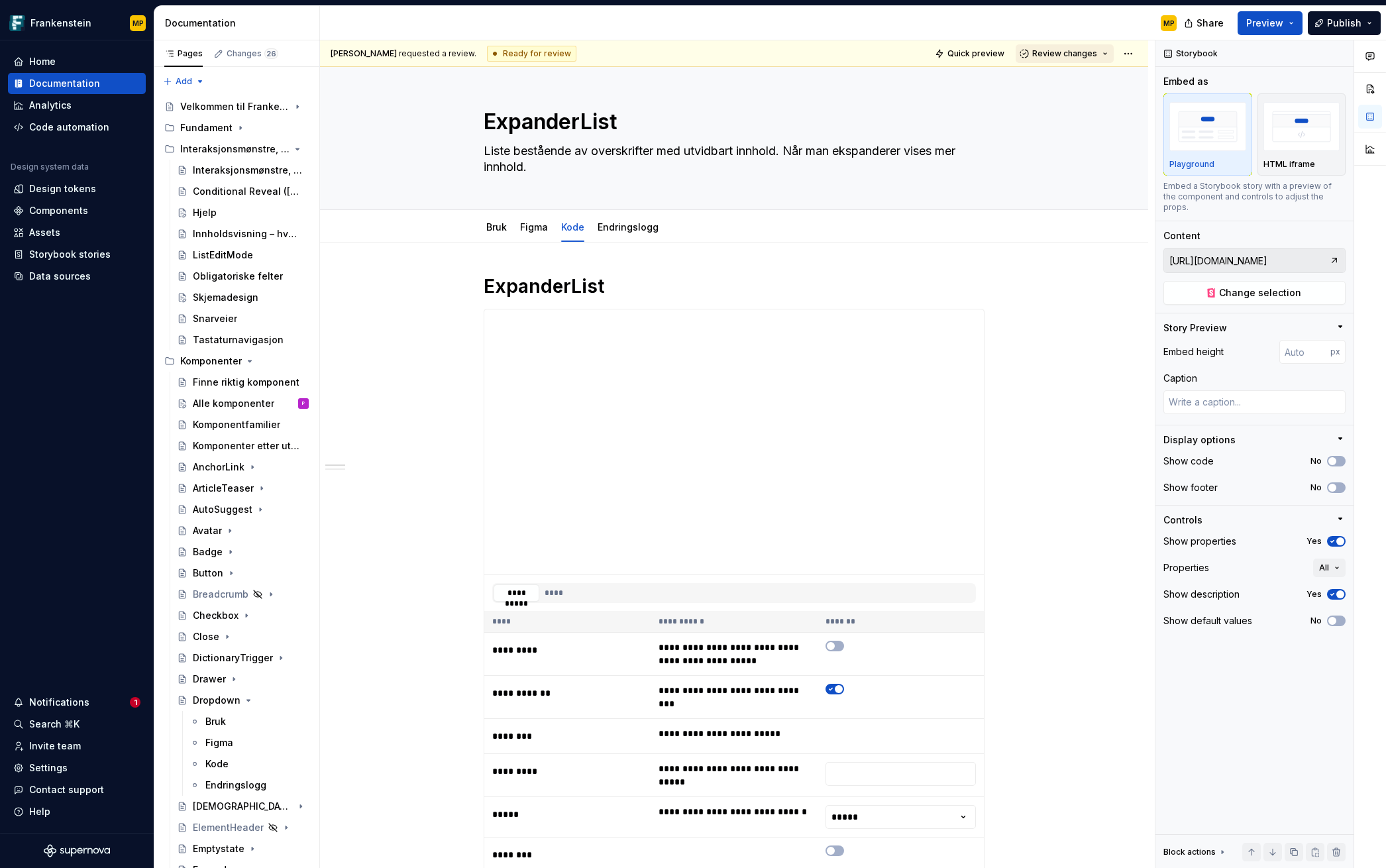
click at [971, 55] on span "Review changes" at bounding box center [1064, 54] width 65 height 11
click at [971, 75] on div "Approve" at bounding box center [1101, 79] width 116 height 13
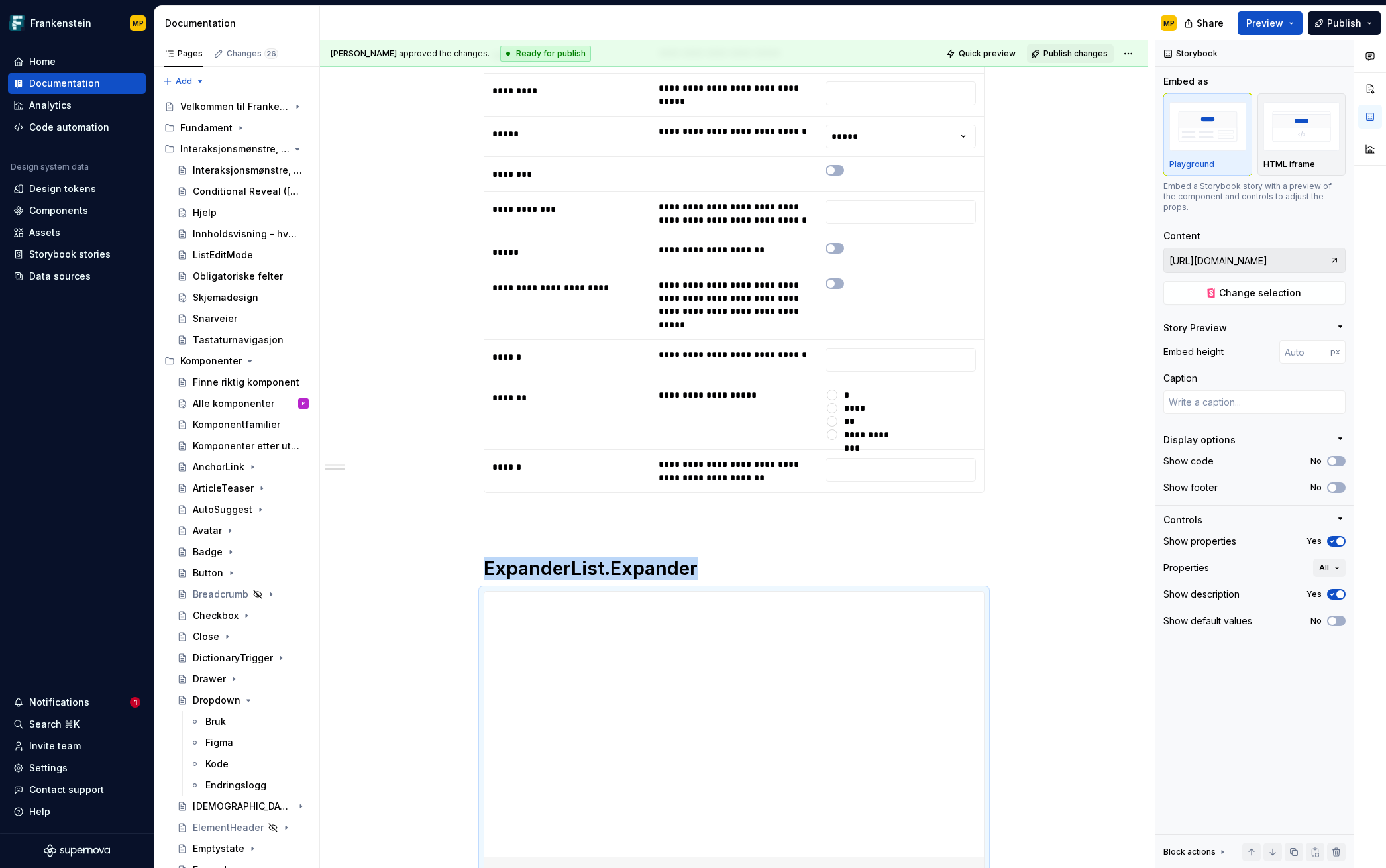
scroll to position [616, 0]
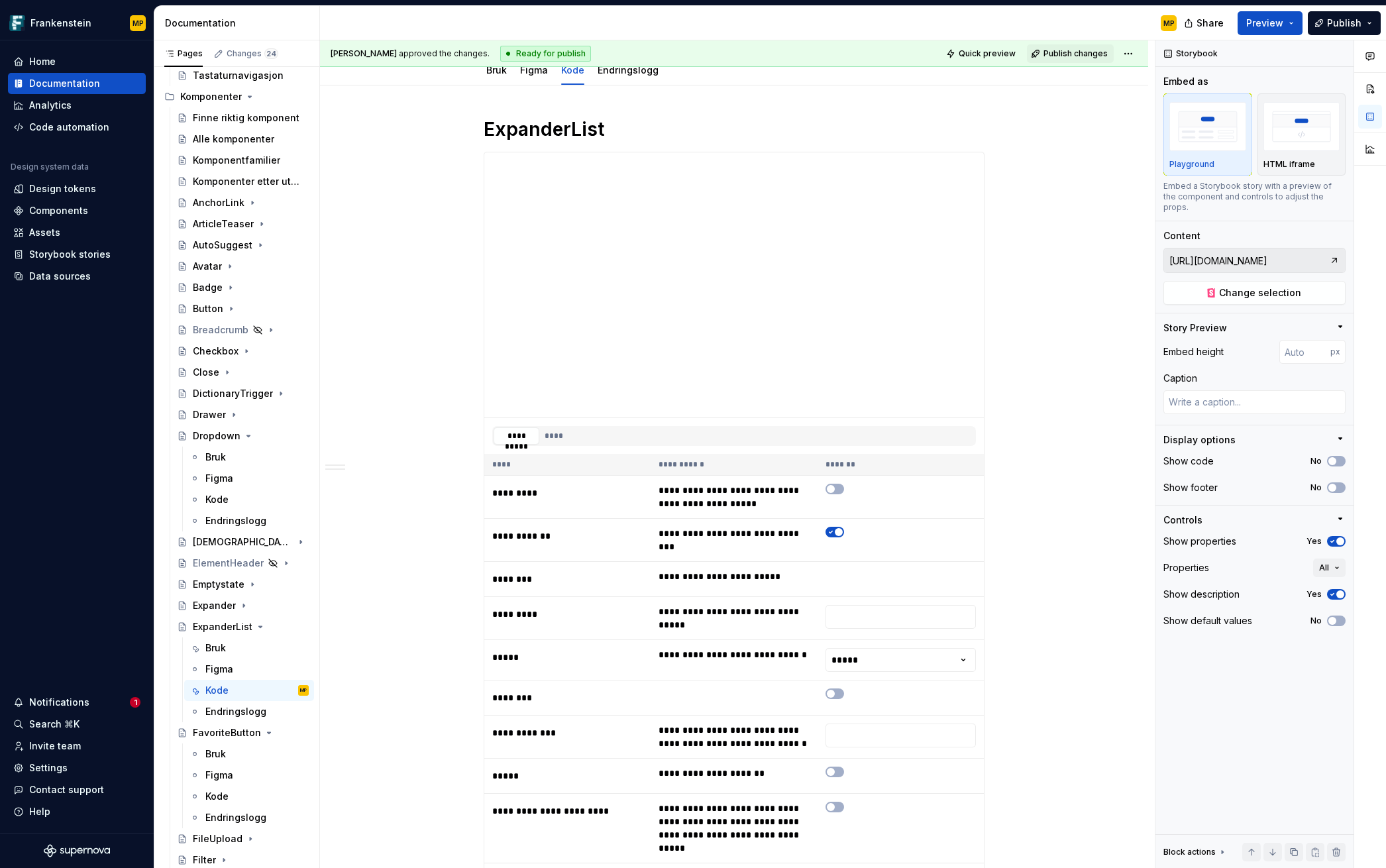
scroll to position [0, 0]
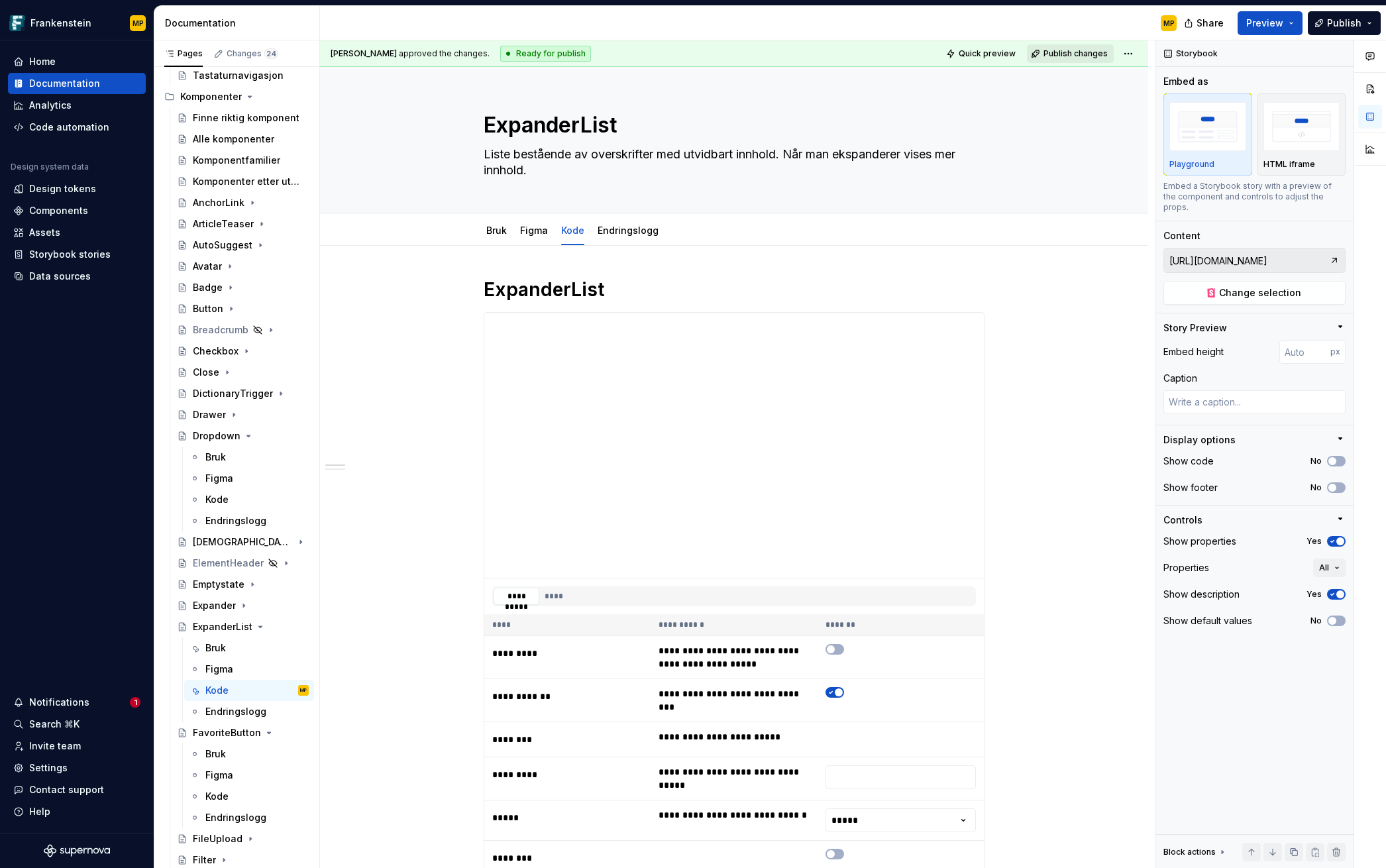
click at [971, 56] on span "Publish changes" at bounding box center [1076, 54] width 65 height 11
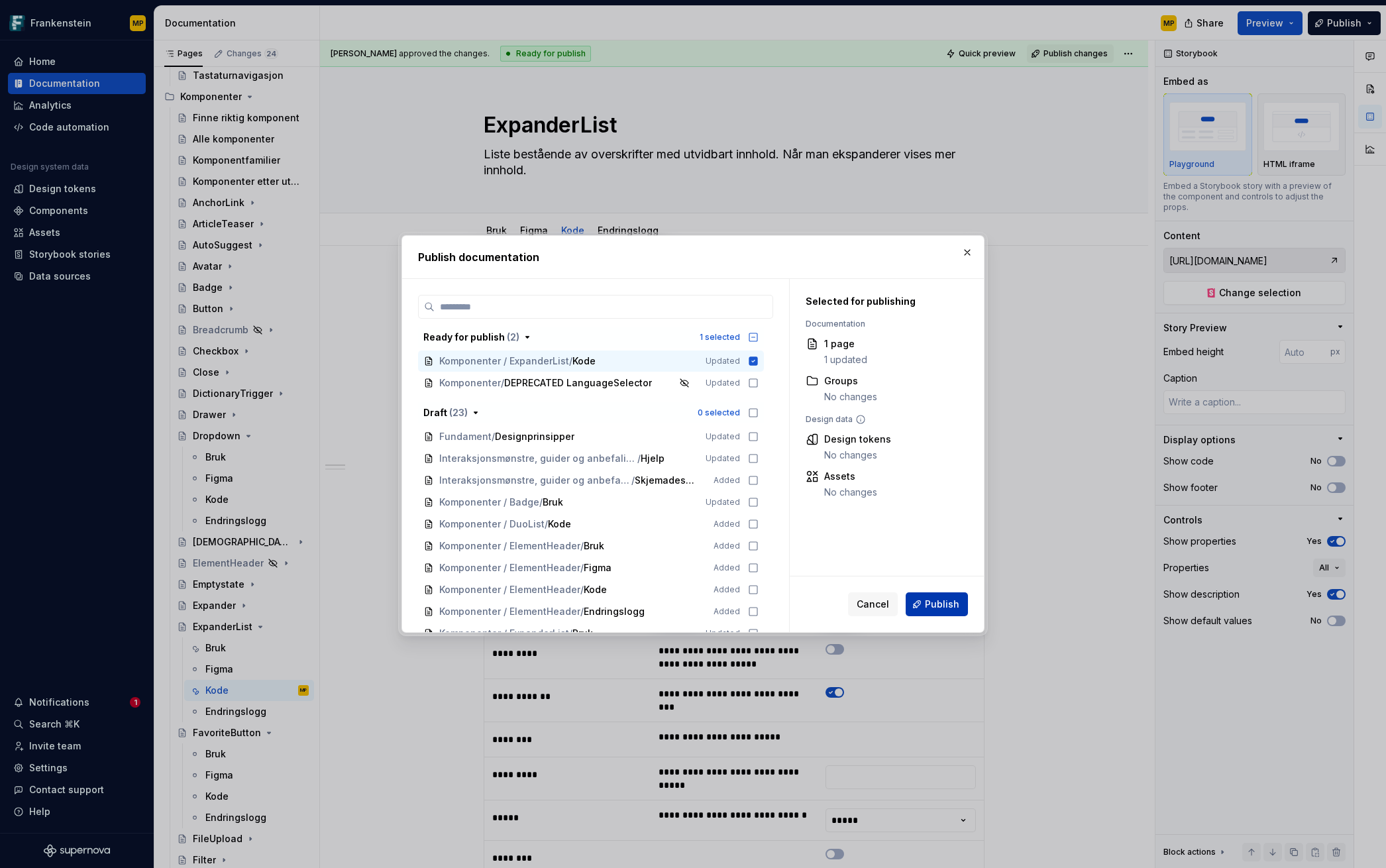
click at [947, 604] on span "Publish" at bounding box center [941, 604] width 34 height 13
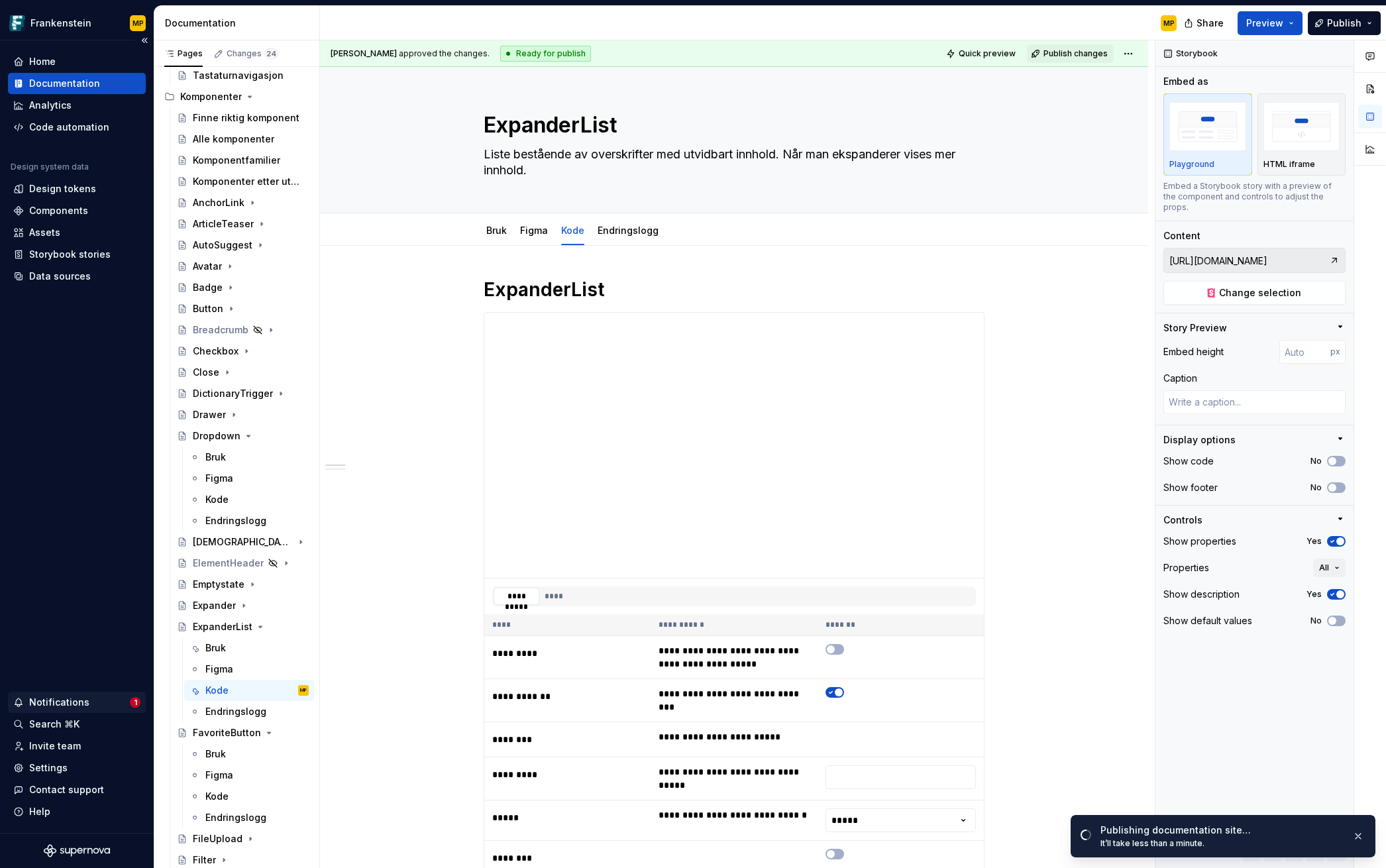
click at [88, 707] on div "Notifications" at bounding box center [71, 702] width 116 height 13
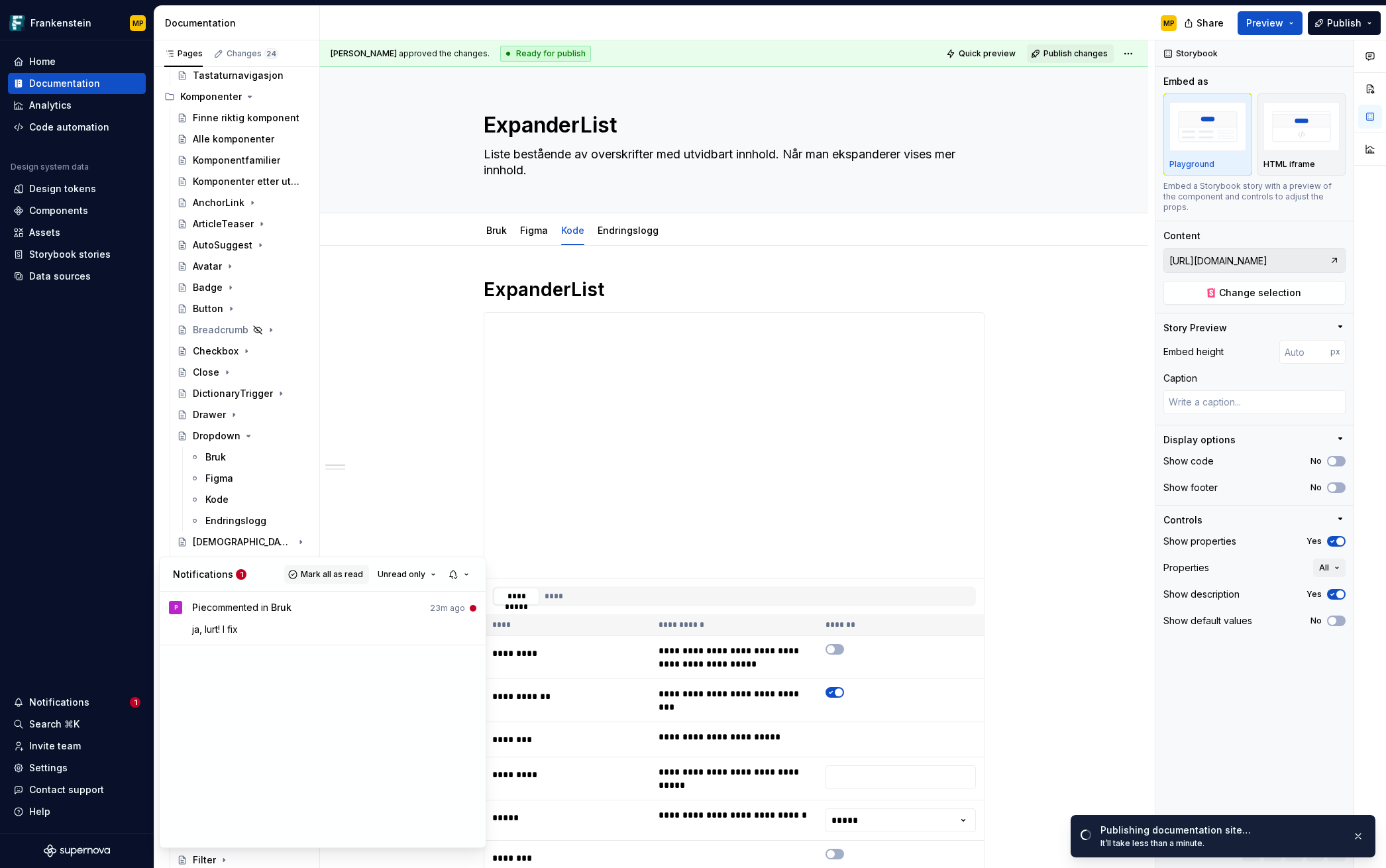
click at [320, 579] on span "Mark all as read" at bounding box center [332, 575] width 63 height 11
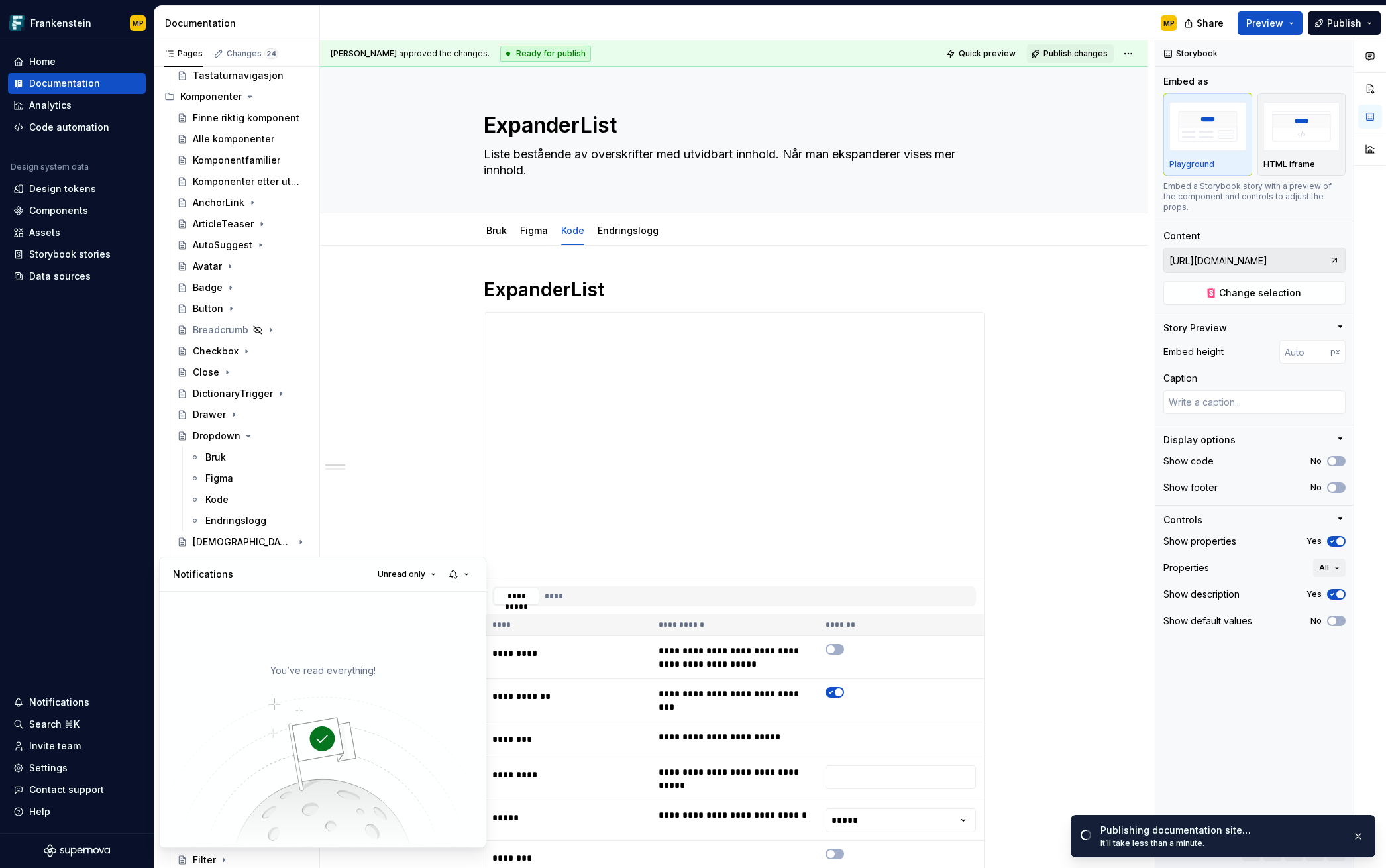
click at [723, 542] on html "Frankenstein MP Home Documentation Analytics Code automation Design system data…" at bounding box center [693, 434] width 1386 height 868
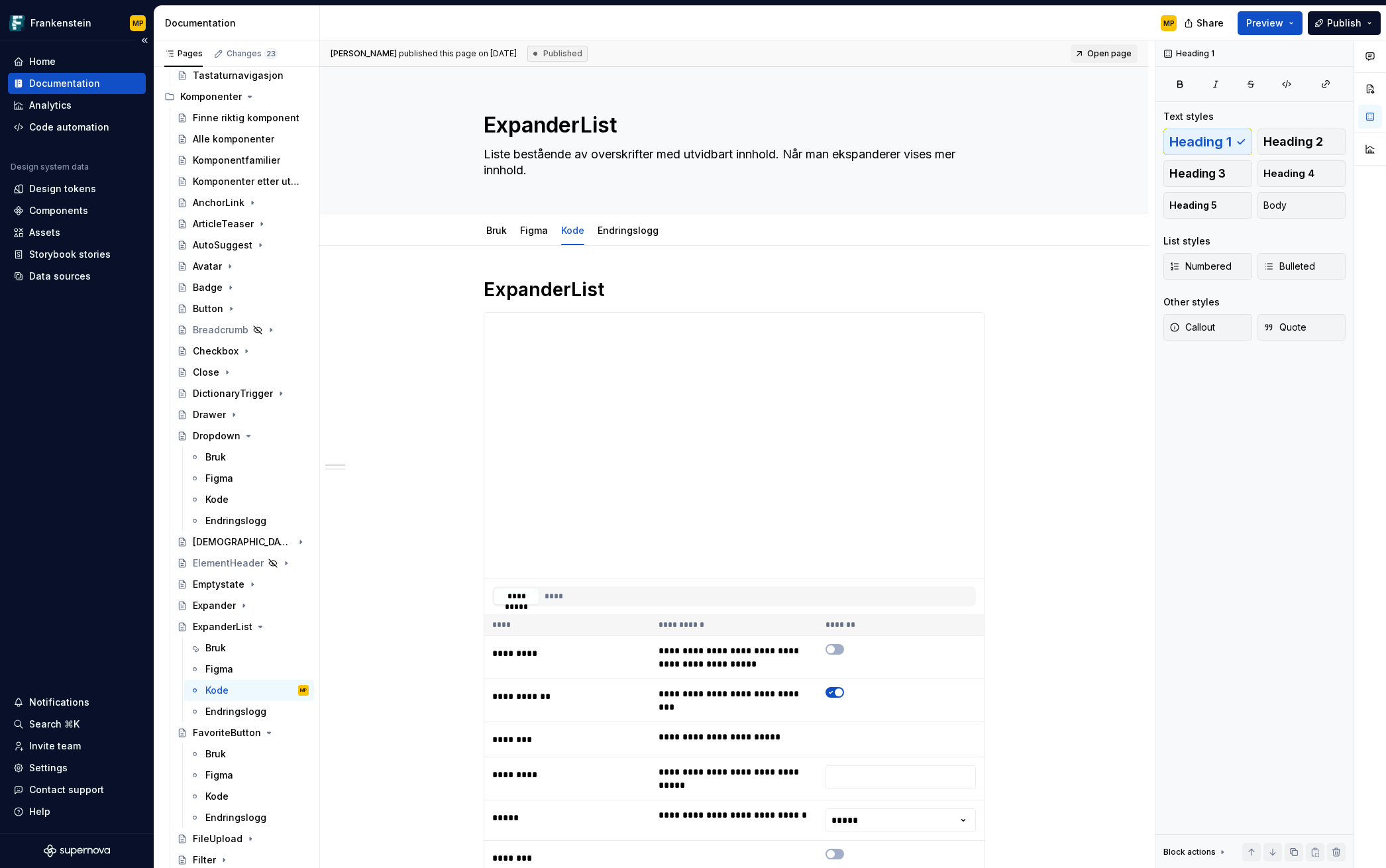
type textarea "*"
